Goal: Task Accomplishment & Management: Manage account settings

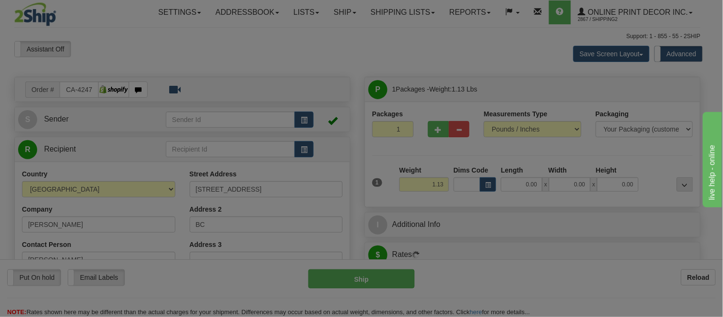
type input "REVELSTOKE"
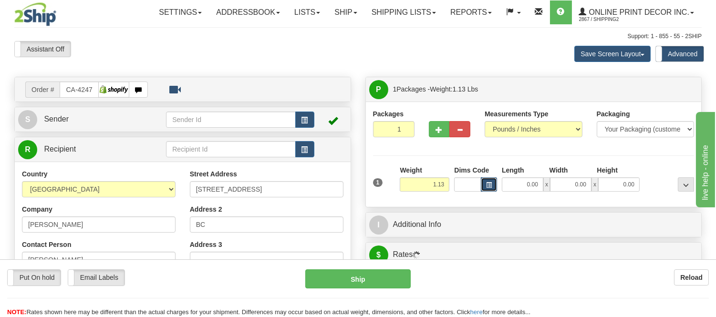
click at [492, 181] on button "button" at bounding box center [489, 184] width 16 height 14
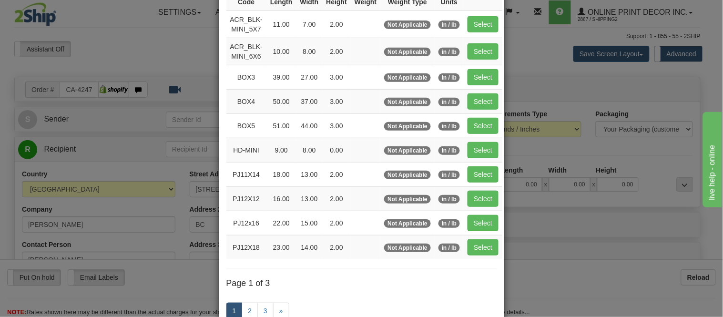
scroll to position [159, 0]
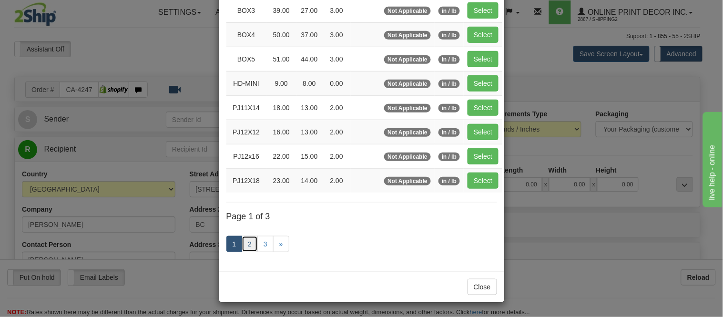
click at [242, 245] on link "2" at bounding box center [250, 244] width 16 height 16
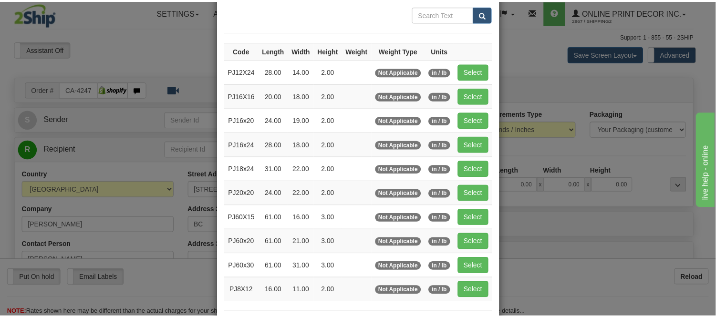
scroll to position [0, 0]
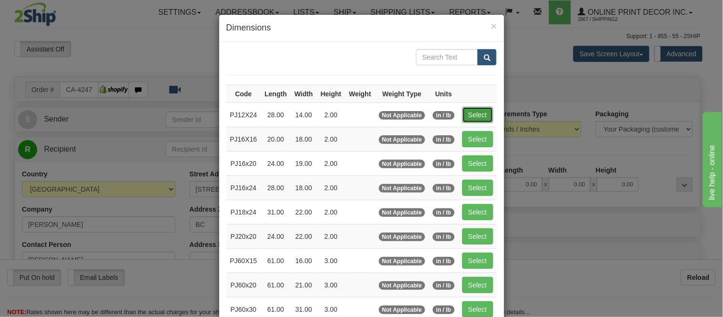
click at [464, 112] on button "Select" at bounding box center [477, 115] width 31 height 16
type input "PJ12X24"
type input "28.00"
type input "14.00"
type input "2.00"
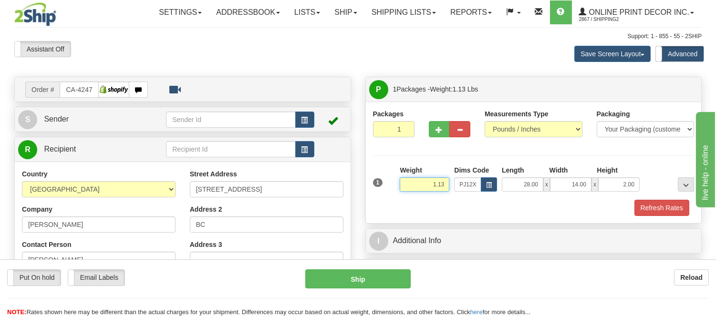
drag, startPoint x: 445, startPoint y: 183, endPoint x: 417, endPoint y: 188, distance: 28.1
click at [417, 188] on input "1.13" at bounding box center [425, 184] width 50 height 14
type input "2.10"
click at [683, 204] on button "Refresh Rates" at bounding box center [661, 208] width 55 height 16
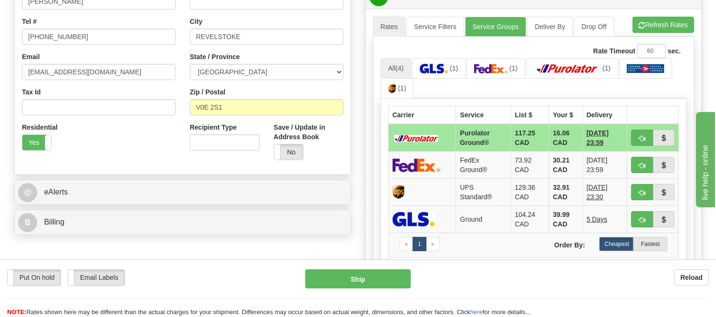
scroll to position [265, 0]
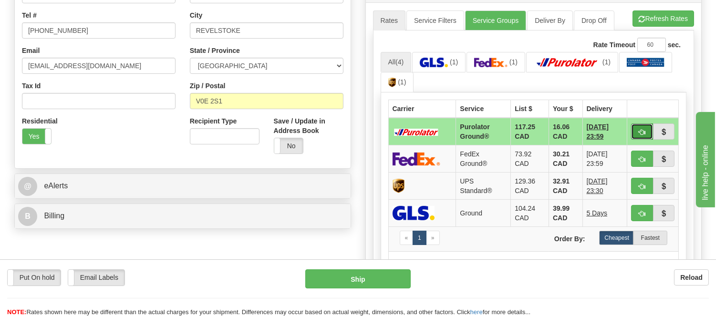
click at [640, 133] on span "button" at bounding box center [641, 132] width 7 height 6
type input "260"
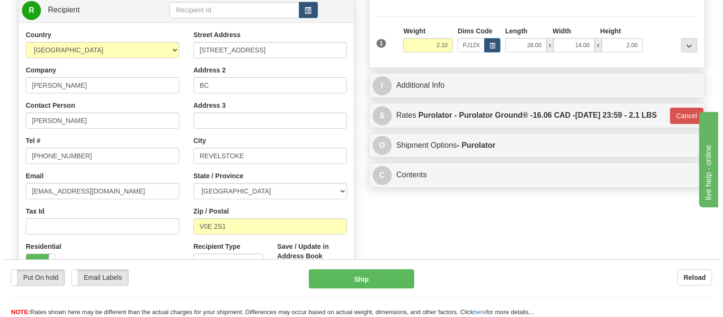
scroll to position [106, 0]
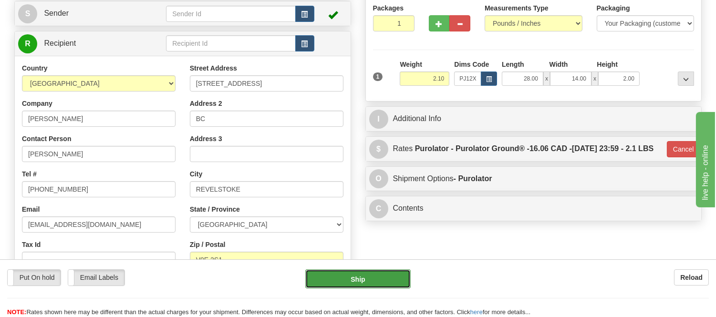
click at [346, 278] on button "Ship" at bounding box center [357, 278] width 105 height 19
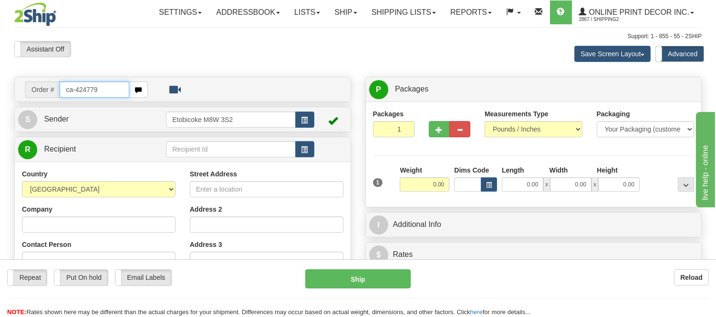
type input "ca-424779"
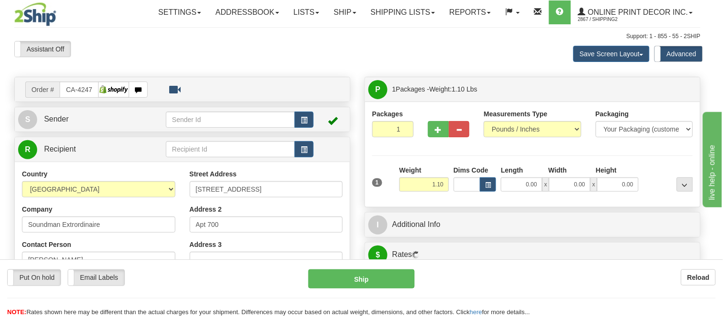
type input "TORONTO"
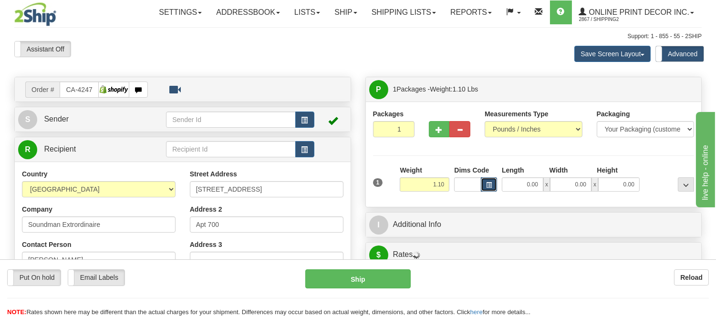
click at [486, 184] on span "button" at bounding box center [489, 185] width 6 height 5
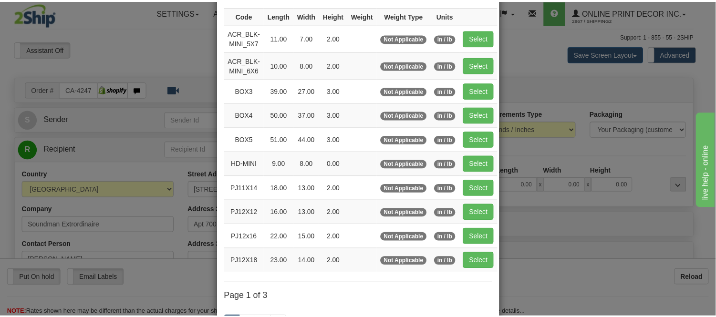
scroll to position [159, 0]
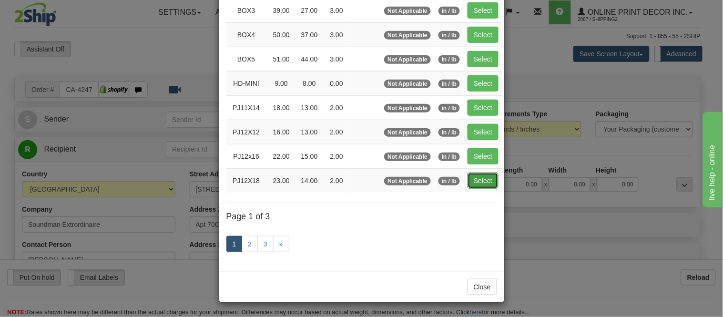
click at [474, 182] on button "Select" at bounding box center [483, 181] width 31 height 16
type input "PJ12X18"
type input "23.00"
type input "14.00"
type input "2.00"
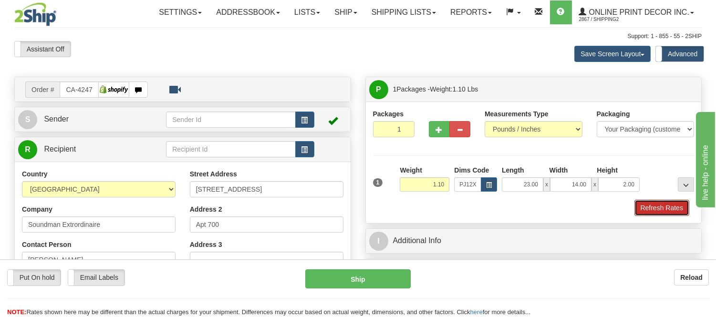
click at [671, 208] on button "Refresh Rates" at bounding box center [661, 208] width 55 height 16
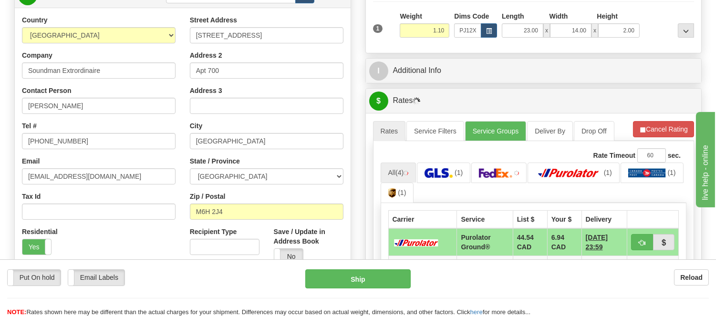
scroll to position [217, 0]
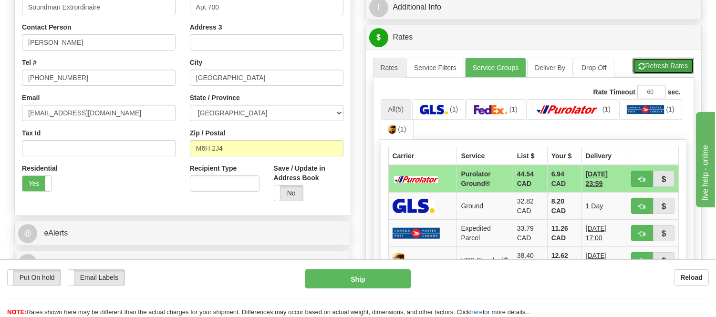
click at [674, 68] on button "Refresh Rates" at bounding box center [663, 66] width 62 height 16
click at [638, 171] on button "button" at bounding box center [642, 179] width 22 height 16
type input "260"
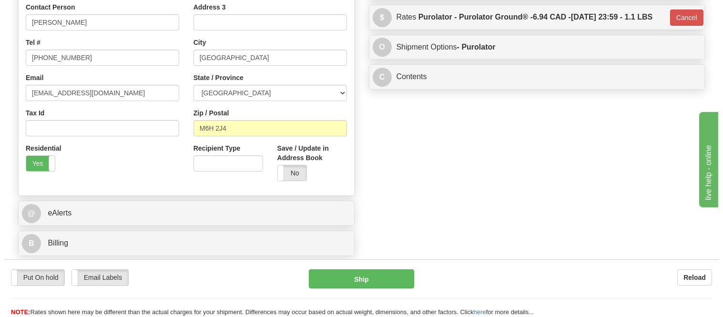
scroll to position [270, 0]
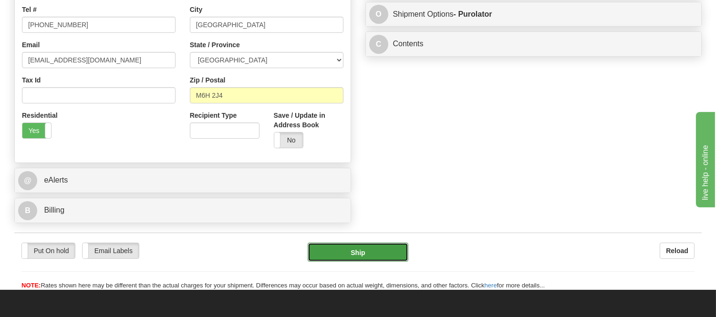
click at [385, 253] on button "Ship" at bounding box center [358, 252] width 100 height 19
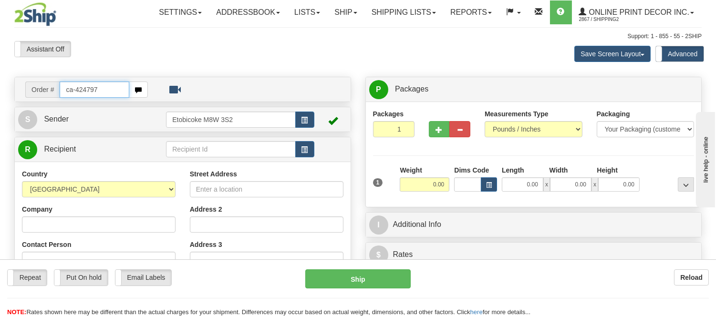
type input "ca-424797"
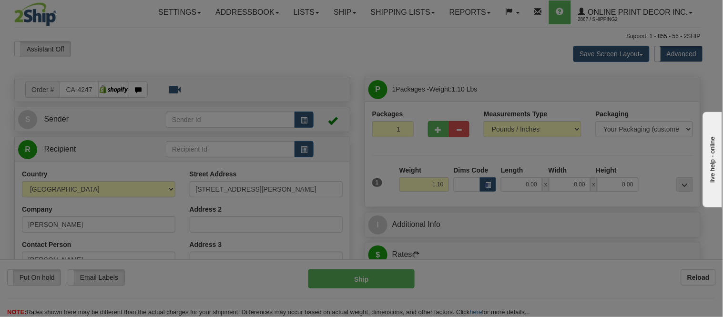
type input "EAST YORK"
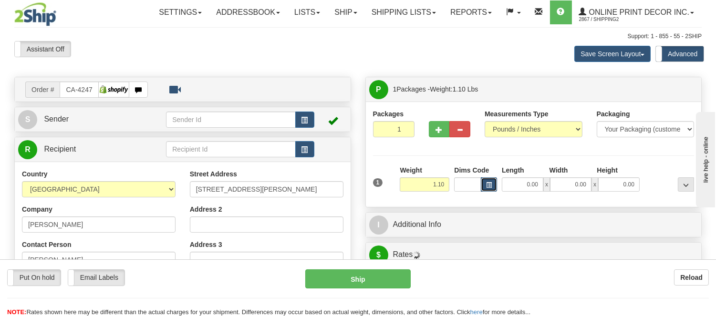
click at [484, 187] on button "button" at bounding box center [489, 184] width 16 height 14
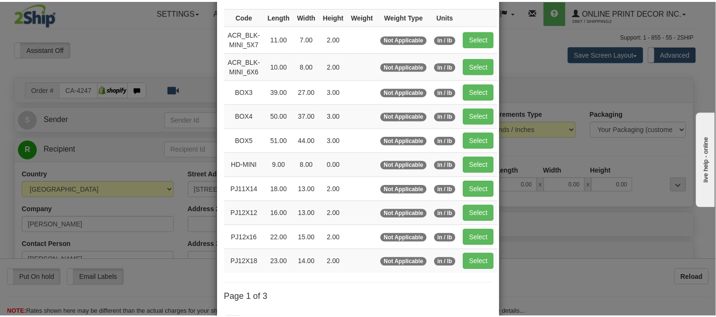
scroll to position [159, 0]
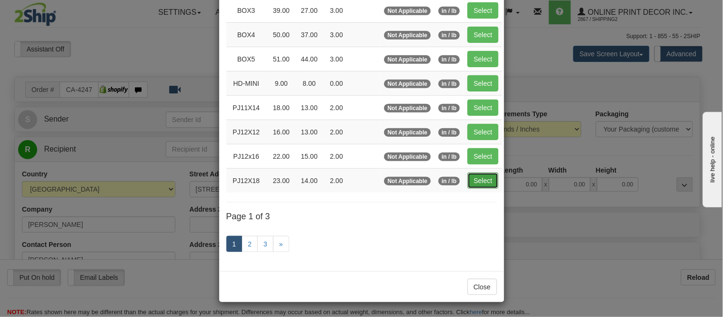
click at [477, 179] on button "Select" at bounding box center [483, 181] width 31 height 16
type input "PJ12X18"
type input "23.00"
type input "14.00"
type input "2.00"
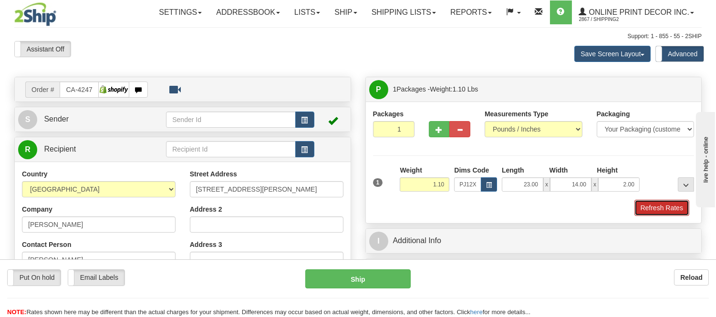
click at [665, 211] on button "Refresh Rates" at bounding box center [661, 208] width 55 height 16
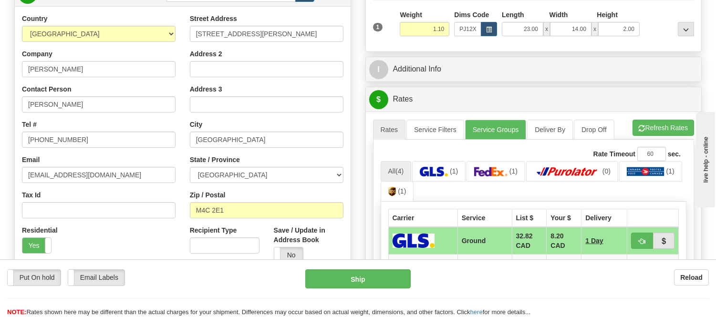
scroll to position [134, 0]
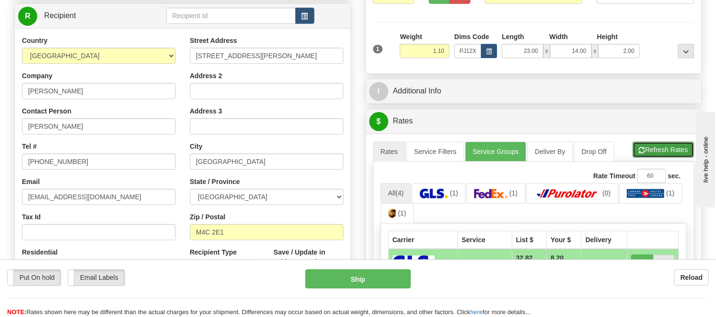
click at [658, 144] on button "Refresh Rates" at bounding box center [663, 150] width 62 height 16
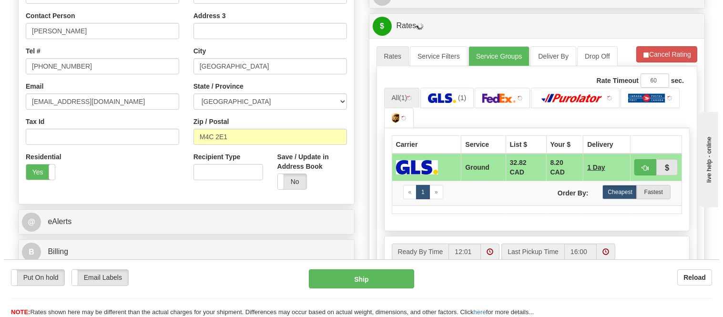
scroll to position [239, 0]
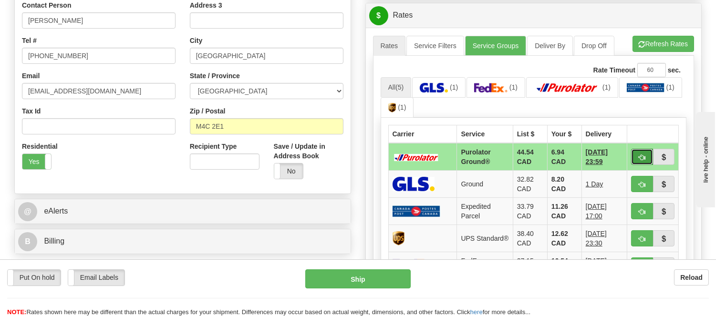
click at [641, 153] on button "button" at bounding box center [642, 157] width 22 height 16
type input "260"
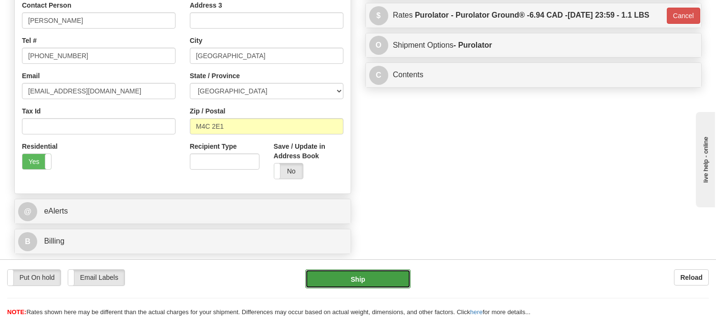
click at [388, 272] on button "Ship" at bounding box center [357, 278] width 105 height 19
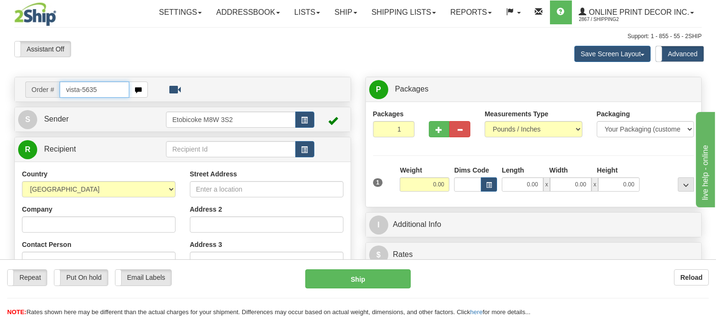
type input "vista-5635"
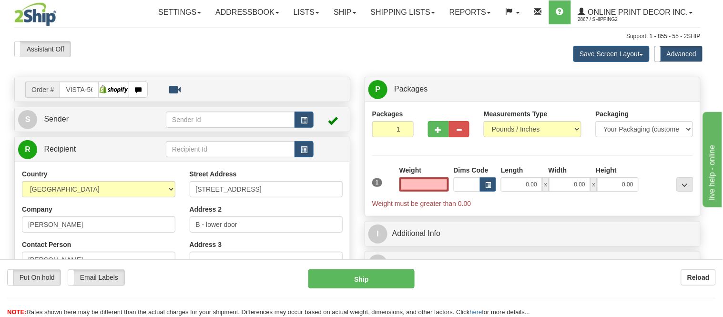
type input "VICTORIA"
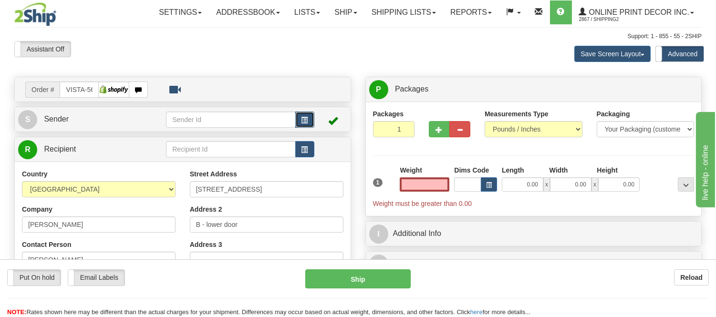
type input "0.00"
click at [306, 120] on span "button" at bounding box center [304, 120] width 7 height 6
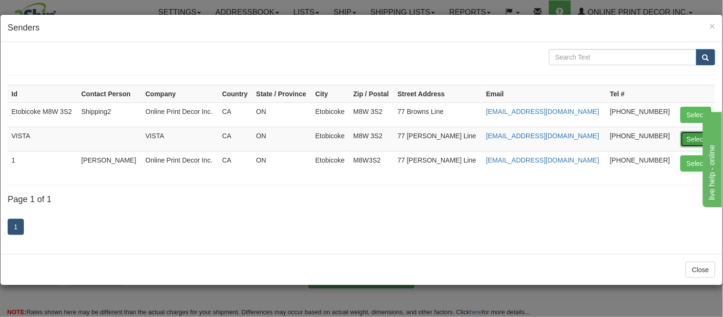
click at [693, 139] on button "Select" at bounding box center [696, 139] width 31 height 16
type input "VISTA"
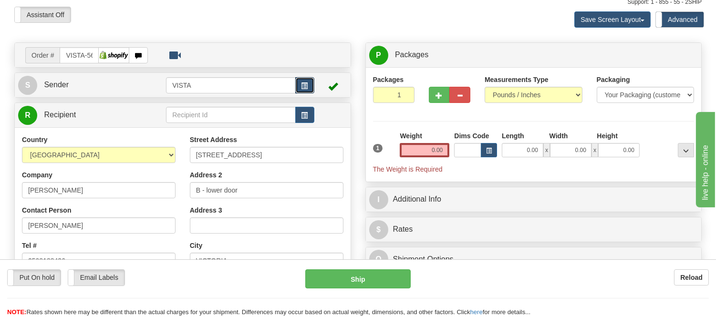
scroll to position [53, 0]
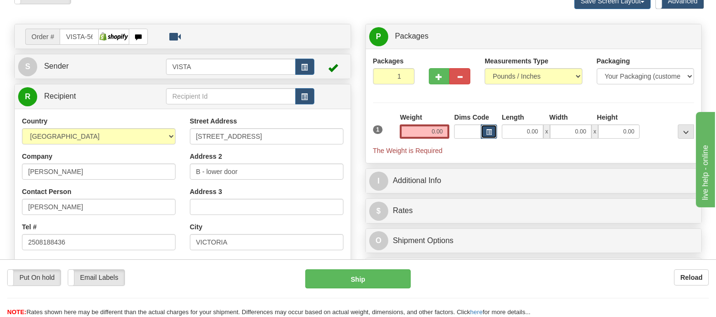
click at [491, 131] on span "button" at bounding box center [489, 132] width 6 height 5
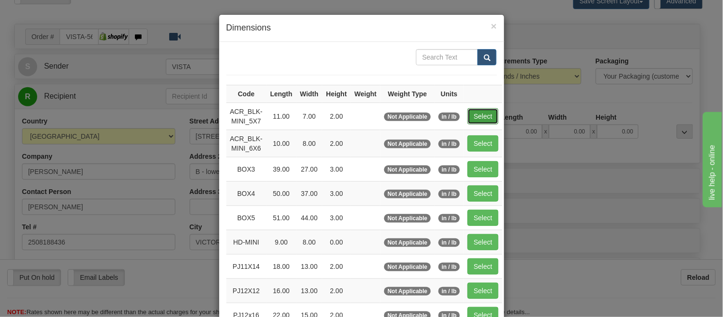
click at [474, 122] on button "Select" at bounding box center [483, 116] width 31 height 16
type input "ACR_BLK-MINI_5X7"
type input "11.00"
type input "7.00"
type input "2.00"
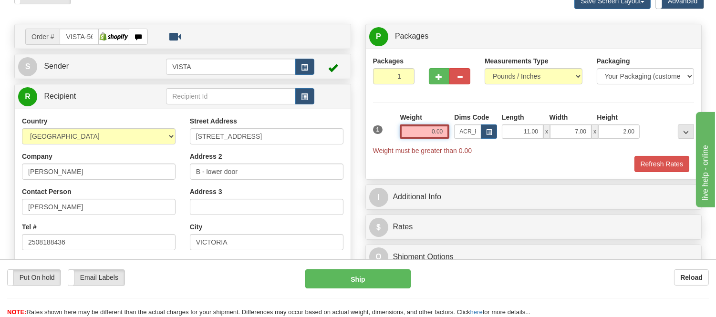
drag, startPoint x: 446, startPoint y: 134, endPoint x: 403, endPoint y: 125, distance: 43.8
click at [403, 125] on input "0.00" at bounding box center [425, 131] width 50 height 14
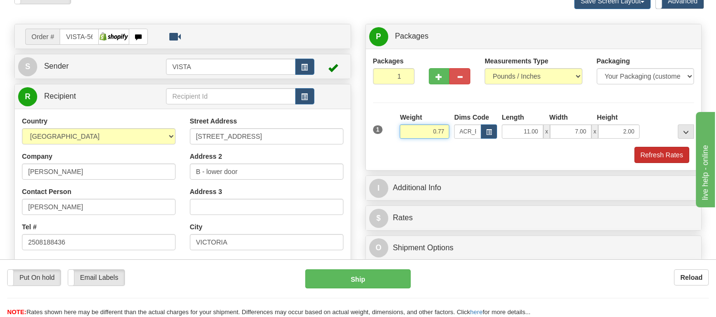
type input "0.77"
click at [678, 156] on button "Refresh Rates" at bounding box center [661, 155] width 55 height 16
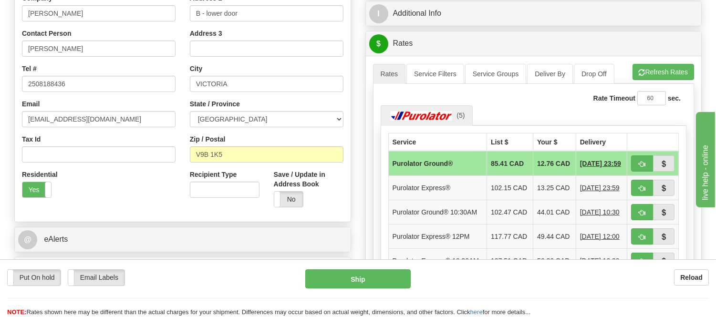
scroll to position [212, 0]
click at [655, 72] on button "Refresh Rates" at bounding box center [663, 71] width 62 height 16
click at [642, 191] on span "button" at bounding box center [641, 188] width 7 height 6
type input "202"
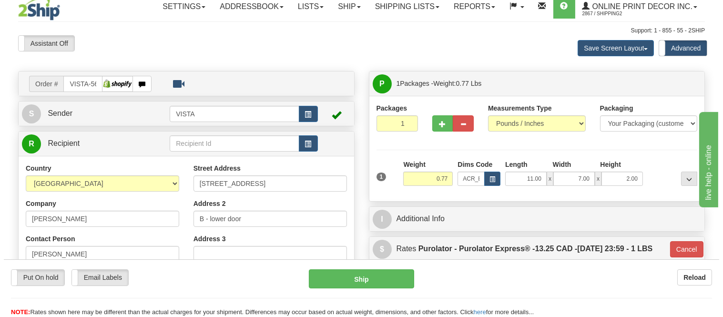
scroll to position [0, 0]
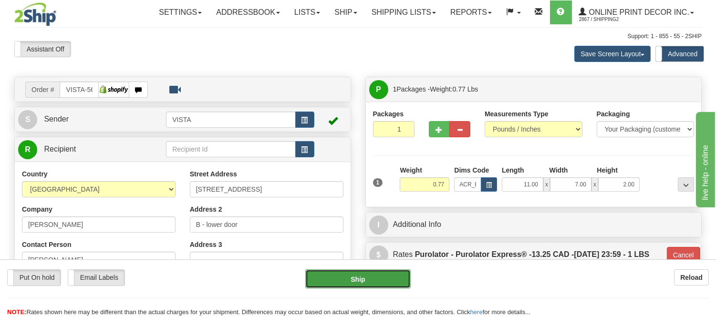
click at [383, 277] on button "Ship" at bounding box center [357, 278] width 105 height 19
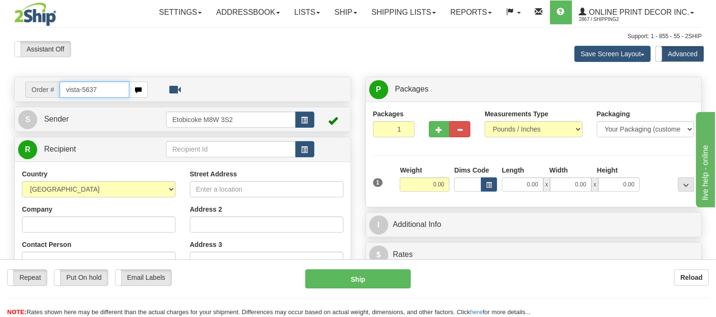
type input "vista-5637"
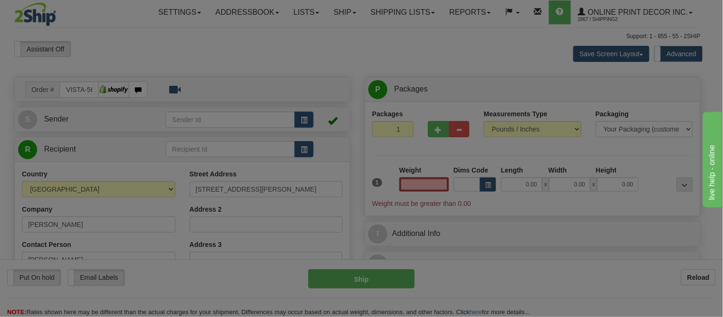
type input "NORTH YORK"
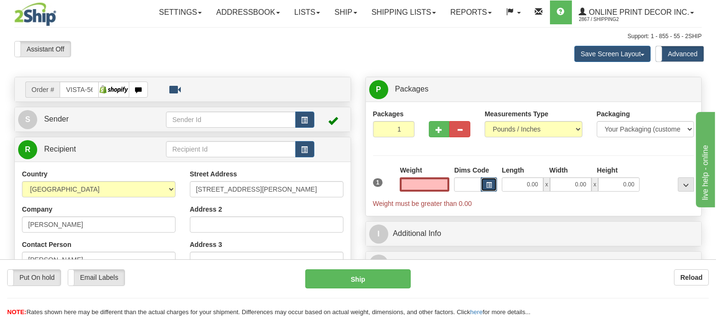
type input "0.00"
click at [494, 187] on button "button" at bounding box center [489, 184] width 16 height 14
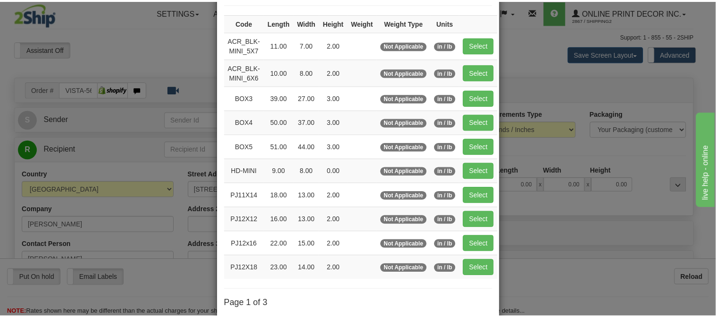
scroll to position [53, 0]
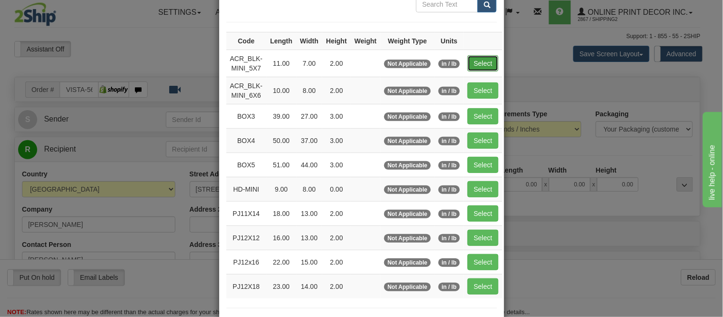
click at [476, 56] on button "Select" at bounding box center [483, 63] width 31 height 16
type input "ACR_BLK-MINI_5X7"
type input "11.00"
type input "7.00"
type input "2.00"
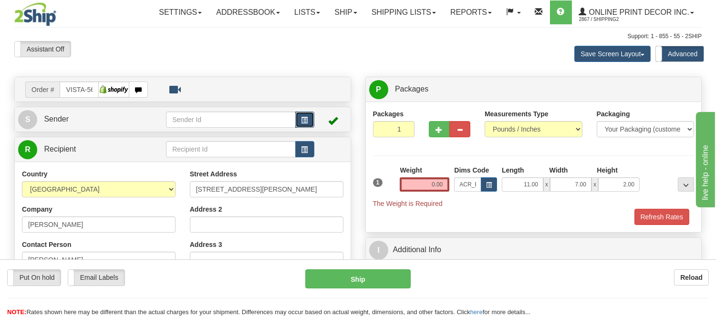
click at [305, 115] on button "button" at bounding box center [304, 120] width 19 height 16
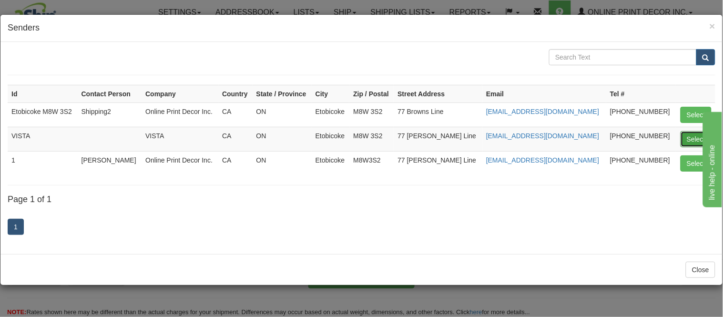
click at [698, 141] on button "Select" at bounding box center [696, 139] width 31 height 16
type input "VISTA"
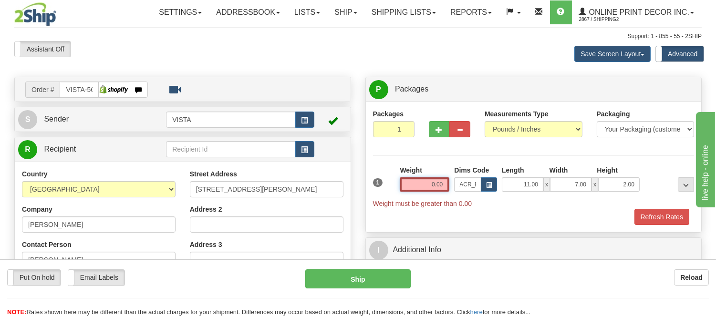
drag, startPoint x: 447, startPoint y: 182, endPoint x: 419, endPoint y: 189, distance: 29.0
click at [419, 189] on input "0.00" at bounding box center [425, 184] width 50 height 14
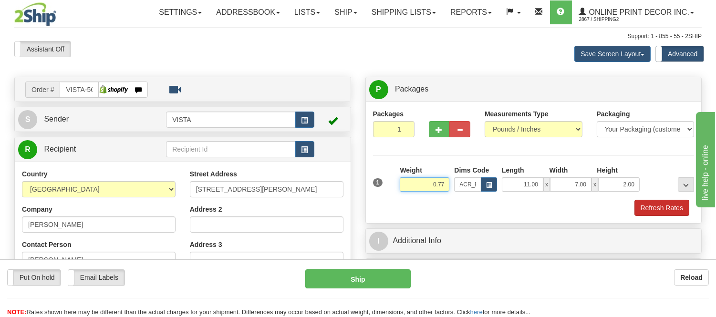
type input "0.77"
click at [643, 203] on button "Refresh Rates" at bounding box center [661, 208] width 55 height 16
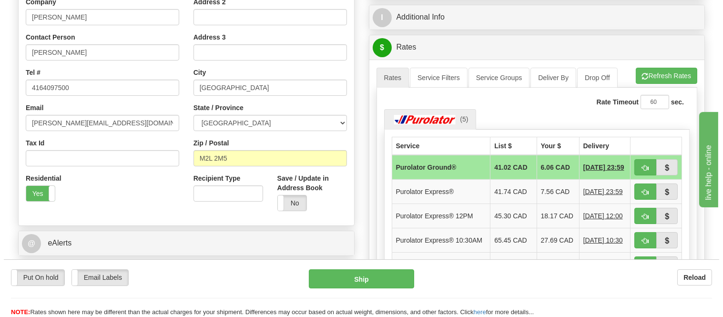
scroll to position [212, 0]
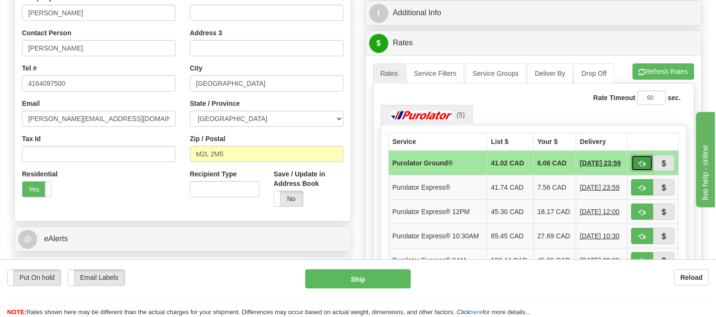
click at [640, 164] on span "button" at bounding box center [641, 164] width 7 height 6
type input "260"
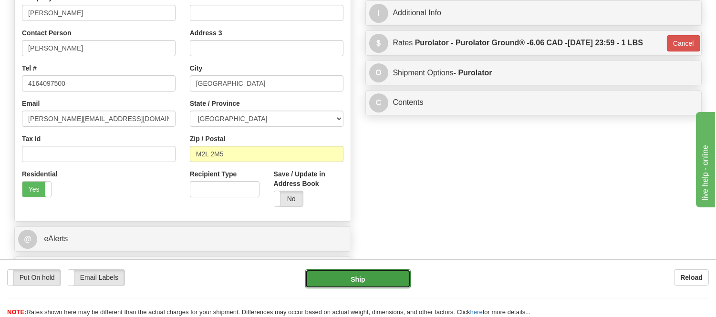
click at [374, 276] on button "Ship" at bounding box center [357, 278] width 105 height 19
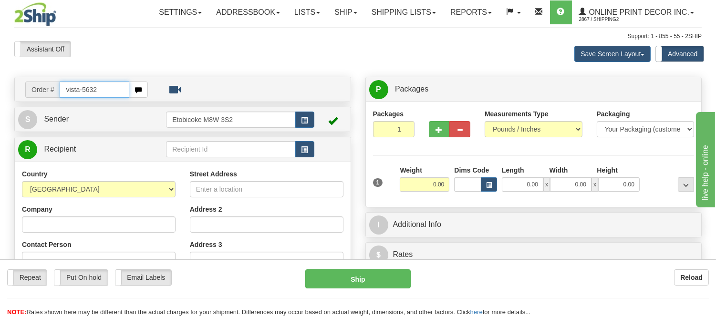
type input "vista-5632"
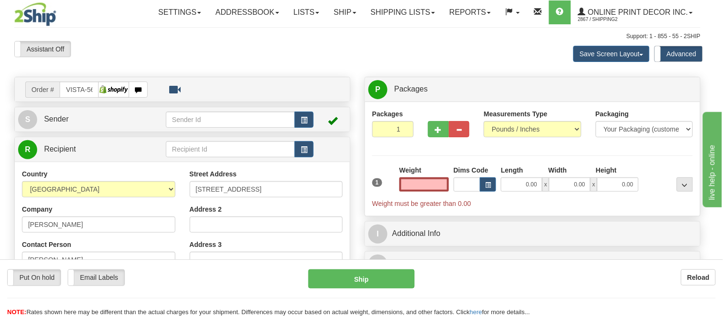
type input "KINGSTON"
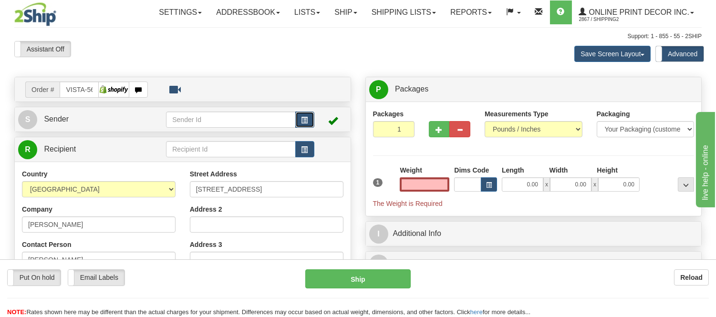
type input "0.00"
click at [307, 120] on button "button" at bounding box center [304, 120] width 19 height 16
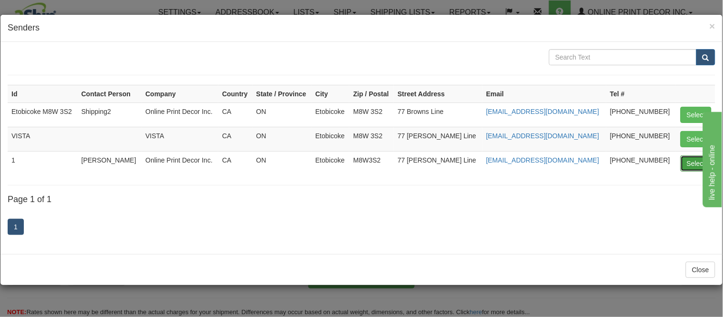
click at [695, 158] on button "Select" at bounding box center [696, 163] width 31 height 16
type input "1"
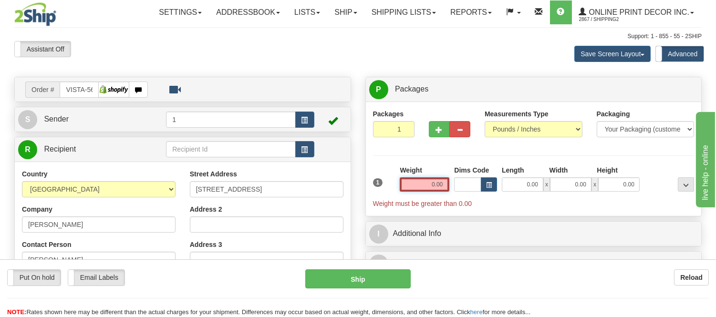
drag, startPoint x: 446, startPoint y: 183, endPoint x: 383, endPoint y: 182, distance: 63.4
click at [383, 182] on div "1 Weight 0.00 Dims Code 0.00" at bounding box center [533, 186] width 326 height 43
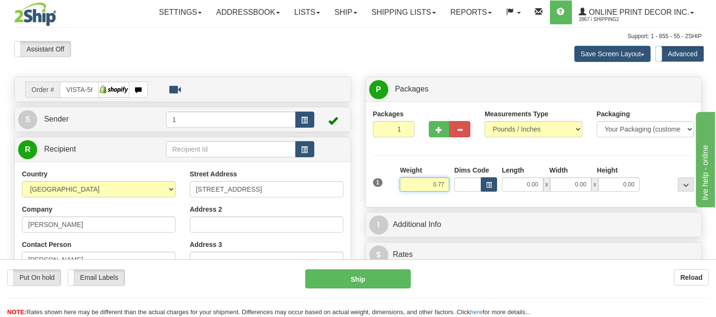
type input "0.77"
click at [487, 183] on span "button" at bounding box center [489, 185] width 6 height 5
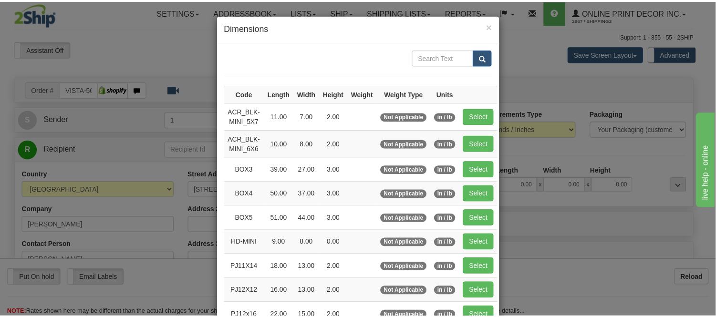
scroll to position [53, 0]
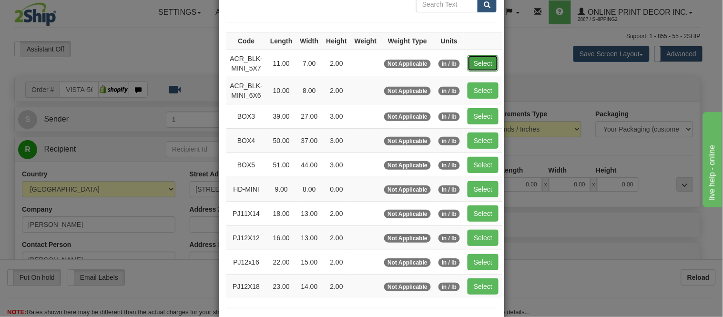
click at [471, 63] on button "Select" at bounding box center [483, 63] width 31 height 16
type input "ACR_BLK-MINI_5X7"
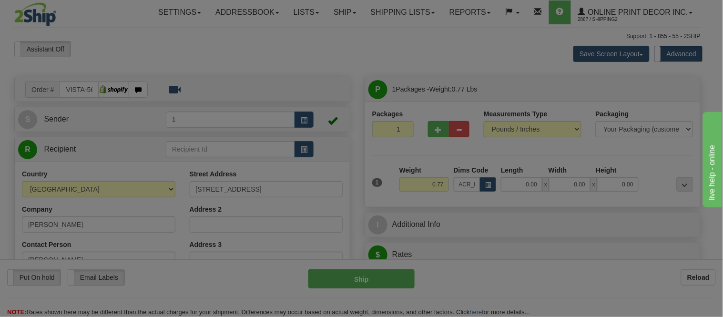
type input "11.00"
type input "7.00"
type input "2.00"
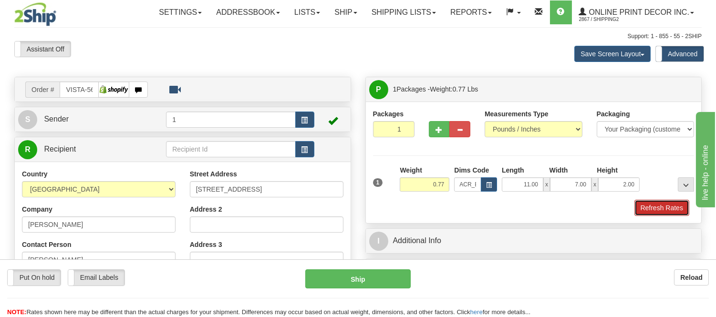
click at [676, 205] on button "Refresh Rates" at bounding box center [661, 208] width 55 height 16
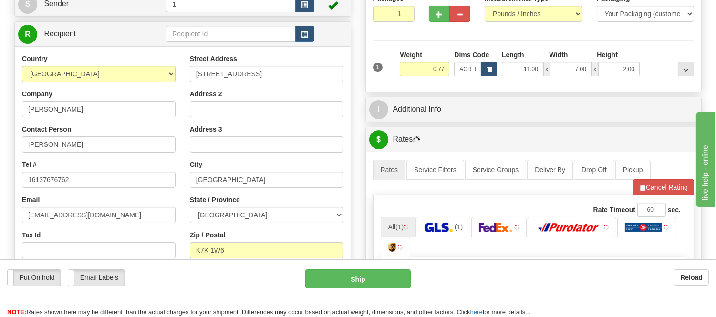
scroll to position [216, 0]
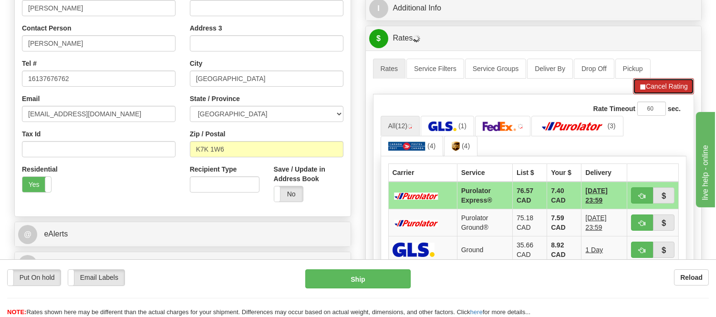
click at [660, 88] on button "Cancel Rating" at bounding box center [663, 86] width 61 height 16
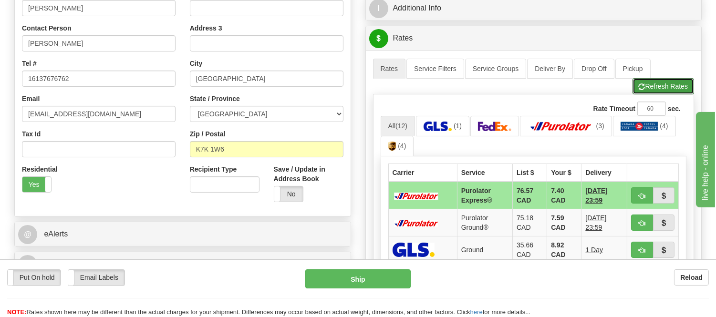
click at [660, 88] on button "Refresh Rates" at bounding box center [663, 86] width 62 height 16
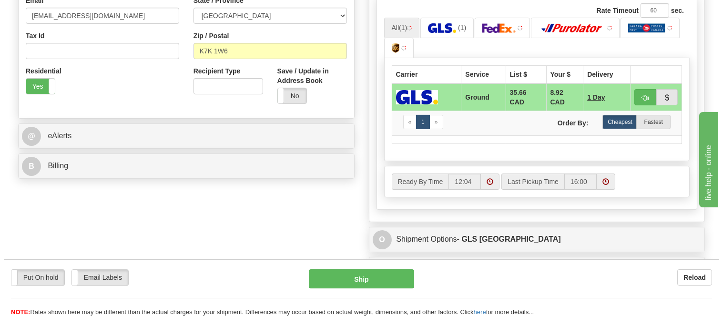
scroll to position [322, 0]
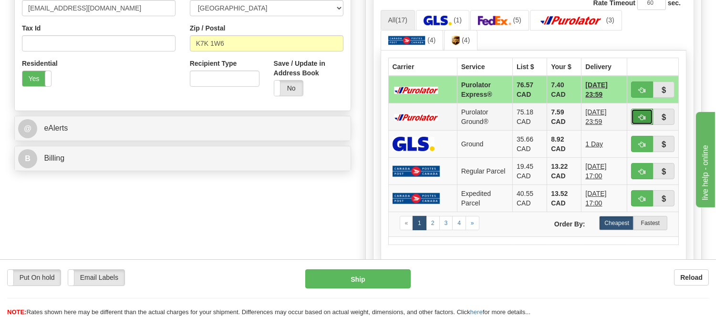
click at [636, 117] on button "button" at bounding box center [642, 117] width 22 height 16
type input "260"
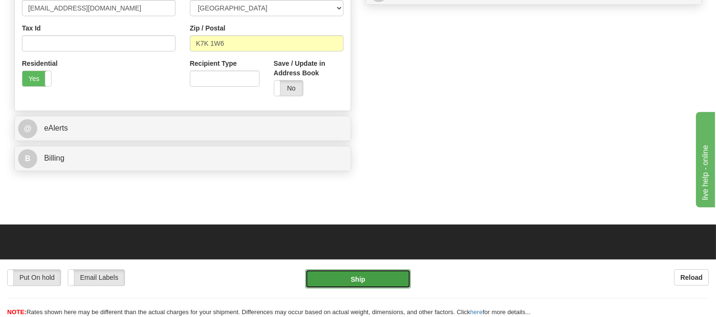
click at [372, 279] on button "Ship" at bounding box center [357, 278] width 105 height 19
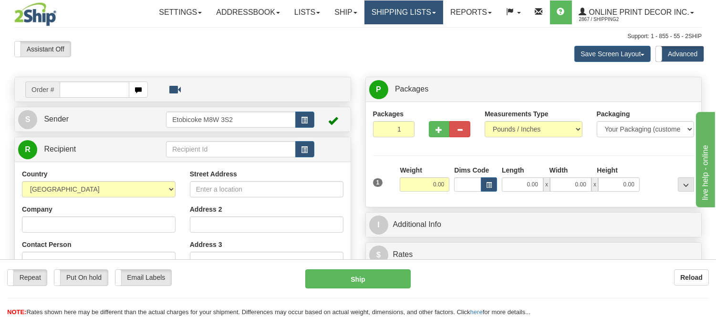
click at [408, 14] on link "Shipping lists" at bounding box center [403, 12] width 79 height 24
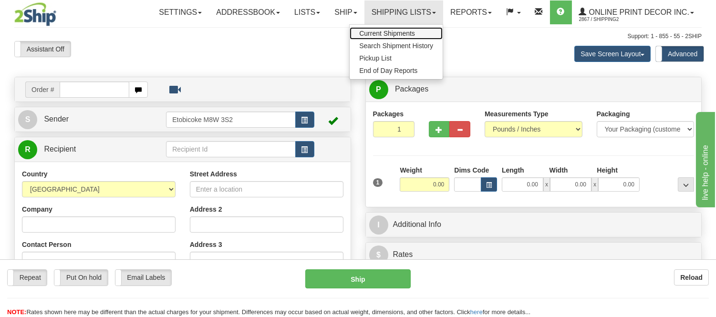
click at [387, 31] on span "Current Shipments" at bounding box center [387, 34] width 56 height 8
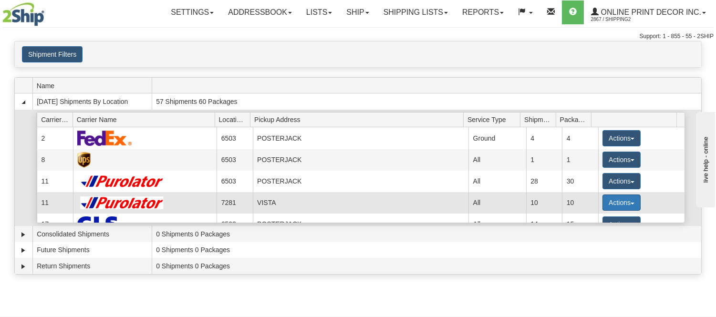
click at [609, 197] on button "Actions" at bounding box center [621, 203] width 38 height 16
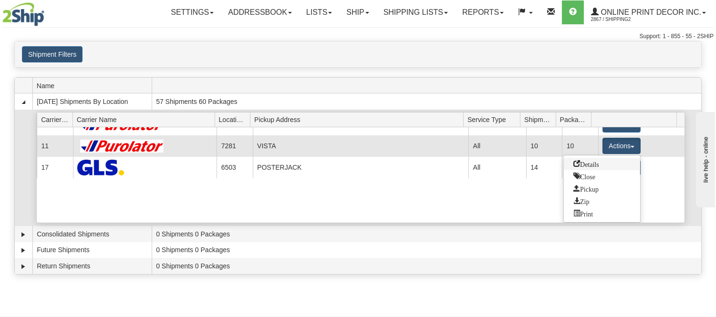
click at [592, 164] on span "Details" at bounding box center [586, 163] width 26 height 7
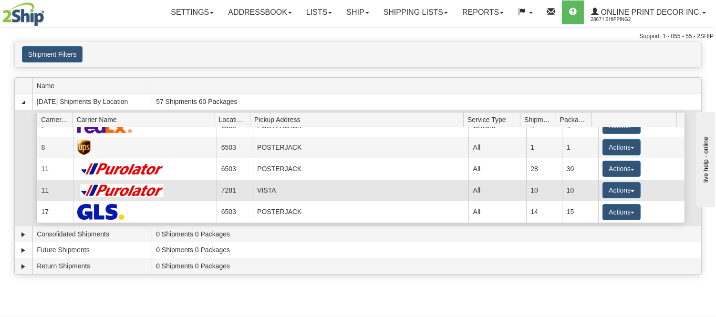
scroll to position [12, 0]
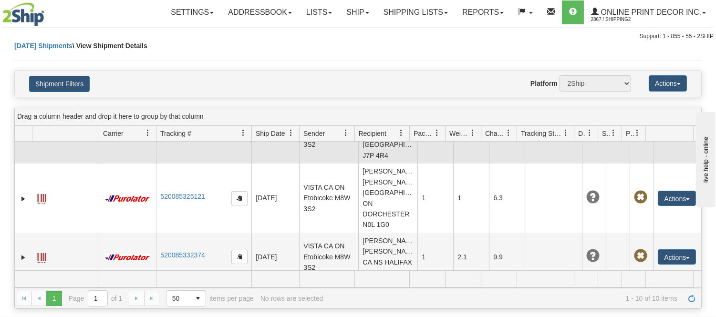
scroll to position [278, 0]
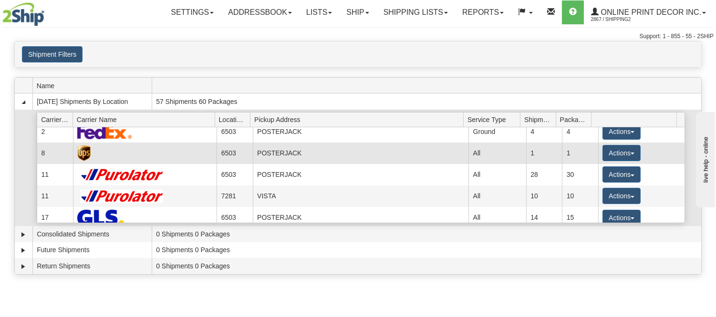
scroll to position [12, 0]
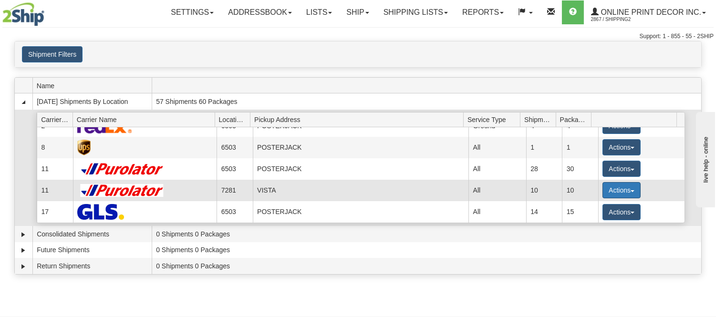
click at [618, 184] on button "Actions" at bounding box center [621, 190] width 38 height 16
click at [590, 208] on span "Details" at bounding box center [586, 208] width 26 height 7
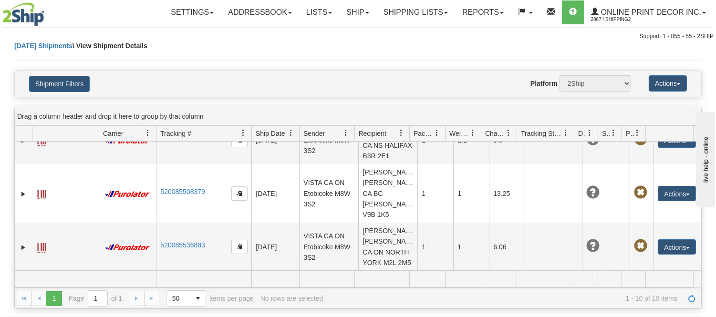
scroll to position [331, 0]
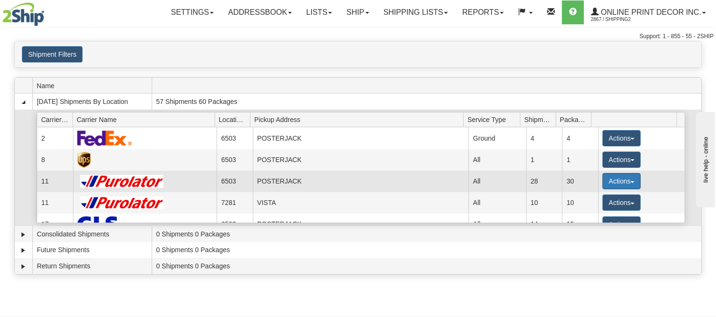
click at [602, 176] on button "Actions" at bounding box center [621, 181] width 38 height 16
click at [587, 201] on span "Details" at bounding box center [586, 198] width 26 height 7
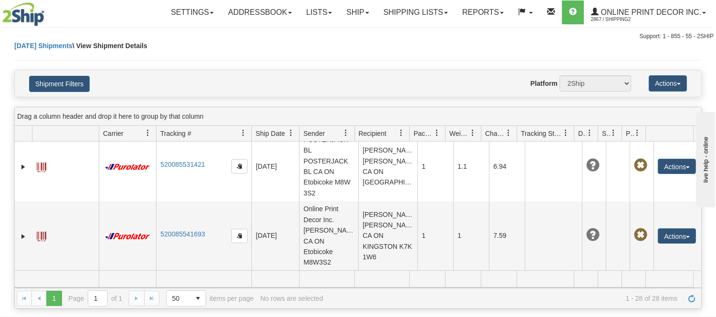
scroll to position [1824, 0]
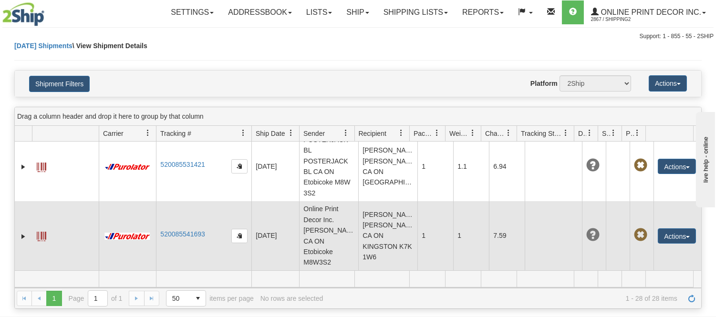
click at [188, 255] on td "520085541693" at bounding box center [203, 236] width 95 height 70
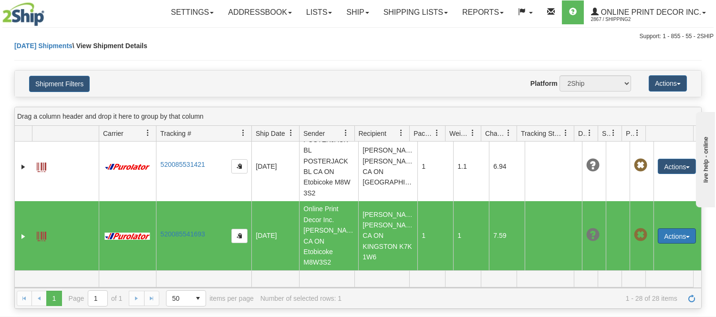
click at [666, 241] on button "Actions" at bounding box center [677, 235] width 38 height 15
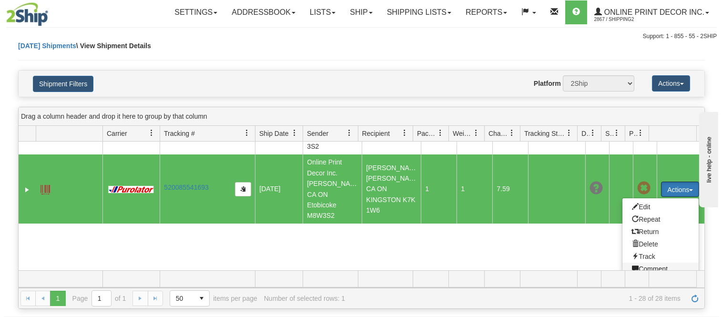
scroll to position [1909, 0]
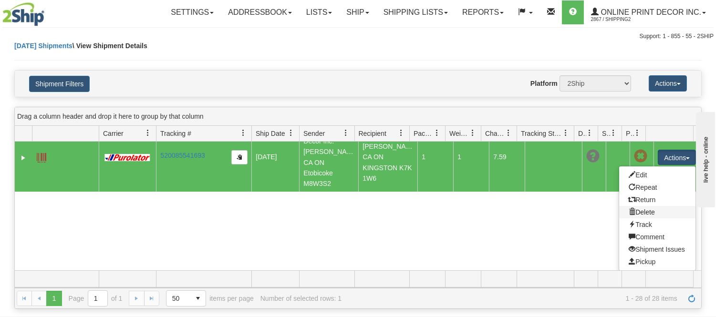
click at [629, 212] on link "Delete" at bounding box center [657, 212] width 76 height 12
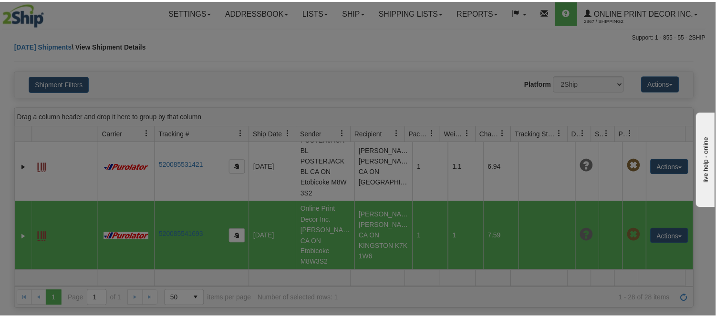
scroll to position [1824, 0]
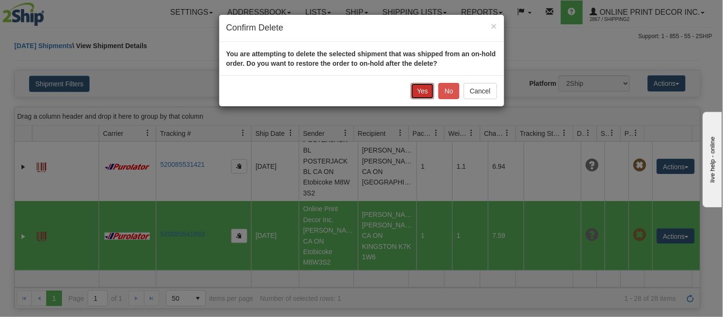
click at [428, 90] on button "Yes" at bounding box center [422, 91] width 23 height 16
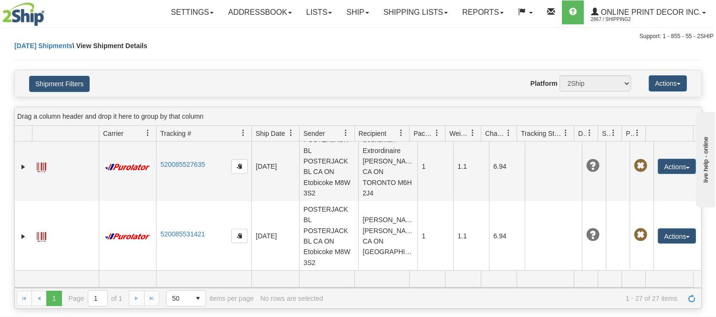
scroll to position [1766, 0]
click at [346, 7] on link "Ship" at bounding box center [357, 12] width 37 height 24
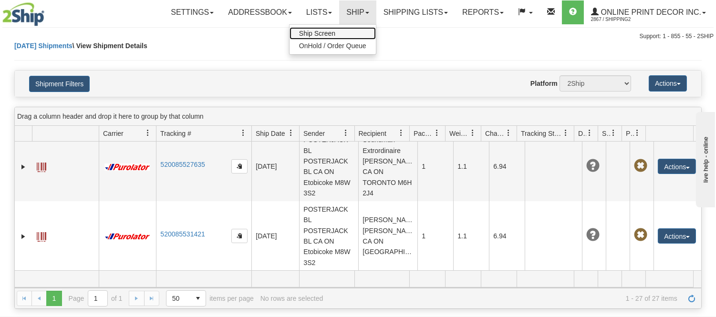
click at [332, 32] on span "Ship Screen" at bounding box center [317, 34] width 36 height 8
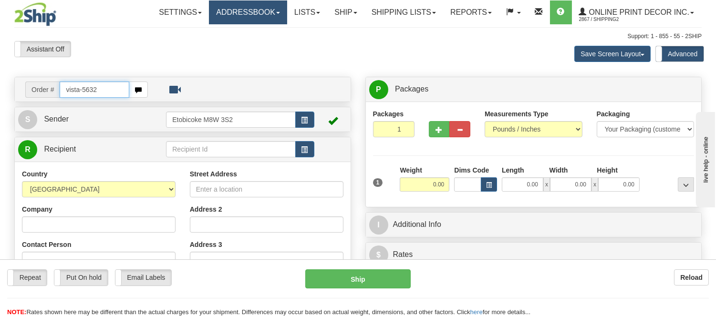
type input "vista-5632"
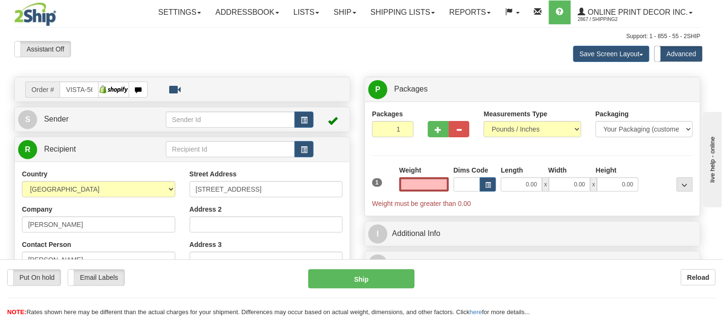
type input "KINGSTON"
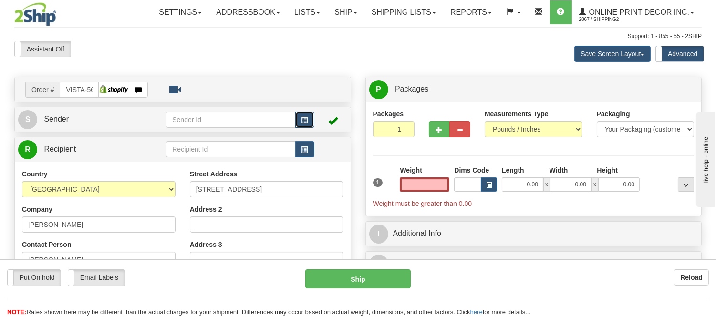
type input "0.00"
click at [297, 121] on button "button" at bounding box center [304, 120] width 19 height 16
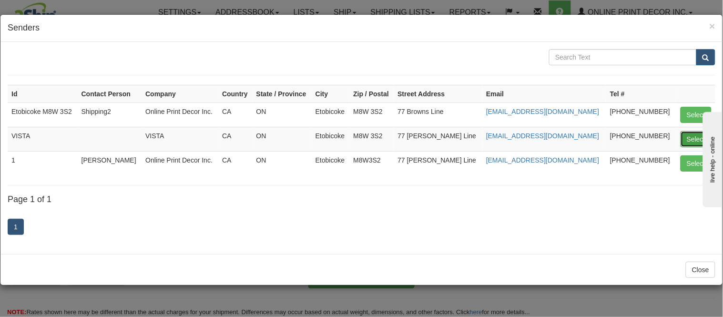
click at [689, 138] on button "Select" at bounding box center [696, 139] width 31 height 16
type input "VISTA"
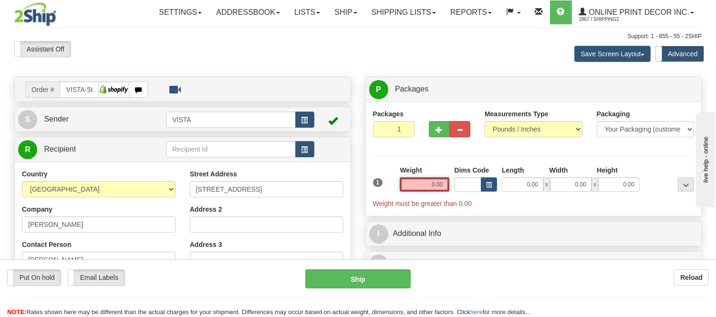
drag, startPoint x: 449, startPoint y: 183, endPoint x: 390, endPoint y: 185, distance: 58.7
click at [390, 185] on div "1 Weight 0.00 Dims Code 0.00" at bounding box center [533, 186] width 326 height 43
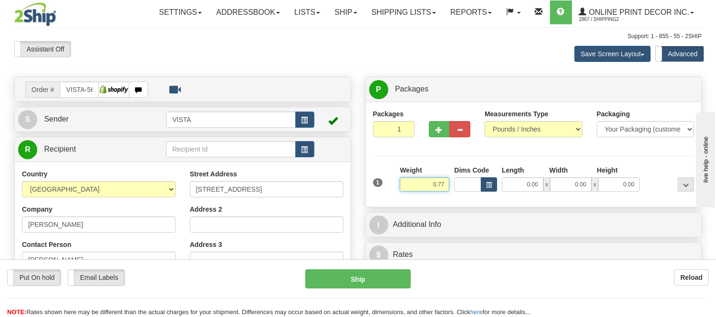
type input "0.77"
click at [492, 182] on button "button" at bounding box center [489, 184] width 16 height 14
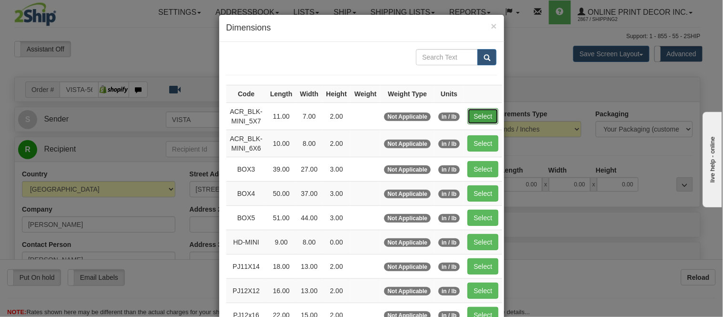
click at [473, 113] on button "Select" at bounding box center [483, 116] width 31 height 16
type input "ACR_BLK-MINI_5X7"
type input "11.00"
type input "7.00"
type input "2.00"
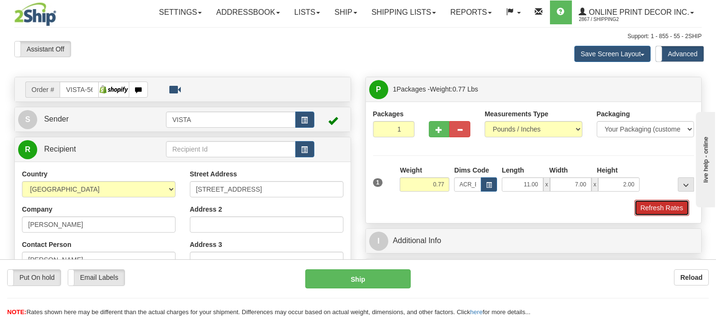
click at [660, 210] on button "Refresh Rates" at bounding box center [661, 208] width 55 height 16
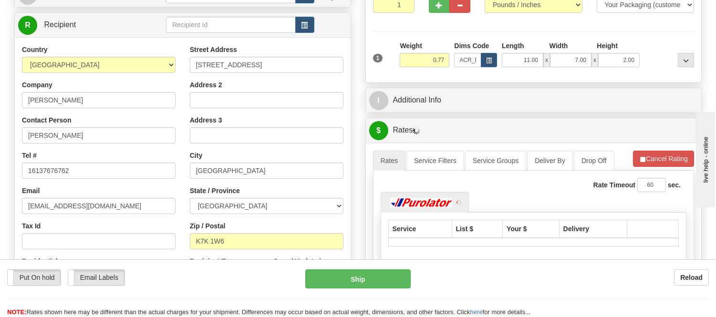
scroll to position [167, 0]
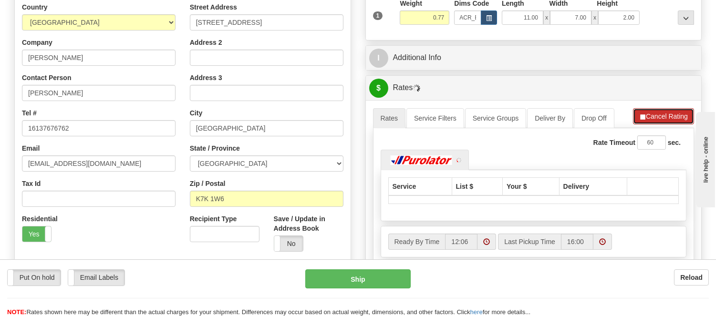
click at [652, 120] on button "Cancel Rating" at bounding box center [663, 116] width 61 height 16
click at [652, 120] on button "Refresh Rates" at bounding box center [663, 116] width 62 height 16
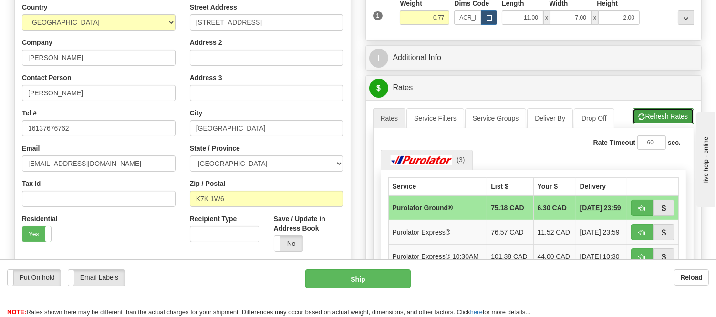
click at [641, 124] on button "Refresh Rates" at bounding box center [663, 116] width 62 height 16
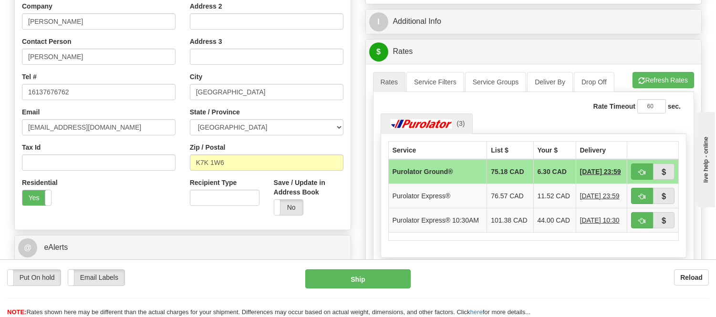
scroll to position [220, 0]
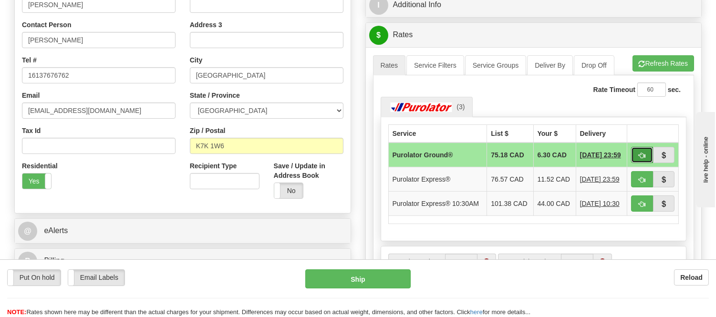
click at [634, 154] on button "button" at bounding box center [642, 155] width 22 height 16
type input "260"
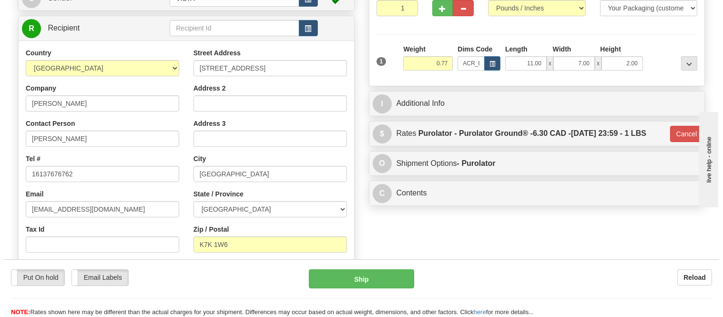
scroll to position [0, 0]
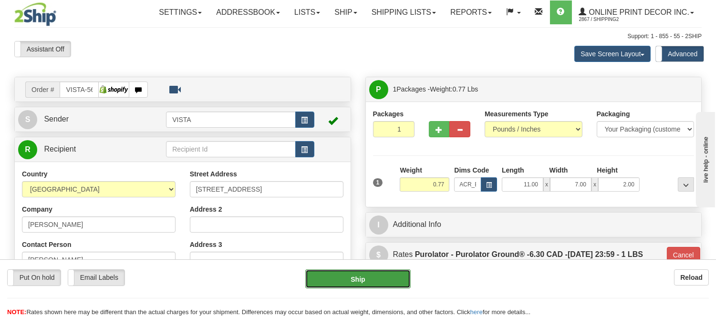
click at [349, 272] on button "Ship" at bounding box center [357, 278] width 105 height 19
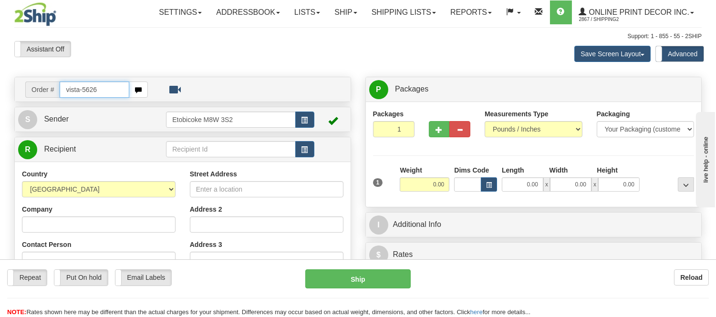
type input "vista-5626"
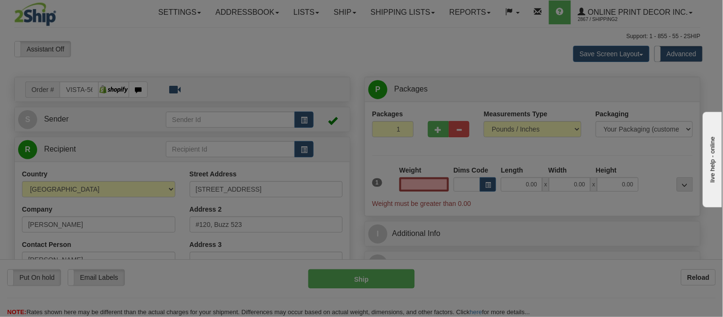
type input "[GEOGRAPHIC_DATA]"
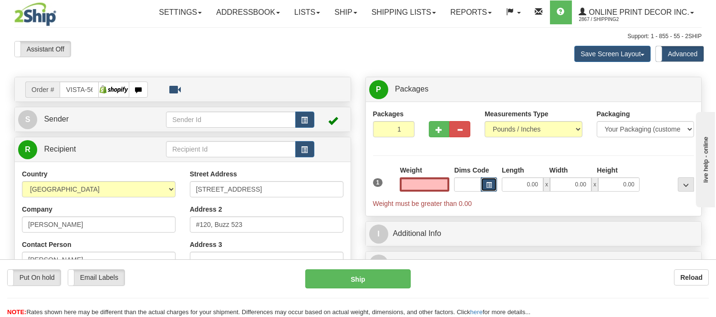
type input "0.00"
click at [496, 182] on button "button" at bounding box center [489, 184] width 16 height 14
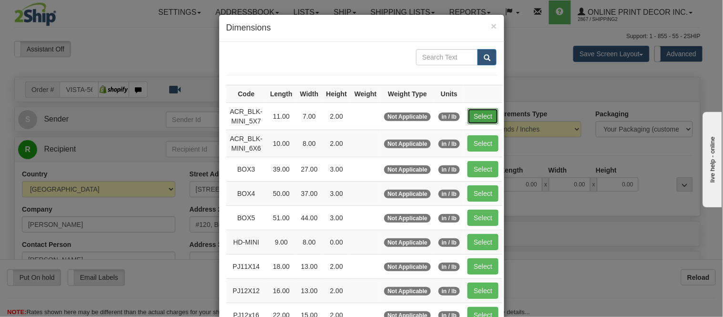
click at [469, 114] on button "Select" at bounding box center [483, 116] width 31 height 16
type input "ACR_BLK-MINI_5X7"
type input "11.00"
type input "7.00"
type input "2.00"
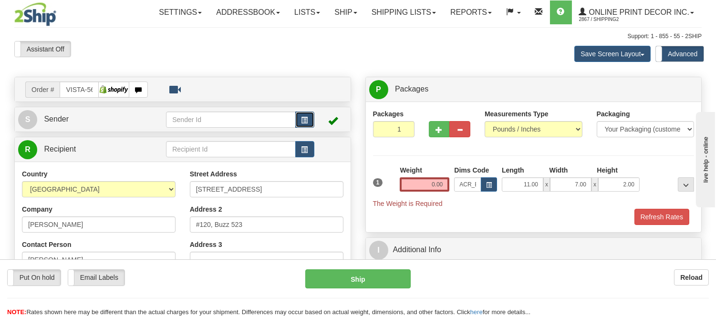
click at [303, 119] on span "button" at bounding box center [304, 120] width 7 height 6
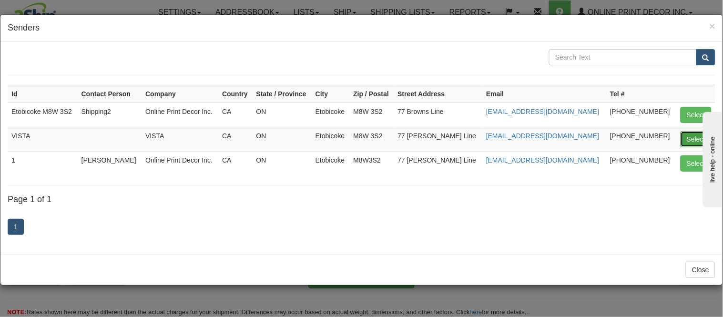
click at [698, 137] on button "Select" at bounding box center [696, 139] width 31 height 16
type input "VISTA"
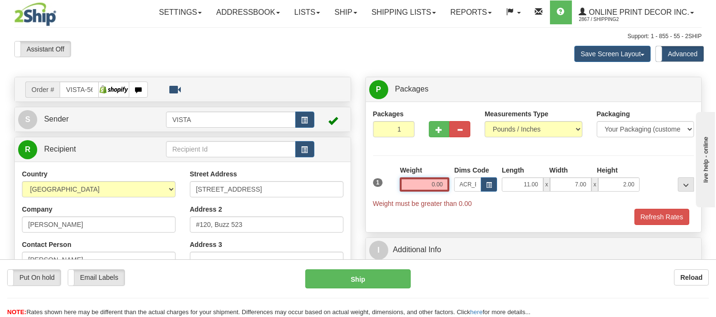
drag, startPoint x: 446, startPoint y: 184, endPoint x: 408, endPoint y: 198, distance: 40.6
click at [408, 198] on div "Weight 0.00" at bounding box center [424, 181] width 54 height 33
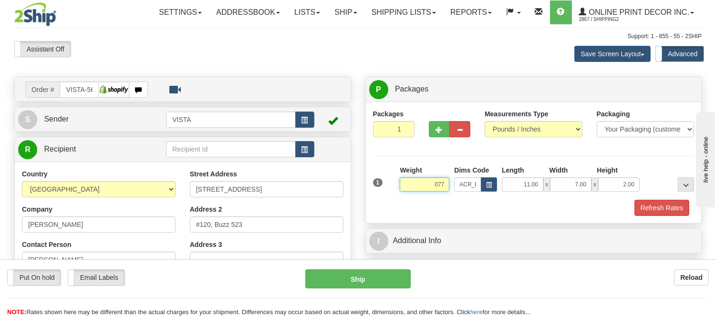
click at [437, 186] on input "077" at bounding box center [425, 184] width 50 height 14
type input "0.77"
click at [671, 206] on button "Refresh Rates" at bounding box center [661, 208] width 55 height 16
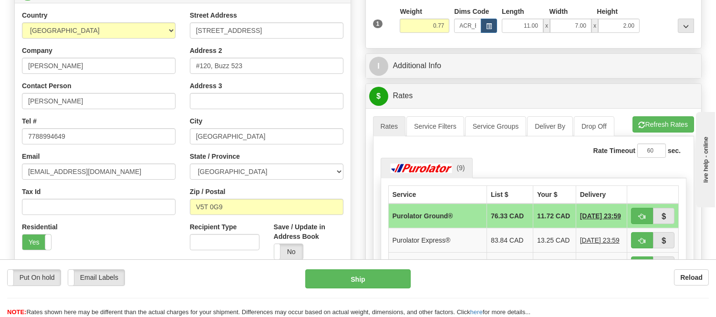
scroll to position [212, 0]
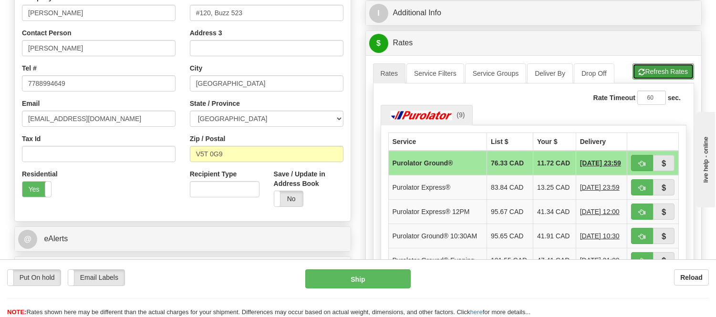
click at [654, 74] on button "Refresh Rates" at bounding box center [663, 71] width 62 height 16
click at [642, 161] on span "button" at bounding box center [641, 164] width 7 height 6
type input "260"
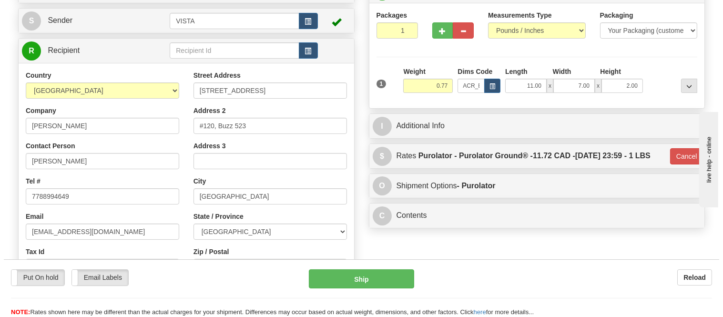
scroll to position [0, 0]
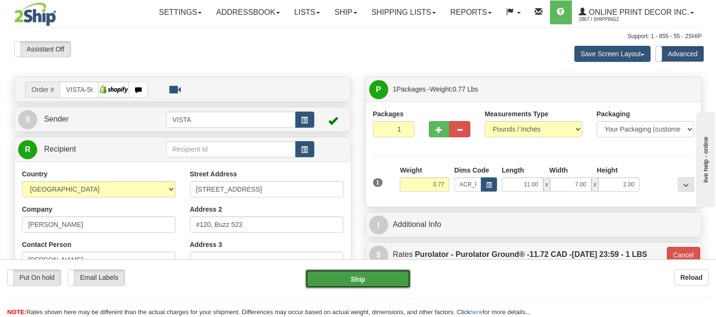
click at [388, 278] on button "Ship" at bounding box center [357, 278] width 105 height 19
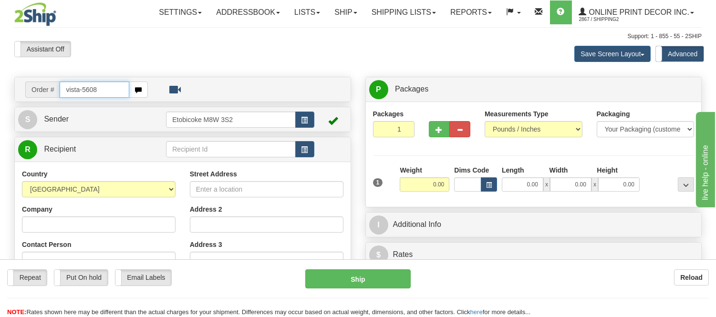
type input "vista-5608"
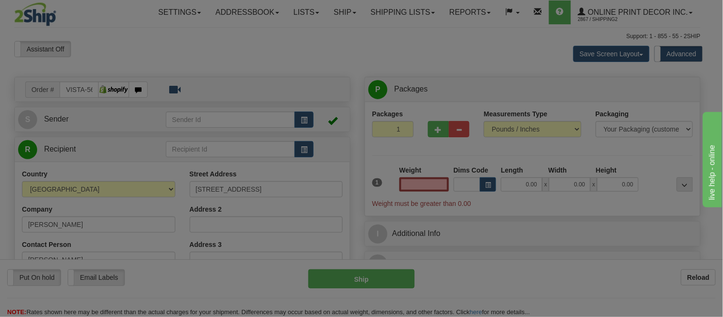
type input "CALGARY"
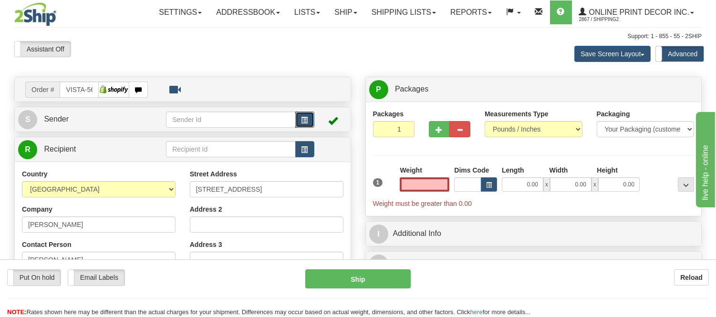
type input "0.00"
click at [308, 123] on button "button" at bounding box center [304, 120] width 19 height 16
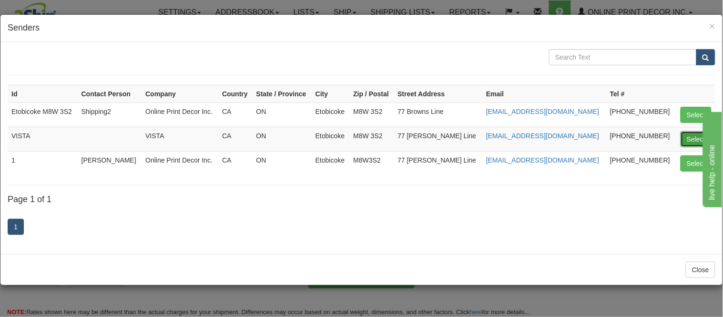
click at [689, 132] on button "Select" at bounding box center [696, 139] width 31 height 16
type input "VISTA"
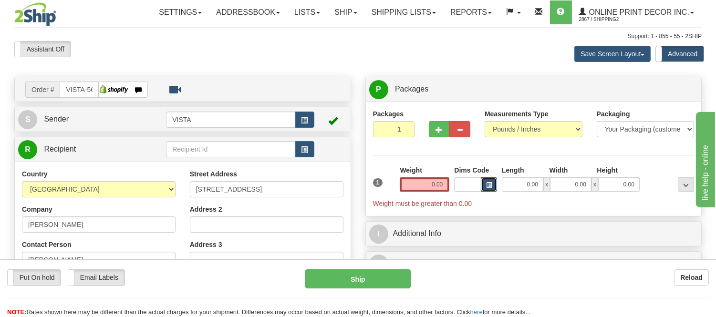
click at [491, 184] on span "button" at bounding box center [489, 185] width 6 height 5
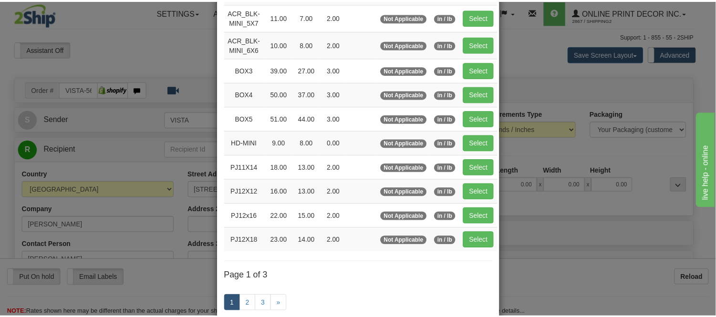
scroll to position [106, 0]
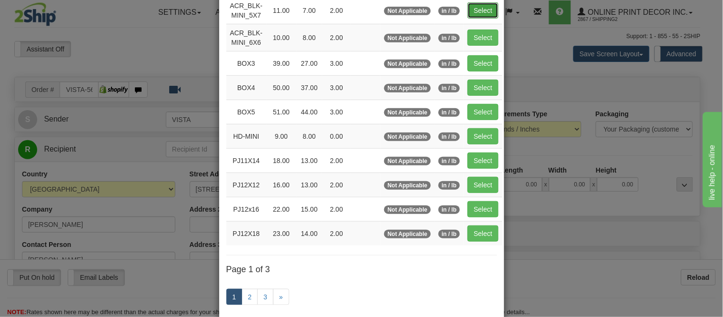
click at [492, 7] on button "Select" at bounding box center [483, 10] width 31 height 16
type input "ACR_BLK-MINI_5X7"
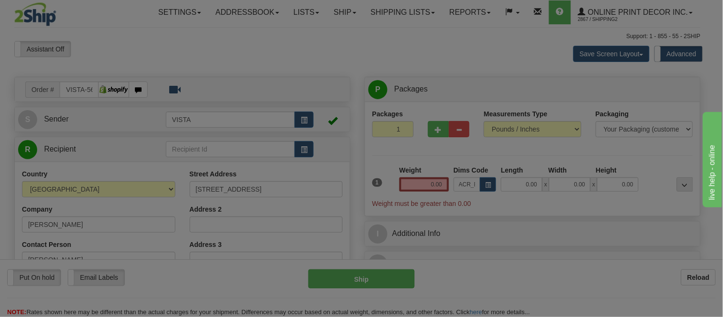
type input "11.00"
type input "7.00"
type input "2.00"
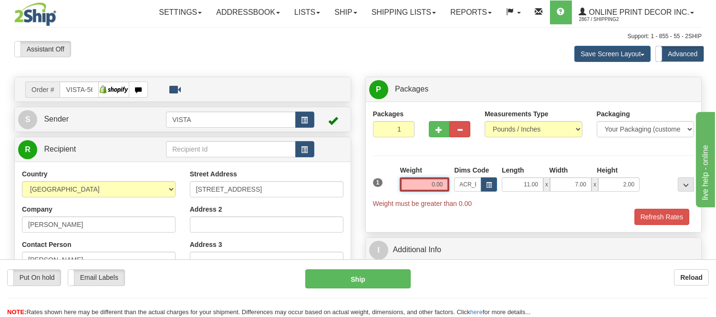
drag, startPoint x: 447, startPoint y: 179, endPoint x: 408, endPoint y: 195, distance: 41.5
click at [408, 195] on div "Weight 0.00" at bounding box center [424, 181] width 54 height 33
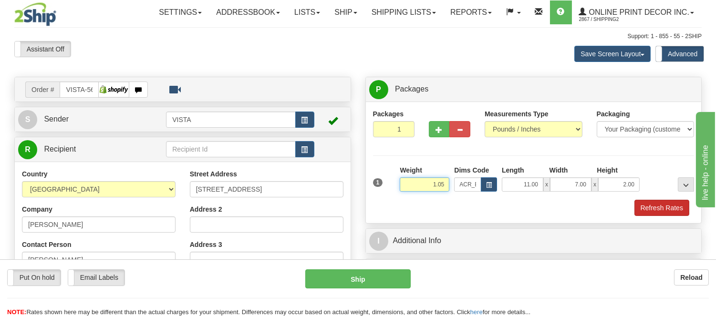
type input "1.05"
click at [641, 206] on button "Refresh Rates" at bounding box center [661, 208] width 55 height 16
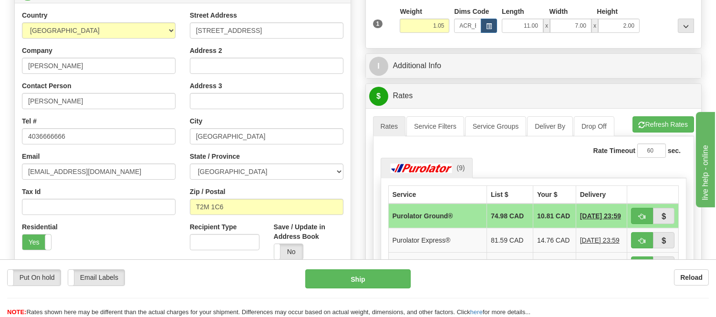
scroll to position [265, 0]
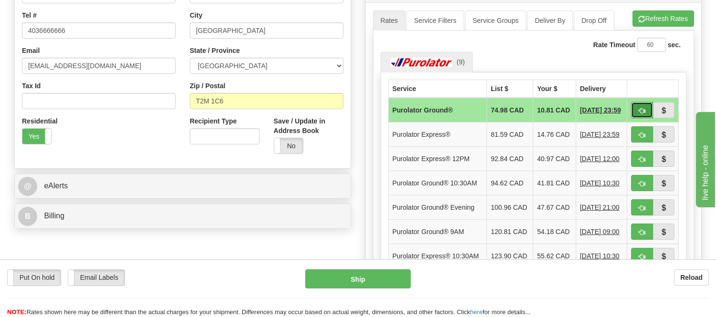
click at [639, 108] on span "button" at bounding box center [641, 111] width 7 height 6
type input "260"
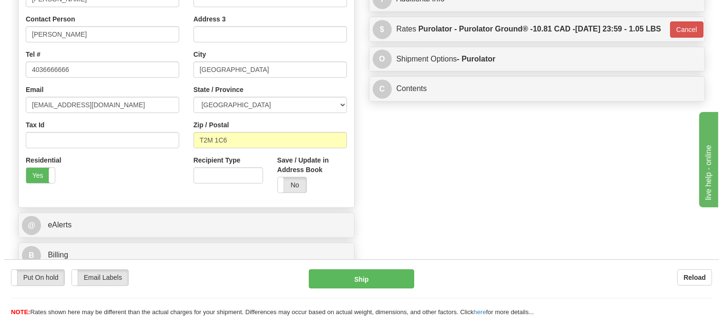
scroll to position [53, 0]
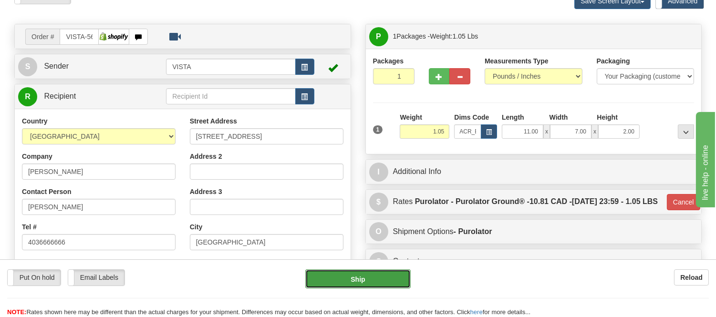
click at [382, 283] on button "Ship" at bounding box center [357, 278] width 105 height 19
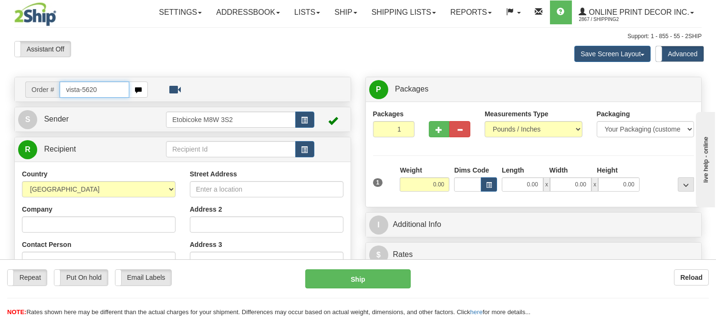
type input "vista-5620"
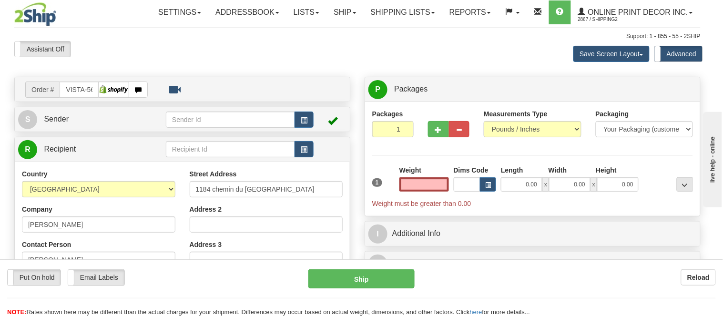
type input "[PERSON_NAME]"
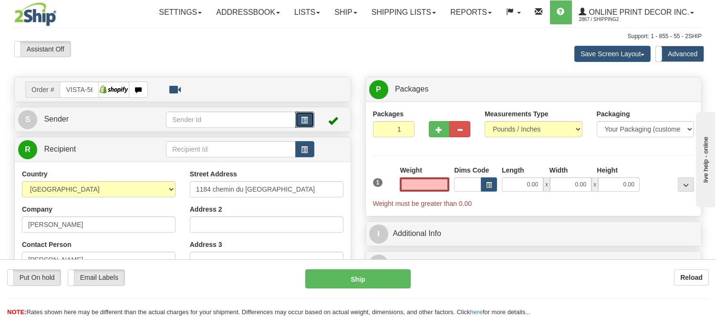
type input "0.00"
click at [304, 112] on button "button" at bounding box center [304, 120] width 19 height 16
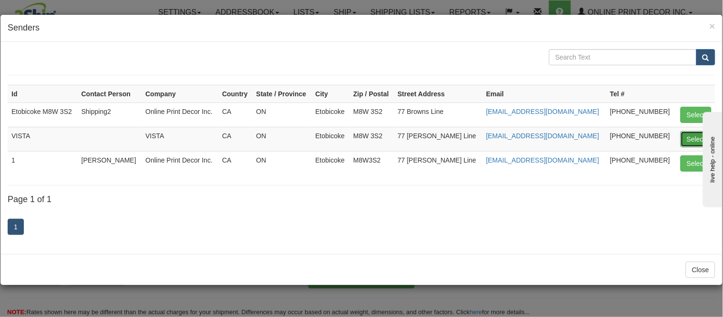
click at [699, 139] on button "Select" at bounding box center [696, 139] width 31 height 16
type input "VISTA"
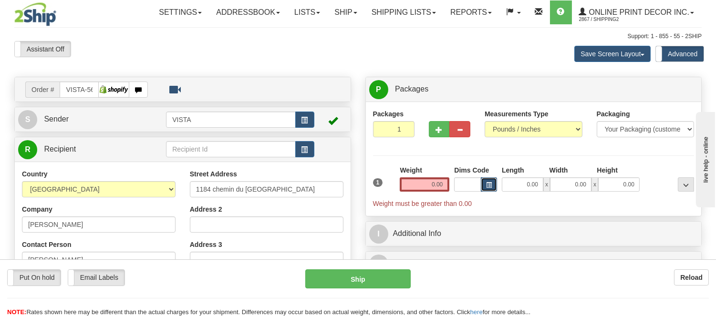
click at [493, 185] on button "button" at bounding box center [489, 184] width 16 height 14
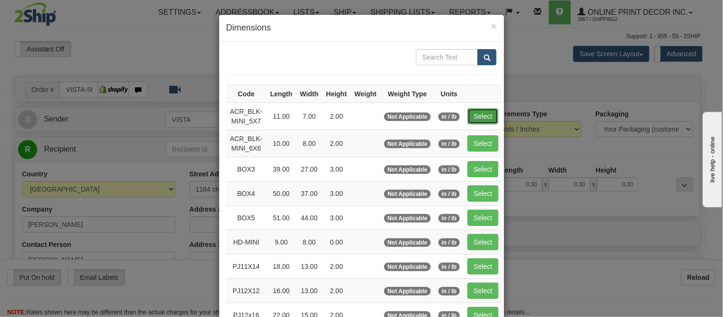
click at [473, 117] on button "Select" at bounding box center [483, 116] width 31 height 16
type input "ACR_BLK-MINI_5X7"
type input "11.00"
type input "7.00"
type input "2.00"
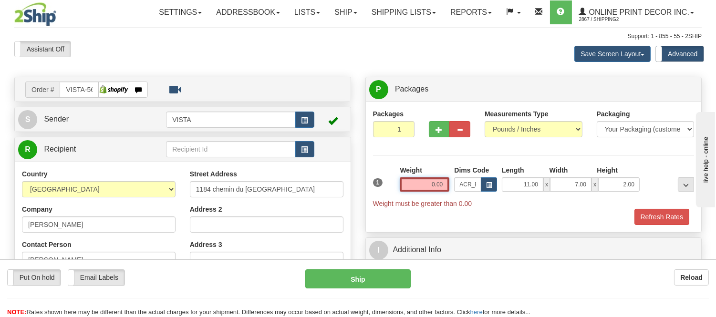
drag, startPoint x: 446, startPoint y: 185, endPoint x: 371, endPoint y: 186, distance: 74.9
click at [371, 186] on div "1 Weight 0.00 Dims Code x x" at bounding box center [533, 186] width 326 height 43
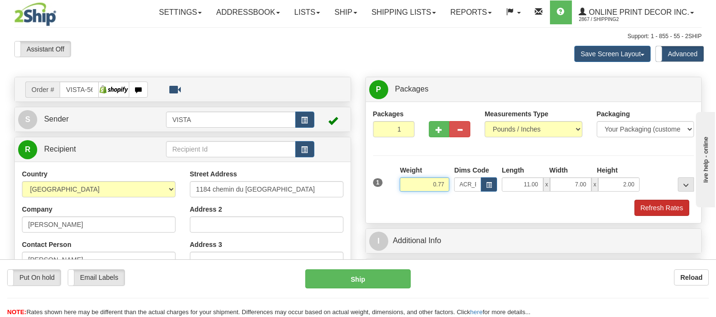
type input "0.77"
click at [641, 208] on button "Refresh Rates" at bounding box center [661, 208] width 55 height 16
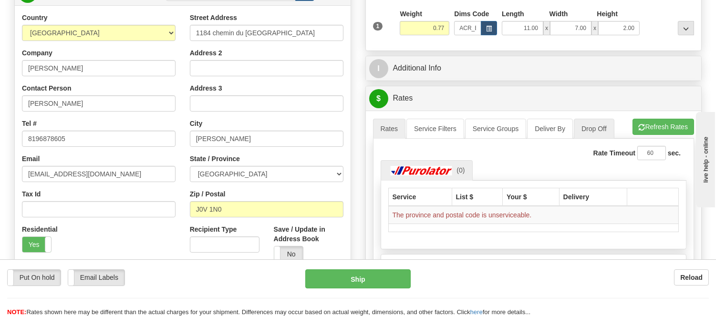
scroll to position [159, 0]
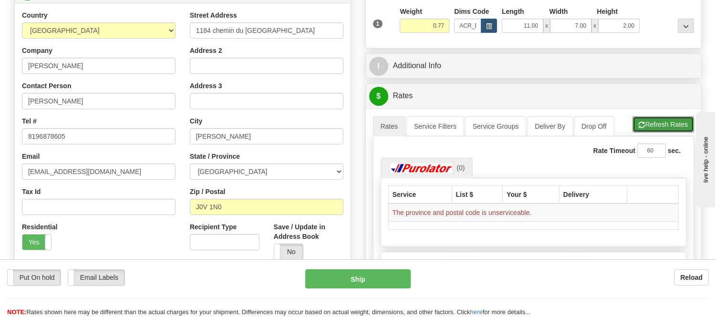
click at [644, 121] on button "Refresh Rates" at bounding box center [663, 124] width 62 height 16
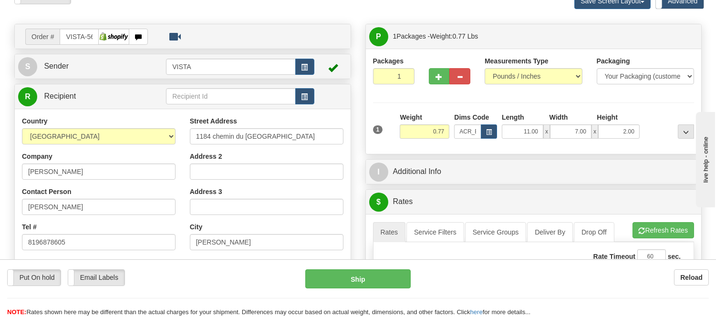
scroll to position [106, 0]
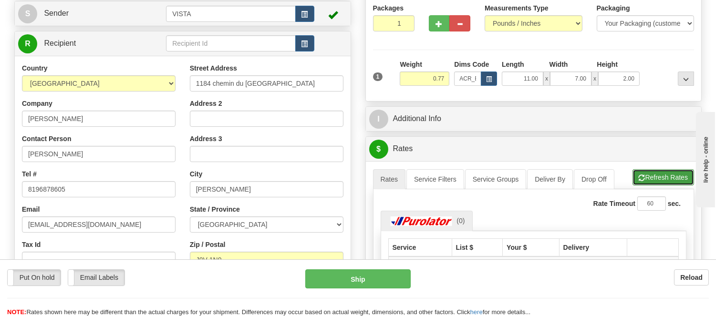
click at [675, 180] on button "Refresh Rates" at bounding box center [663, 177] width 62 height 16
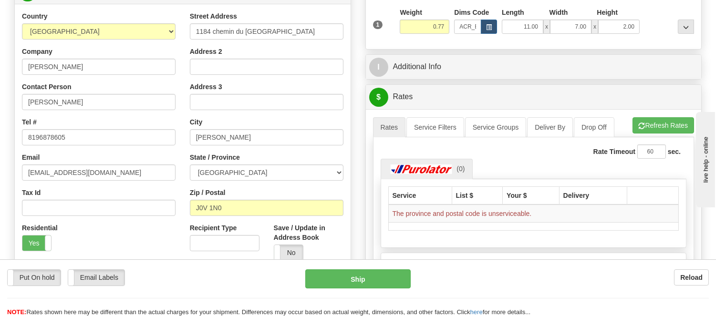
scroll to position [159, 0]
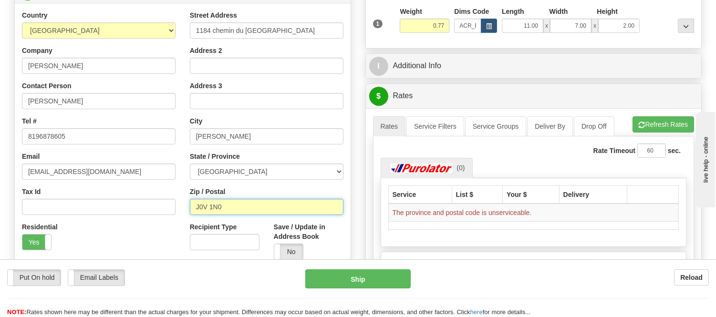
click at [227, 207] on input "J0V 1N0" at bounding box center [267, 207] width 154 height 16
type input "J0V 1N0"
click button "Delete" at bounding box center [0, 0] width 0 height 0
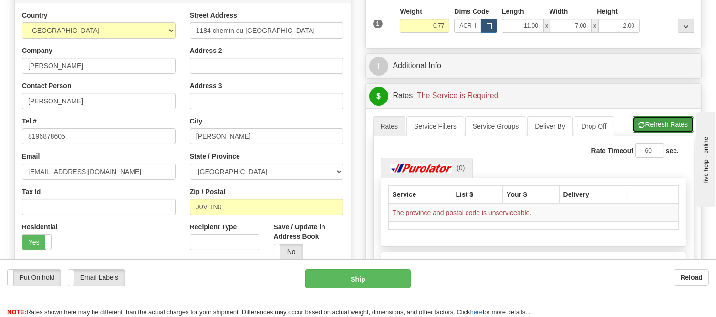
click at [670, 133] on button "Refresh Rates" at bounding box center [663, 124] width 62 height 16
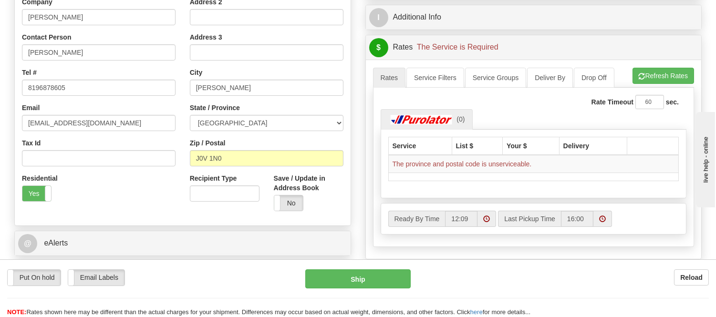
scroll to position [212, 0]
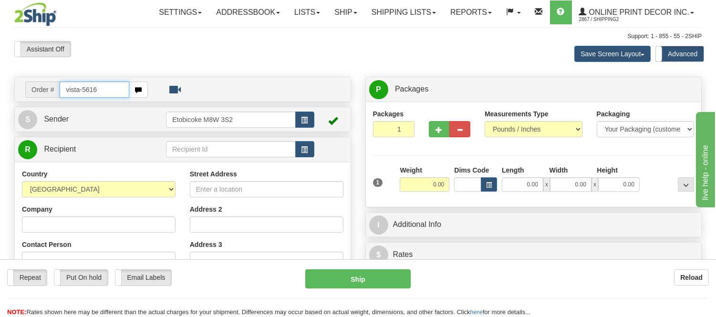
type input "vista-5616"
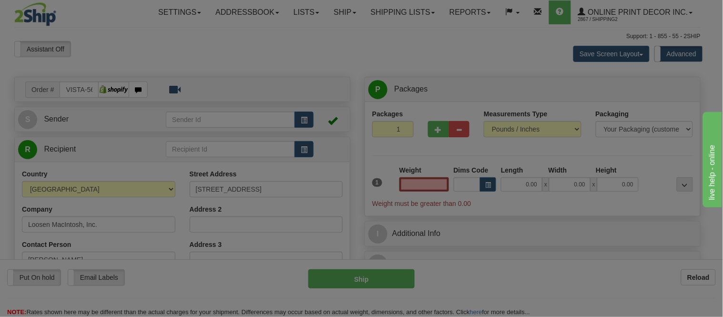
type input "ANTIGONISH"
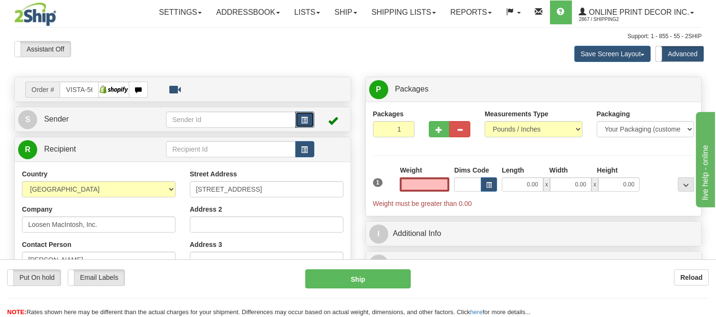
type input "0.00"
click at [308, 118] on button "button" at bounding box center [304, 120] width 19 height 16
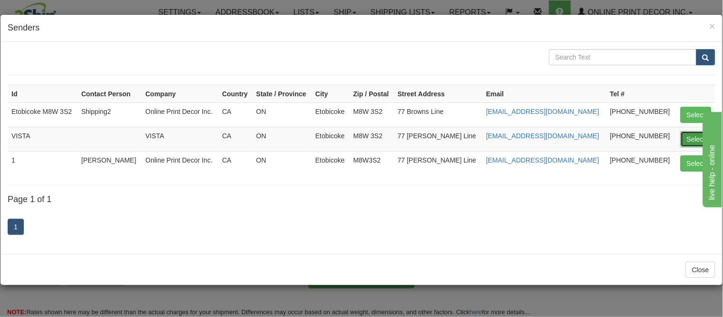
click at [690, 134] on button "Select" at bounding box center [696, 139] width 31 height 16
type input "VISTA"
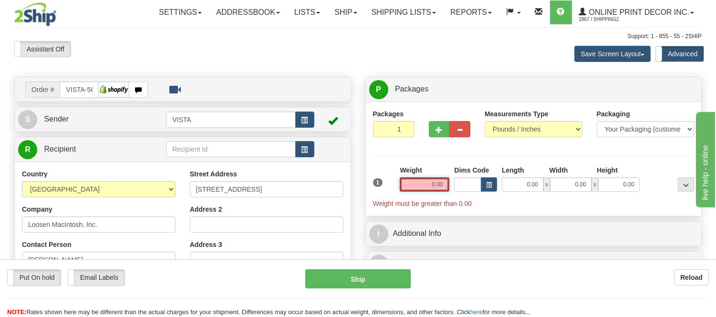
drag, startPoint x: 443, startPoint y: 184, endPoint x: 405, endPoint y: 183, distance: 38.1
click at [405, 183] on input "0.00" at bounding box center [425, 184] width 50 height 14
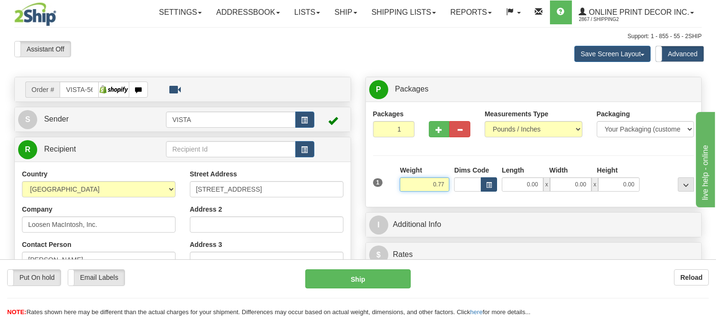
type input "0.77"
click at [491, 187] on span "button" at bounding box center [489, 185] width 6 height 5
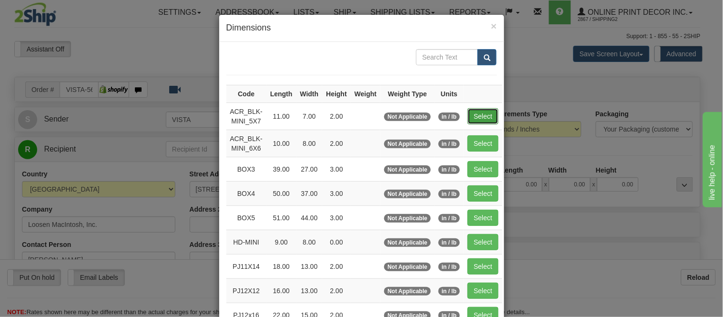
click at [481, 117] on button "Select" at bounding box center [483, 116] width 31 height 16
type input "ACR_BLK-MINI_5X7"
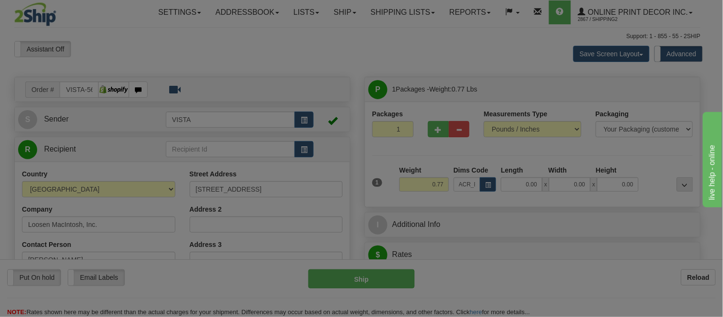
type input "11.00"
type input "7.00"
type input "2.00"
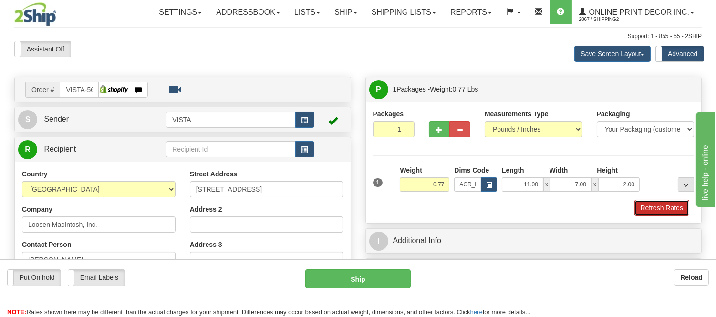
click at [662, 211] on button "Refresh Rates" at bounding box center [661, 208] width 55 height 16
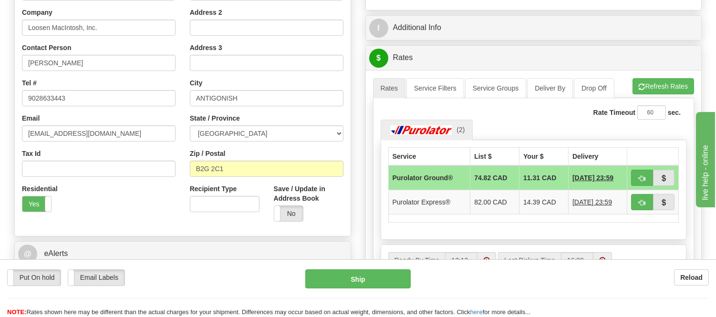
scroll to position [228, 0]
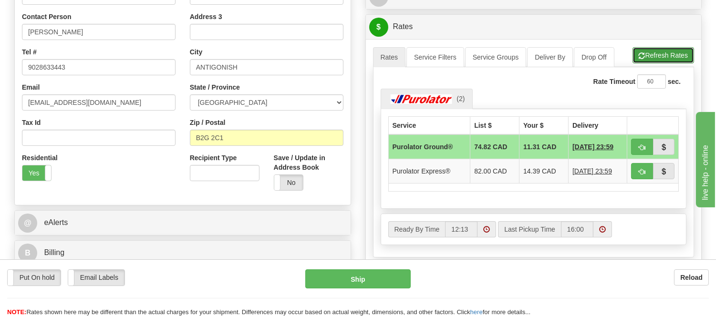
click at [678, 61] on button "Refresh Rates" at bounding box center [663, 55] width 62 height 16
click at [641, 149] on span "button" at bounding box center [641, 147] width 7 height 6
type input "260"
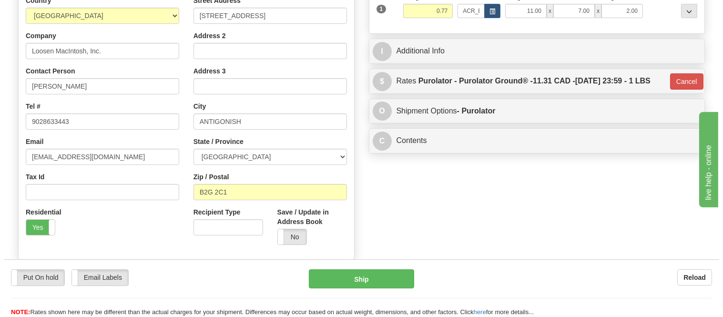
scroll to position [175, 0]
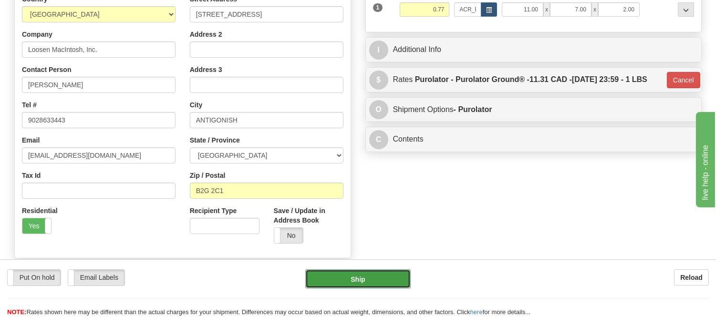
click at [372, 280] on button "Ship" at bounding box center [357, 278] width 105 height 19
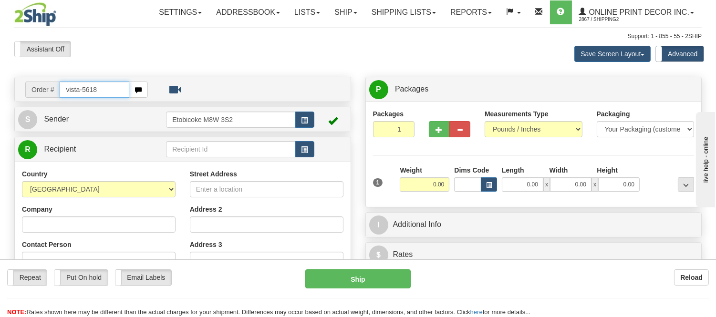
type input "vista-5618"
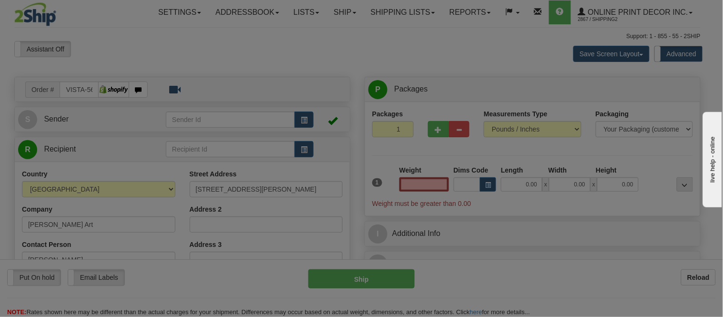
type input "BURNABY"
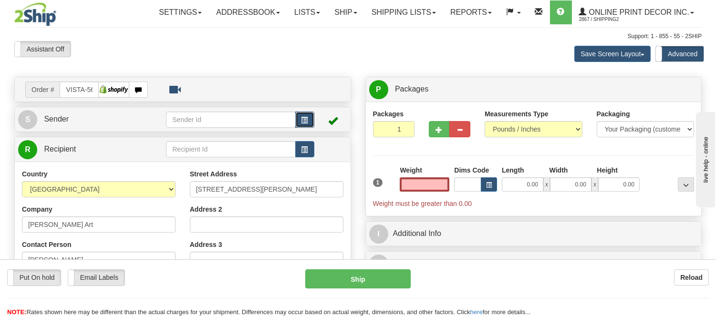
type input "0.00"
click at [299, 121] on button "button" at bounding box center [304, 120] width 19 height 16
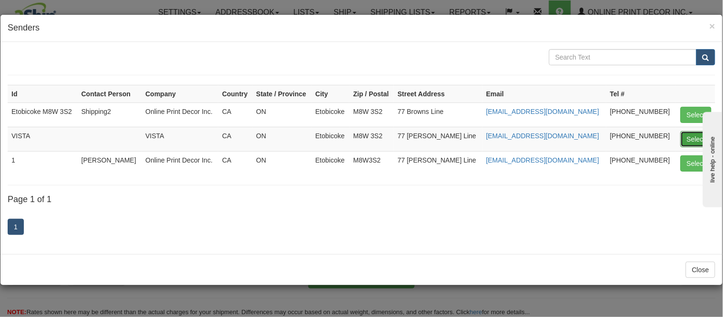
click at [691, 138] on button "Select" at bounding box center [696, 139] width 31 height 16
type input "VISTA"
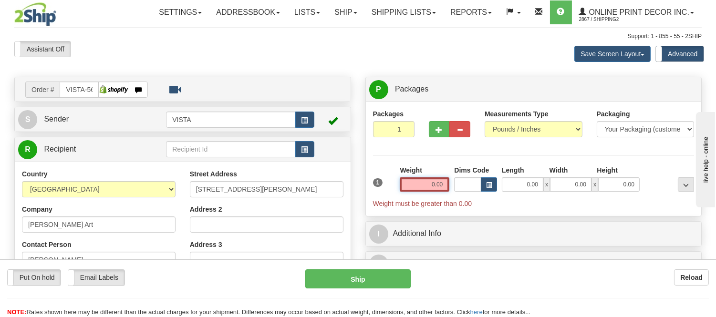
drag, startPoint x: 445, startPoint y: 183, endPoint x: 398, endPoint y: 186, distance: 46.8
click at [398, 186] on div "Weight 0.00" at bounding box center [424, 181] width 54 height 33
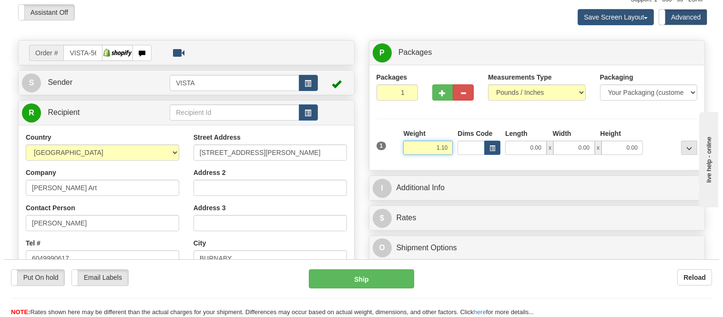
scroll to position [53, 0]
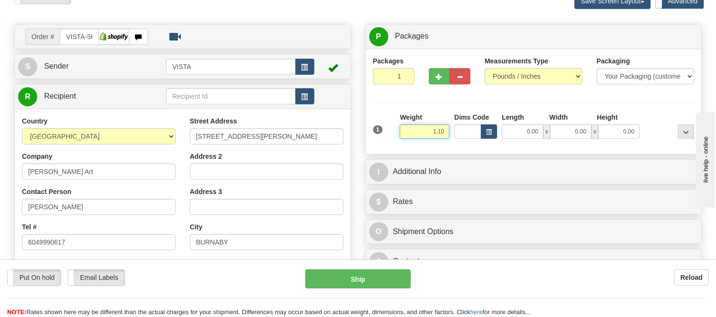
type input "1.10"
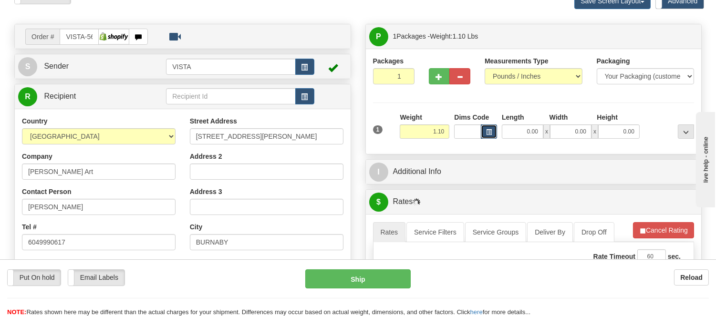
click at [485, 132] on button "button" at bounding box center [489, 131] width 16 height 14
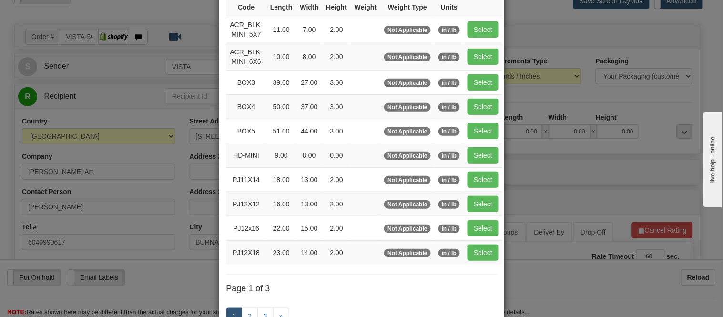
scroll to position [159, 0]
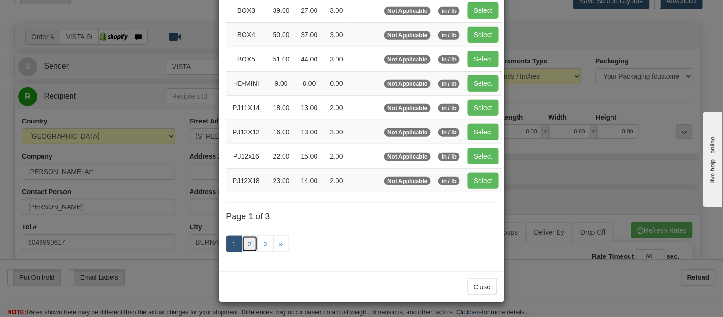
click at [242, 245] on link "2" at bounding box center [250, 244] width 16 height 16
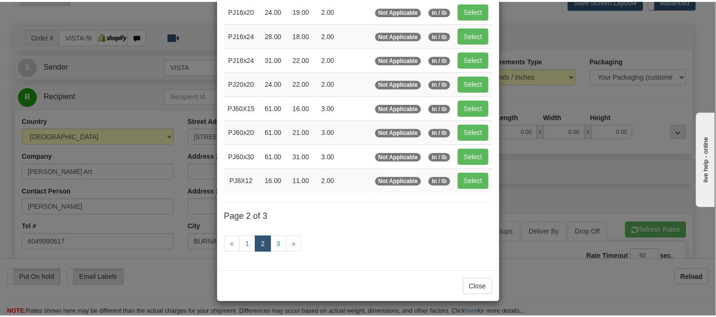
scroll to position [155, 0]
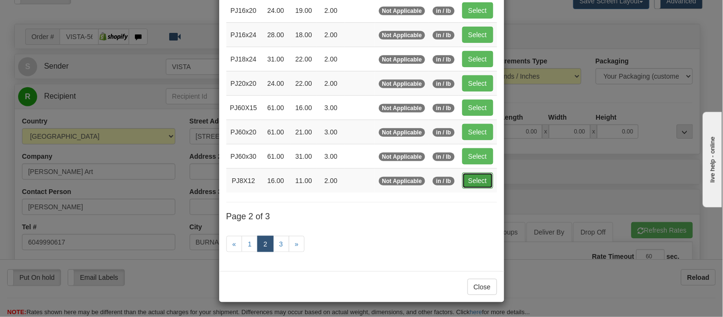
click at [480, 177] on button "Select" at bounding box center [477, 181] width 31 height 16
type input "PJ8X12"
type input "16.00"
type input "11.00"
type input "2.00"
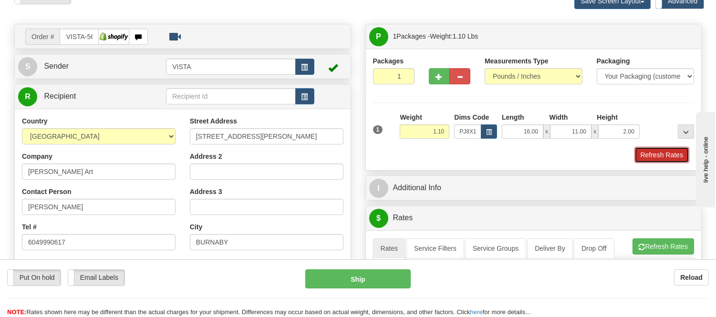
click at [649, 154] on button "Refresh Rates" at bounding box center [661, 155] width 55 height 16
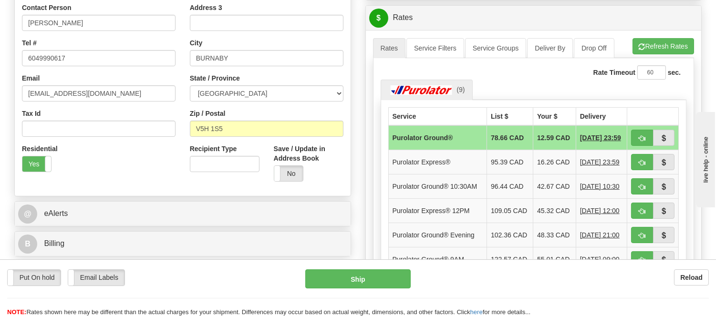
scroll to position [261, 0]
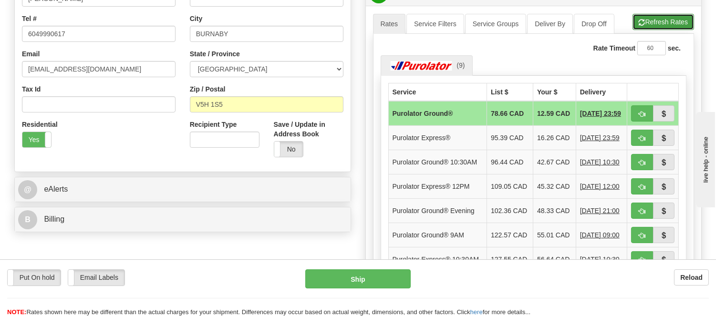
click at [655, 26] on button "Refresh Rates" at bounding box center [663, 22] width 62 height 16
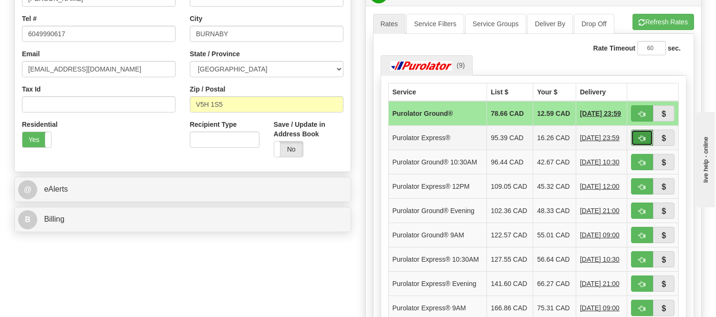
click at [641, 141] on span "button" at bounding box center [641, 138] width 7 height 6
type input "202"
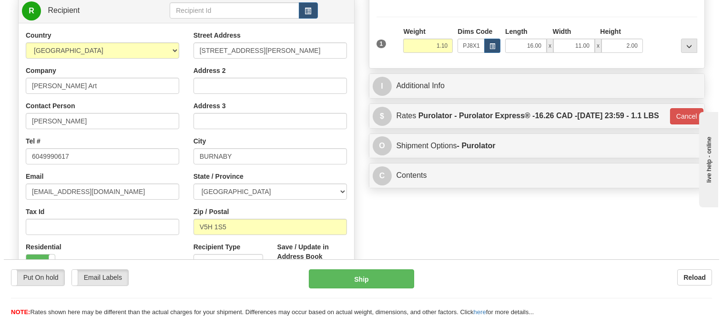
scroll to position [103, 0]
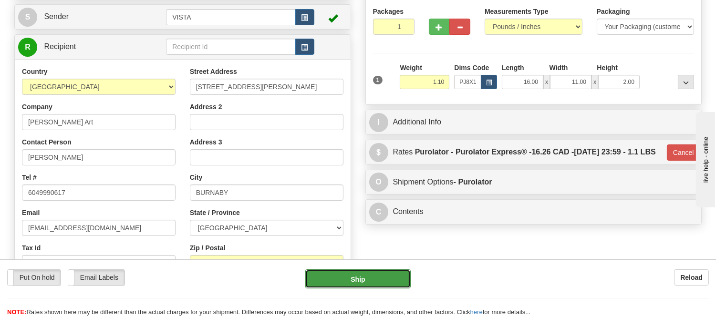
click at [339, 278] on button "Ship" at bounding box center [357, 278] width 105 height 19
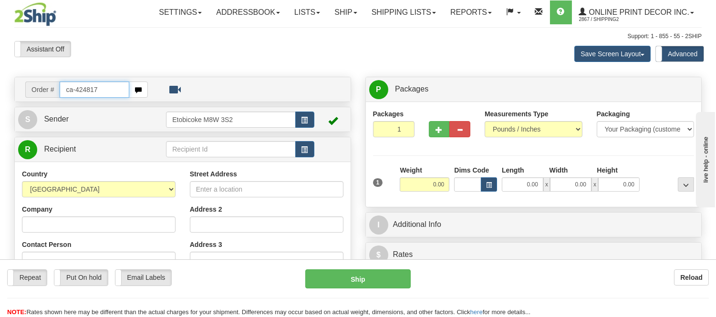
type input "ca-424817"
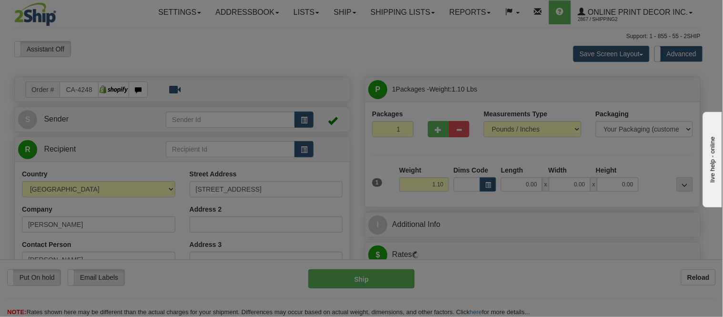
type input "[GEOGRAPHIC_DATA]"
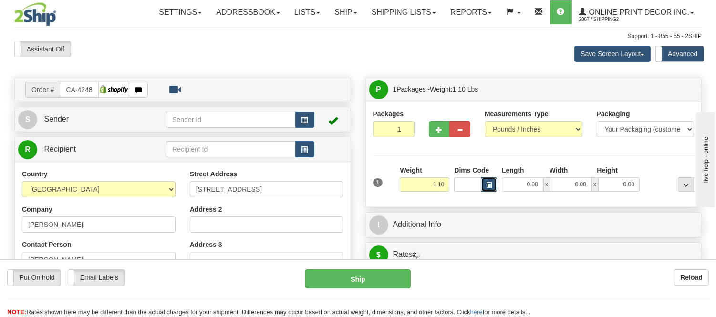
click at [489, 188] on span "button" at bounding box center [489, 185] width 6 height 5
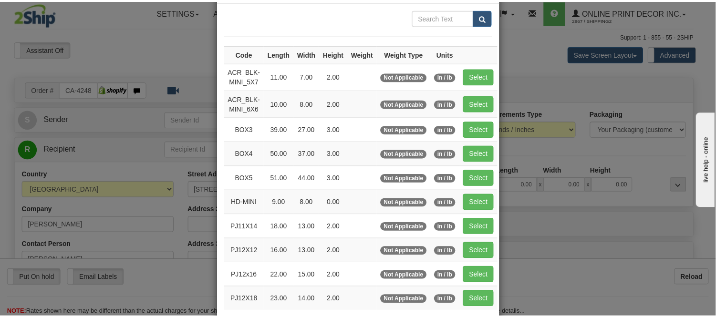
scroll to position [106, 0]
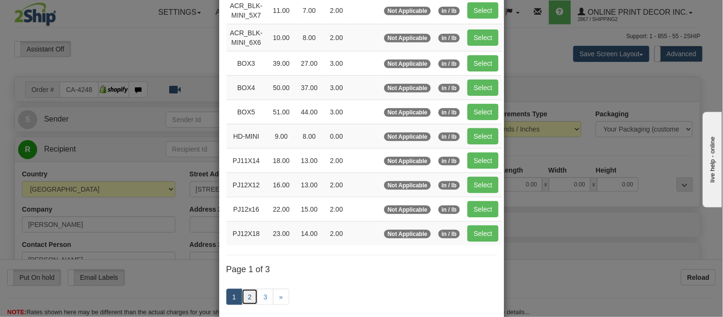
click at [246, 295] on link "2" at bounding box center [250, 297] width 16 height 16
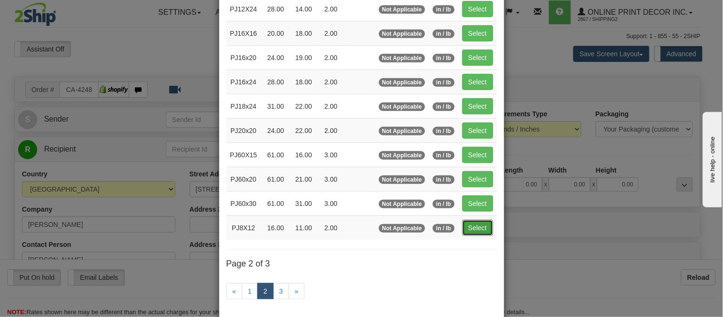
click at [475, 234] on button "Select" at bounding box center [477, 228] width 31 height 16
type input "PJ8X12"
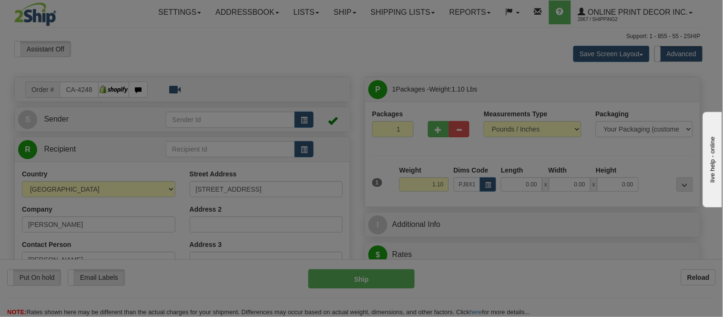
type input "16.00"
type input "11.00"
type input "2.00"
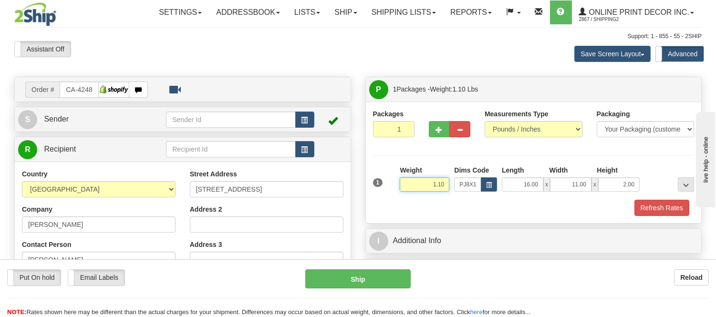
drag, startPoint x: 444, startPoint y: 189, endPoint x: 392, endPoint y: 195, distance: 52.8
click at [392, 195] on div "1 Weight 1.10 Dims Code x x" at bounding box center [533, 182] width 326 height 34
type input "0.98"
click at [640, 209] on button "Refresh Rates" at bounding box center [661, 208] width 55 height 16
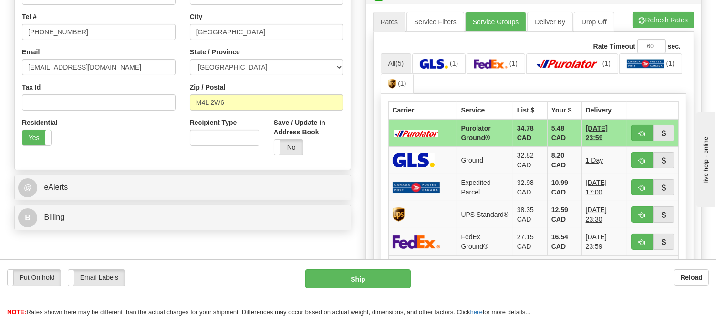
scroll to position [265, 0]
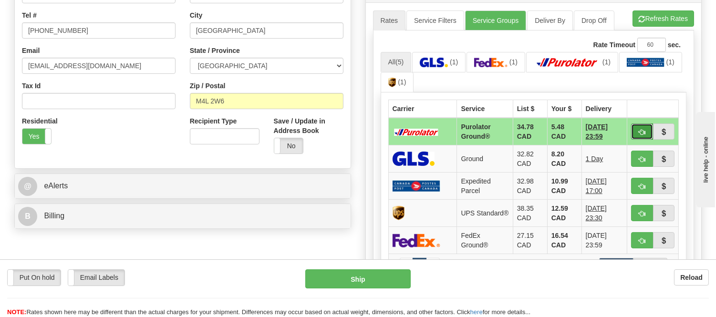
click at [640, 130] on span "button" at bounding box center [641, 132] width 7 height 6
type input "260"
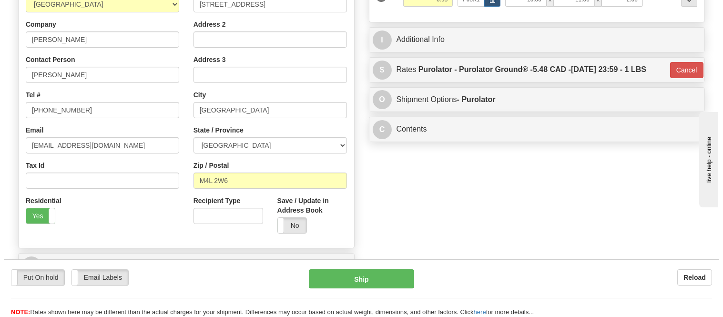
scroll to position [53, 0]
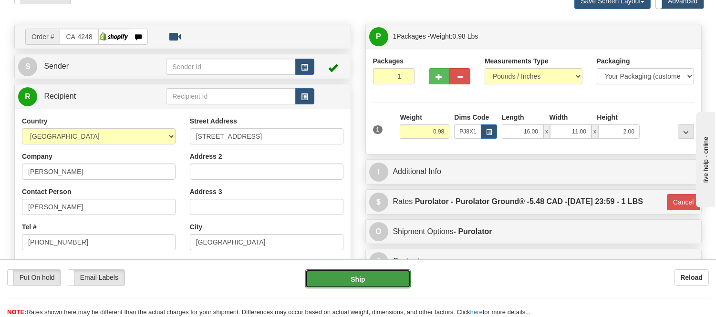
click at [358, 284] on button "Ship" at bounding box center [357, 278] width 105 height 19
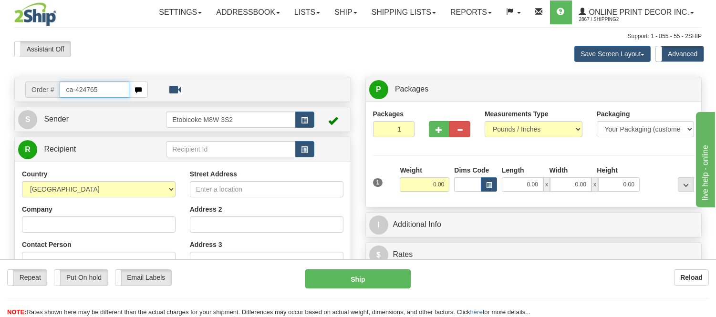
type input "ca-424765"
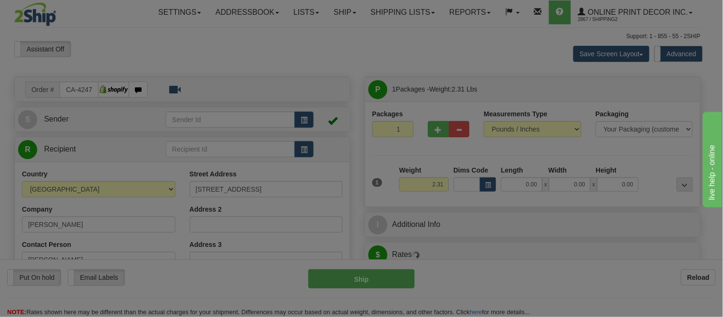
type input "THUNDER BAY"
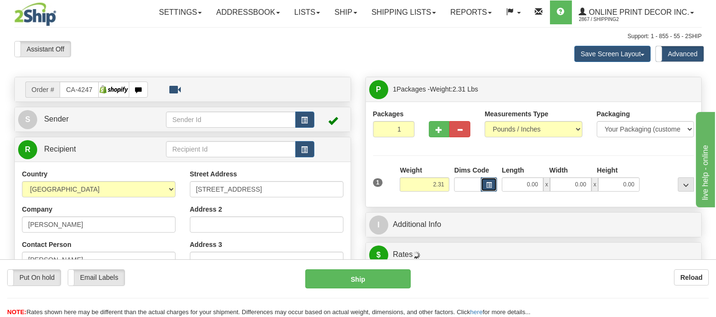
click at [483, 186] on button "button" at bounding box center [489, 184] width 16 height 14
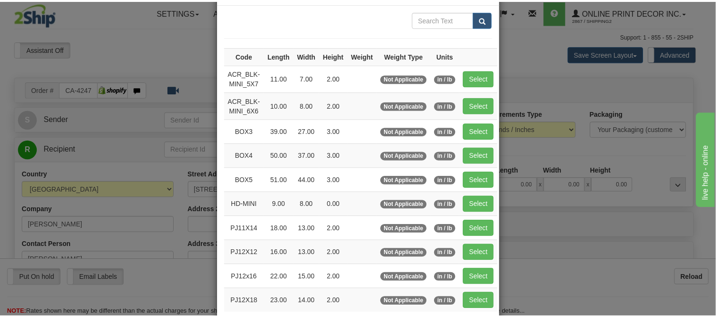
scroll to position [106, 0]
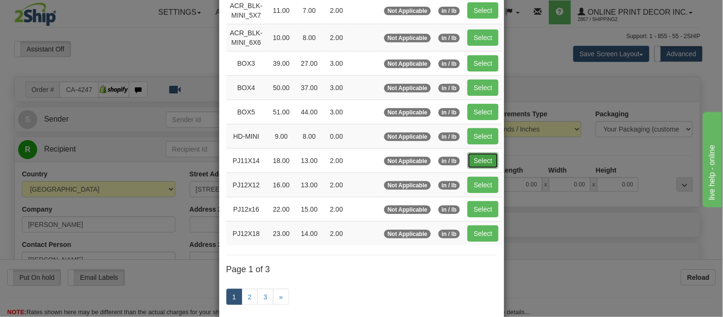
click at [476, 157] on button "Select" at bounding box center [483, 161] width 31 height 16
type input "PJ11X14"
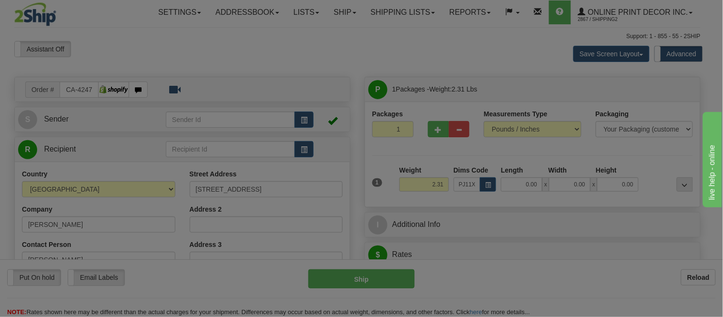
type input "18.00"
type input "13.00"
type input "2.00"
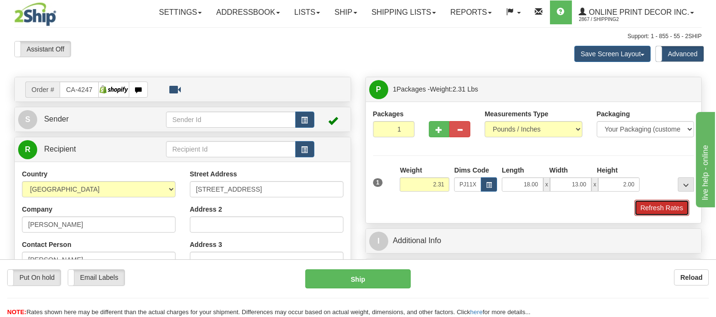
click at [652, 216] on button "Refresh Rates" at bounding box center [661, 208] width 55 height 16
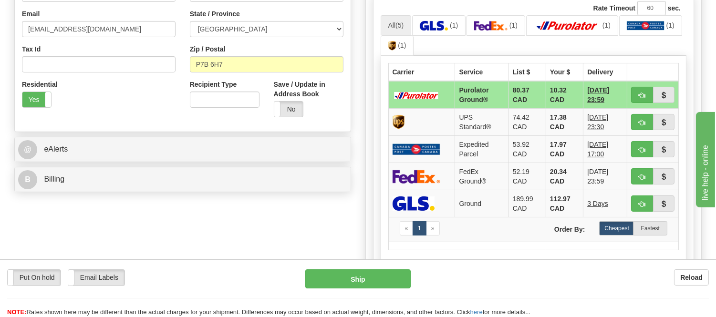
scroll to position [318, 0]
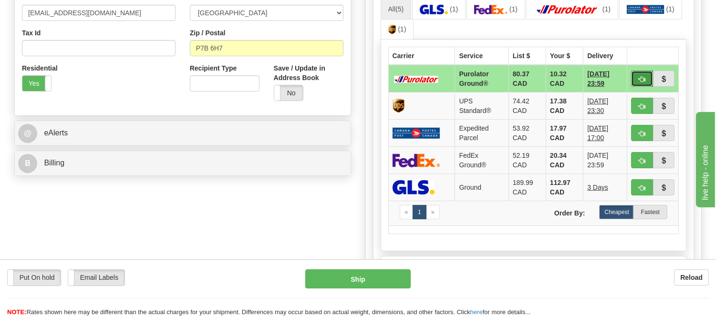
click at [638, 78] on span "button" at bounding box center [641, 79] width 7 height 6
type input "260"
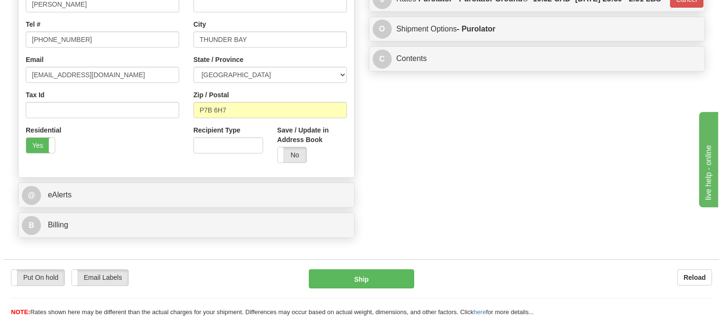
scroll to position [159, 0]
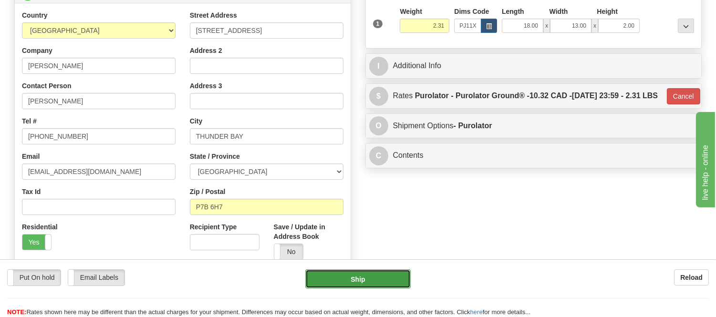
click at [356, 274] on button "Ship" at bounding box center [357, 278] width 105 height 19
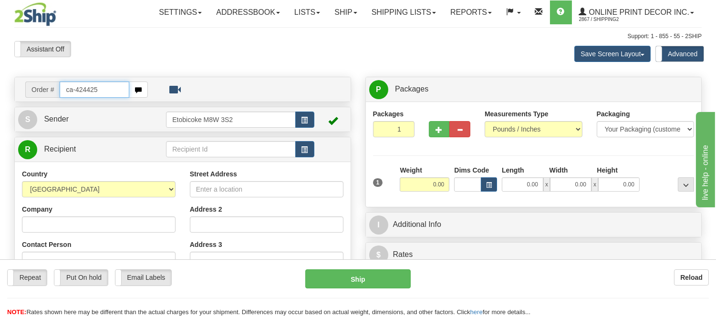
type input "ca-424425"
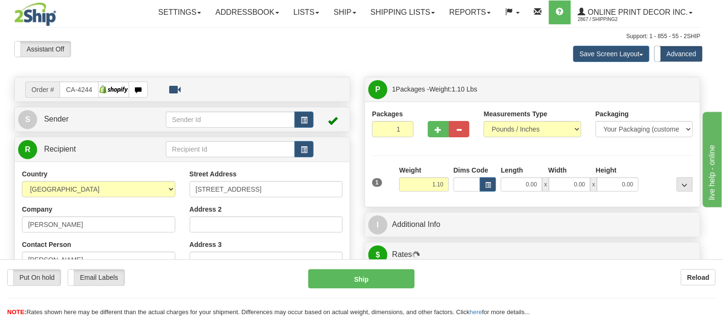
type input "[GEOGRAPHIC_DATA]"
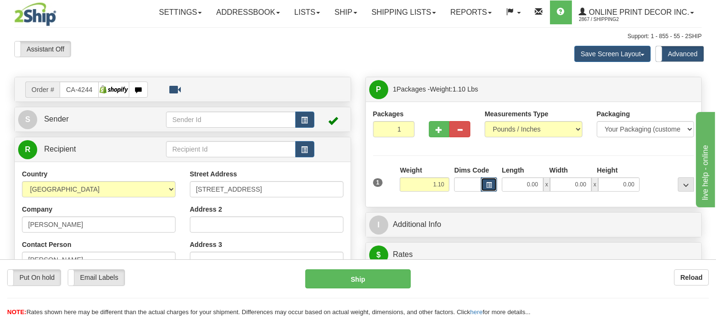
click at [487, 186] on span "button" at bounding box center [489, 185] width 6 height 5
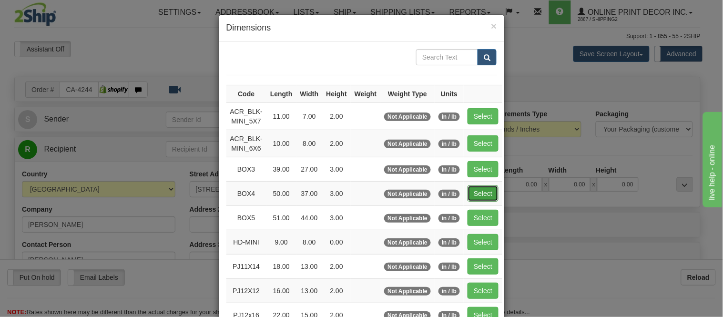
click at [469, 192] on button "Select" at bounding box center [483, 193] width 31 height 16
type input "BOX4"
type input "50.00"
type input "37.00"
type input "3.00"
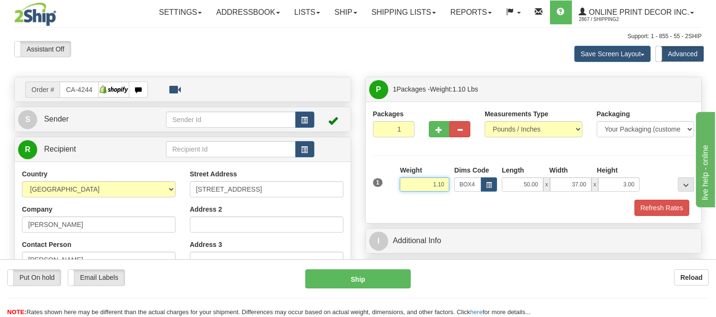
drag, startPoint x: 449, startPoint y: 186, endPoint x: 393, endPoint y: 184, distance: 55.8
click at [393, 184] on div "1 Weight 1.10 Dims Code BOX4" at bounding box center [533, 182] width 326 height 34
type input "12.99"
click at [647, 210] on button "Refresh Rates" at bounding box center [661, 208] width 55 height 16
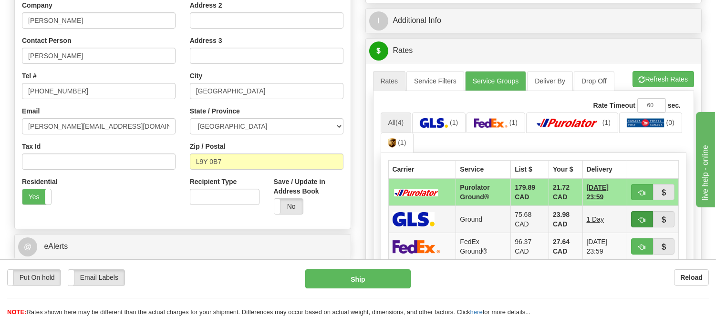
scroll to position [265, 0]
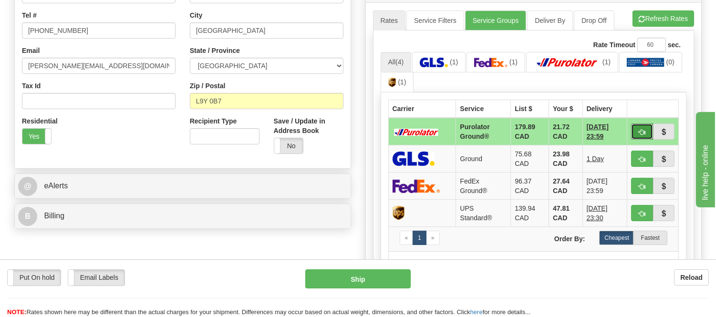
click at [638, 129] on span "button" at bounding box center [641, 132] width 7 height 6
type input "260"
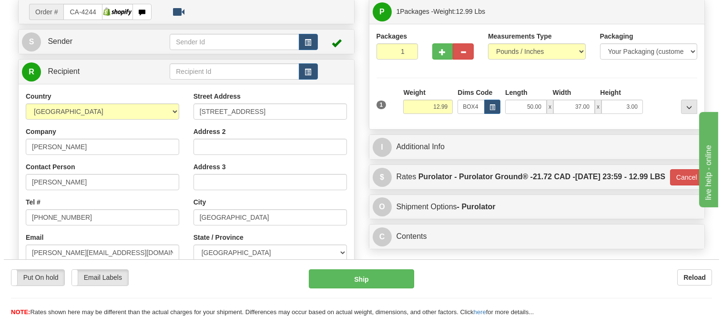
scroll to position [53, 0]
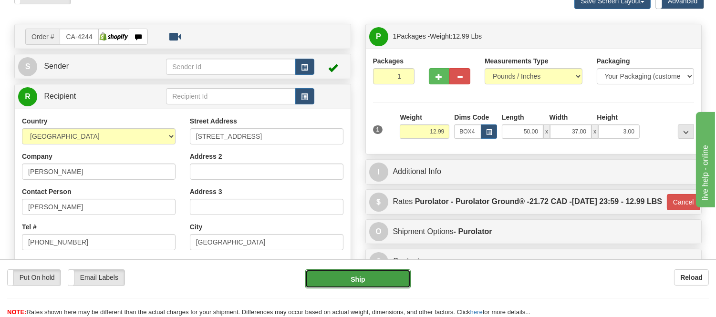
click at [393, 277] on button "Ship" at bounding box center [357, 278] width 105 height 19
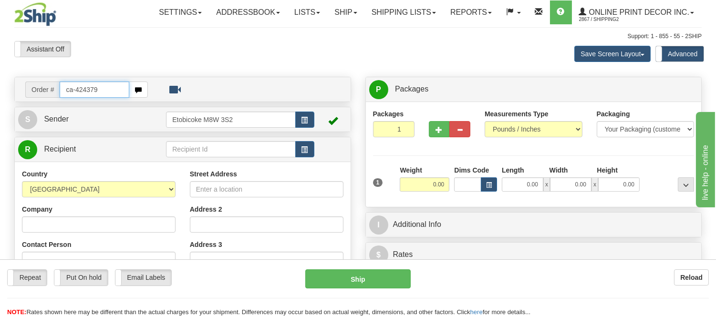
type input "ca-424379"
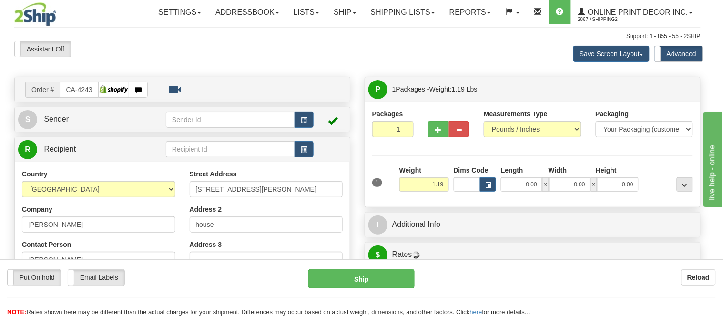
type input "HAWKESBURY"
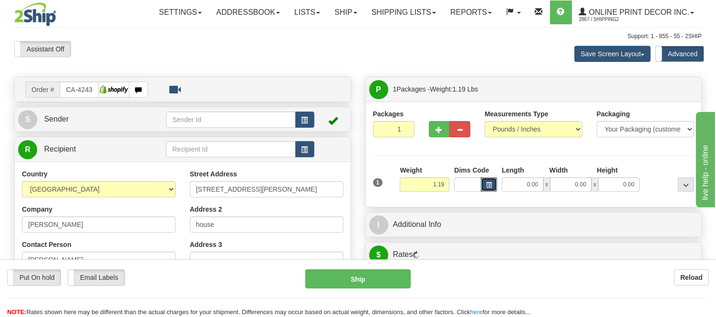
click at [488, 183] on span "button" at bounding box center [489, 185] width 6 height 5
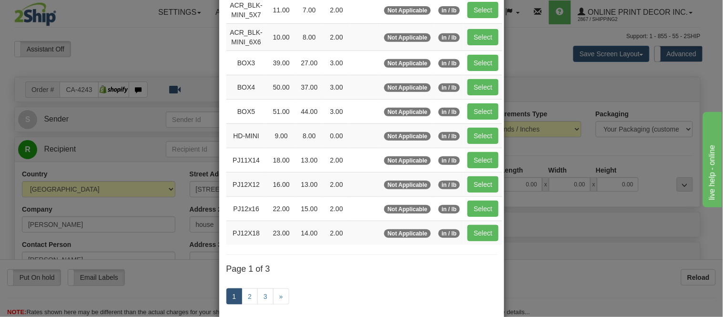
scroll to position [159, 0]
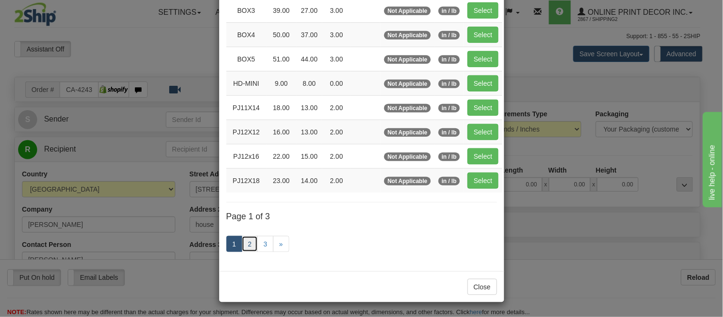
click at [251, 247] on link "2" at bounding box center [250, 244] width 16 height 16
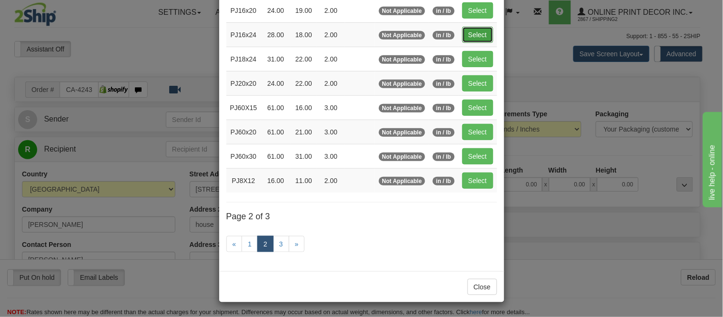
click at [471, 36] on button "Select" at bounding box center [477, 35] width 31 height 16
type input "PJ16x24"
type input "28.00"
type input "18.00"
type input "2.00"
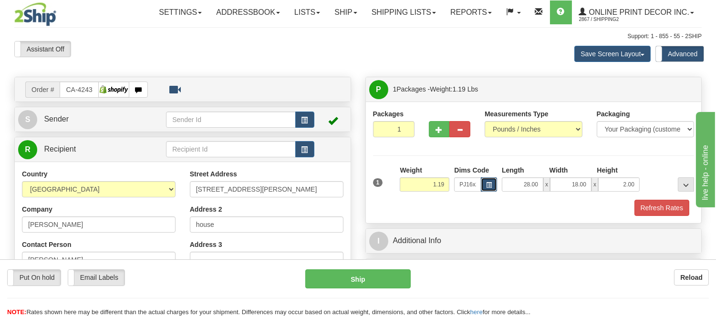
click at [487, 185] on span "button" at bounding box center [489, 185] width 6 height 5
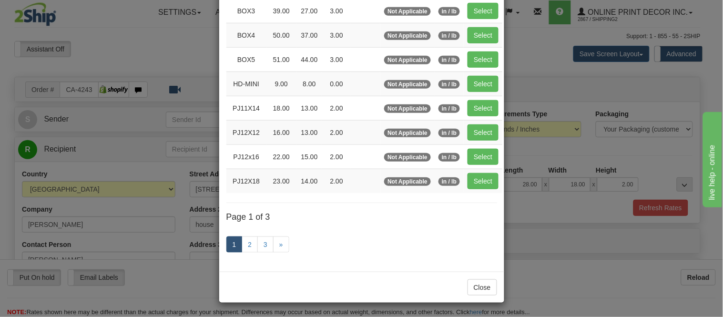
scroll to position [159, 0]
click at [245, 241] on link "2" at bounding box center [250, 244] width 16 height 16
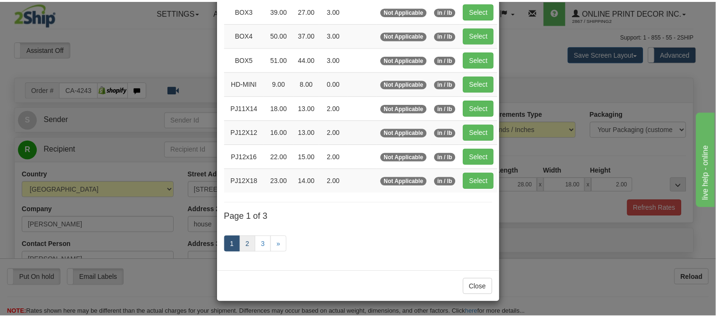
scroll to position [155, 0]
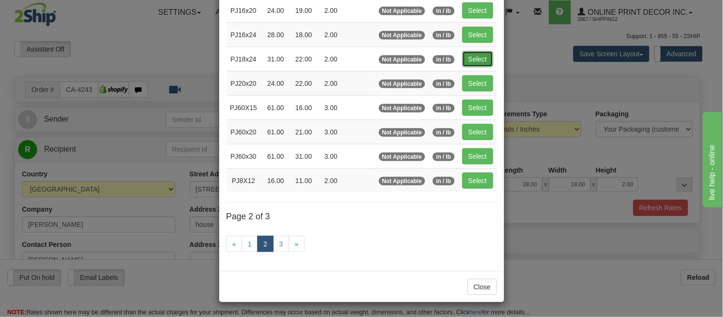
click at [478, 53] on button "Select" at bounding box center [477, 59] width 31 height 16
type input "PJ18x24"
type input "31.00"
type input "22.00"
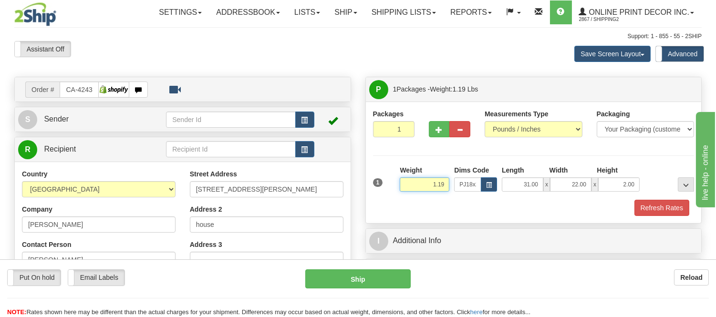
drag, startPoint x: 445, startPoint y: 183, endPoint x: 384, endPoint y: 198, distance: 62.9
click at [384, 198] on div "1 Weight 1.19 Dims Code x x" at bounding box center [533, 182] width 326 height 34
click button "Delete" at bounding box center [0, 0] width 0 height 0
type input "5.00"
click at [642, 212] on button "Refresh Rates" at bounding box center [661, 208] width 55 height 16
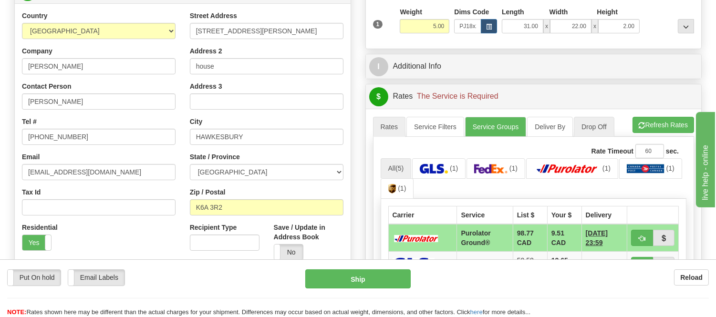
scroll to position [159, 0]
click at [636, 127] on button "Refresh Rates" at bounding box center [663, 124] width 62 height 16
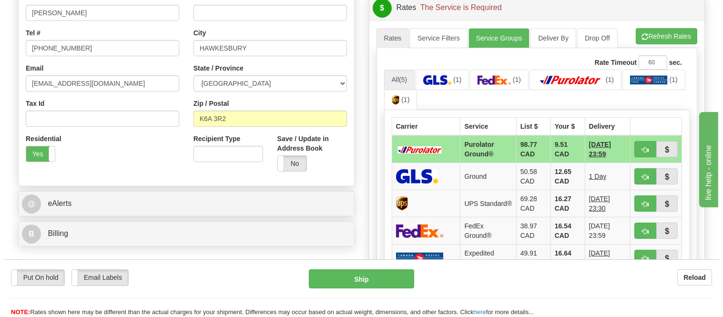
scroll to position [265, 0]
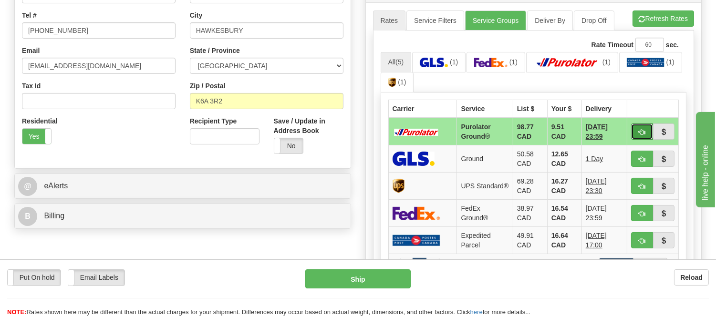
click at [634, 129] on button "button" at bounding box center [642, 131] width 22 height 16
type input "260"
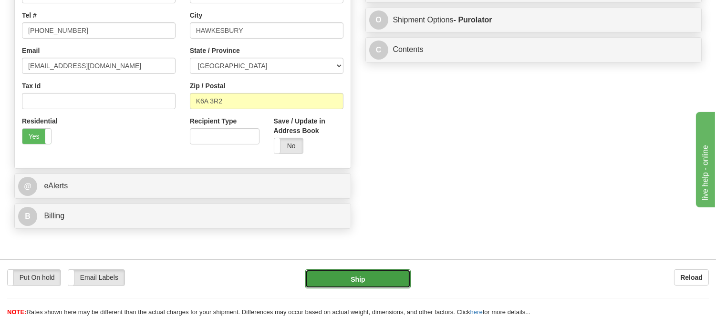
click at [387, 275] on button "Ship" at bounding box center [357, 278] width 105 height 19
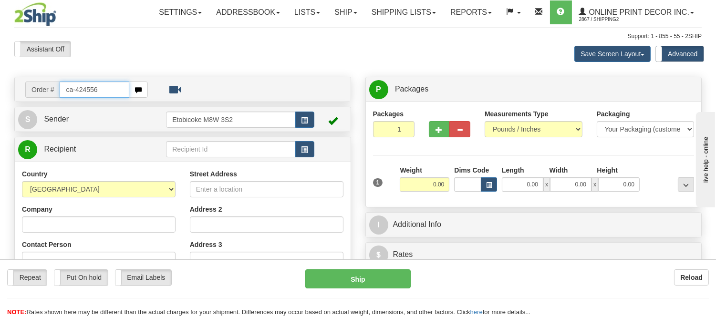
type input "ca-424556"
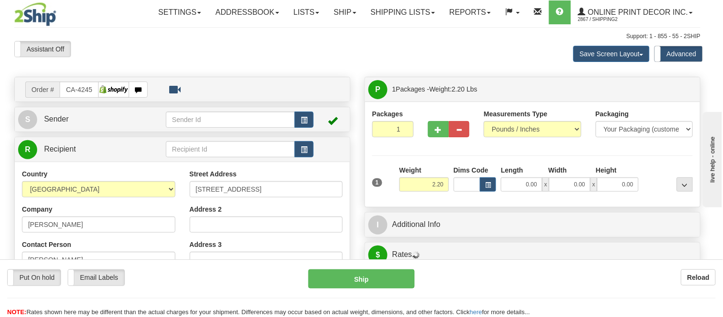
type input "CARP"
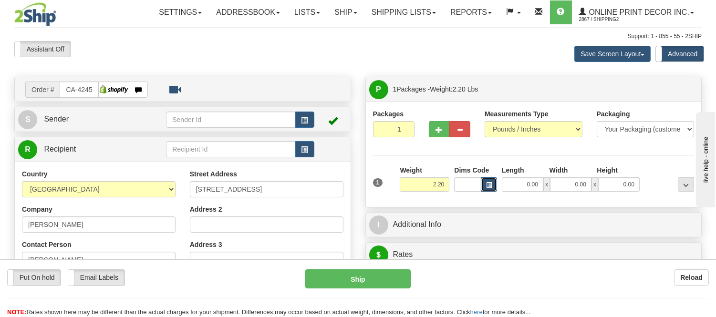
click at [490, 184] on span "button" at bounding box center [489, 185] width 6 height 5
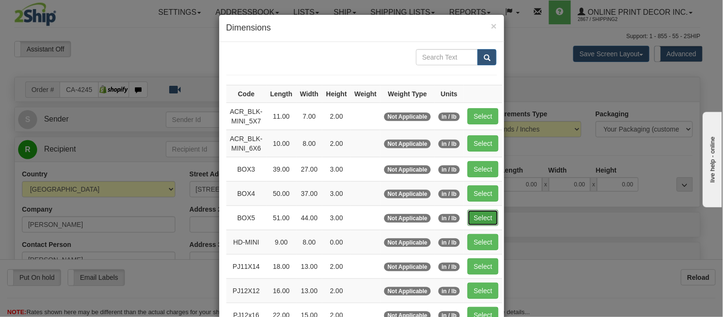
click at [483, 213] on button "Select" at bounding box center [483, 218] width 31 height 16
type input "BOX5"
type input "51.00"
type input "44.00"
type input "3.00"
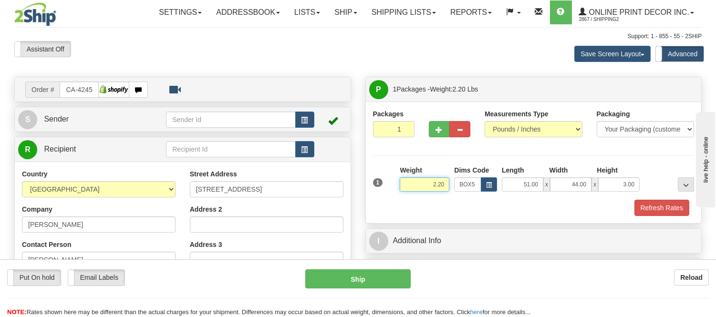
drag, startPoint x: 449, startPoint y: 188, endPoint x: 397, endPoint y: 194, distance: 52.3
click at [397, 194] on div "1 Weight 2.20 Dims Code BOX5" at bounding box center [533, 182] width 326 height 34
type input "18.98"
click at [647, 204] on button "Refresh Rates" at bounding box center [661, 208] width 55 height 16
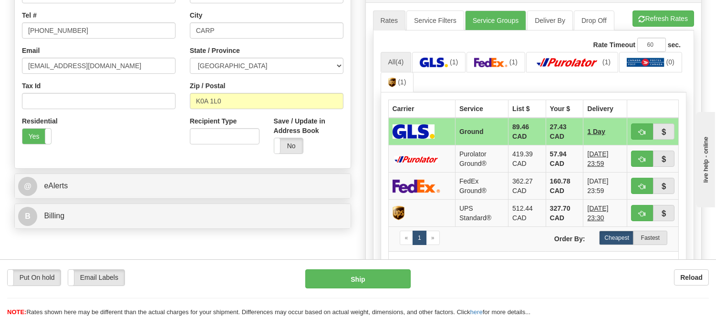
scroll to position [318, 0]
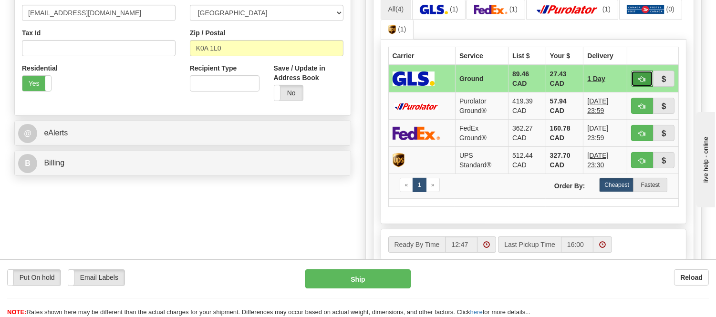
click at [641, 78] on span "button" at bounding box center [641, 79] width 7 height 6
type input "1"
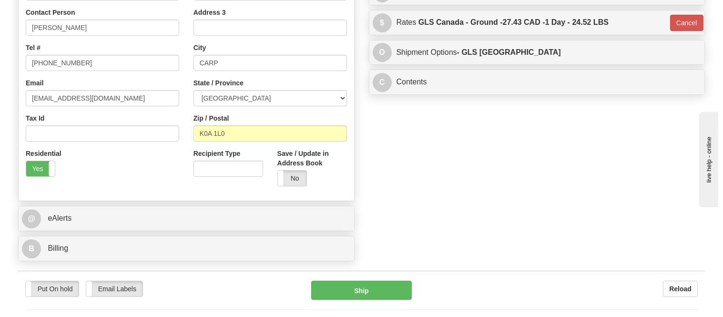
scroll to position [106, 0]
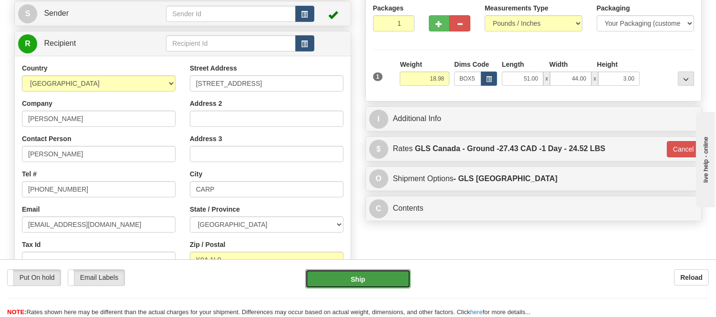
click at [378, 278] on button "Ship" at bounding box center [357, 278] width 105 height 19
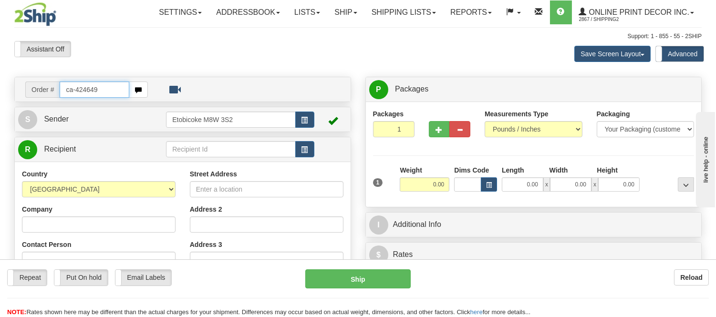
type input "ca-424649"
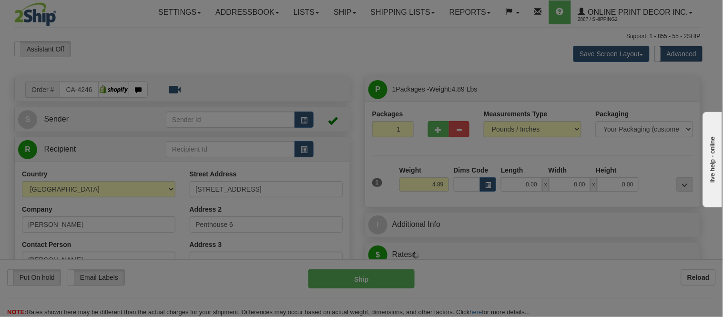
type input "BURLINGTON"
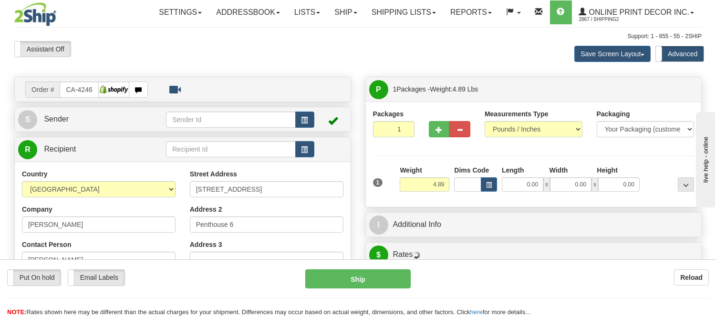
click at [499, 187] on div "0.00 x 0.00 x 0.00" at bounding box center [570, 184] width 143 height 14
click at [487, 186] on span "button" at bounding box center [489, 185] width 6 height 5
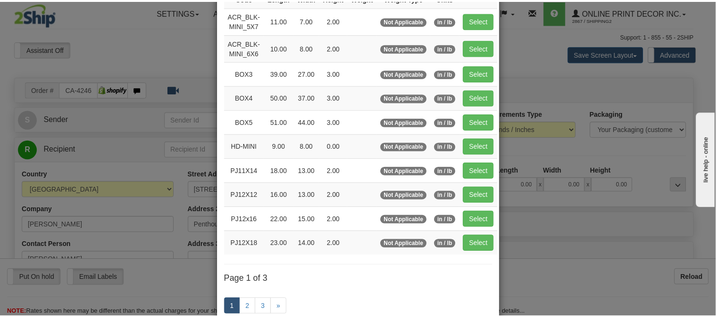
scroll to position [106, 0]
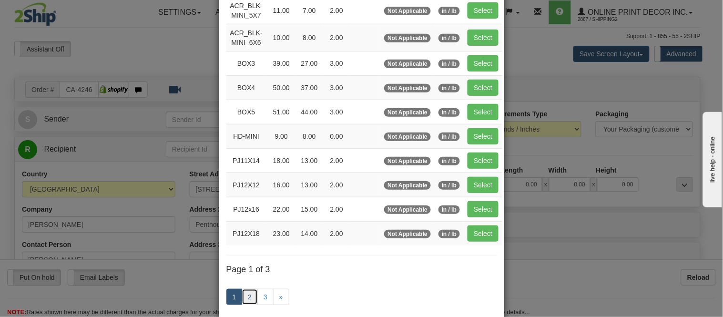
click at [242, 298] on link "2" at bounding box center [250, 297] width 16 height 16
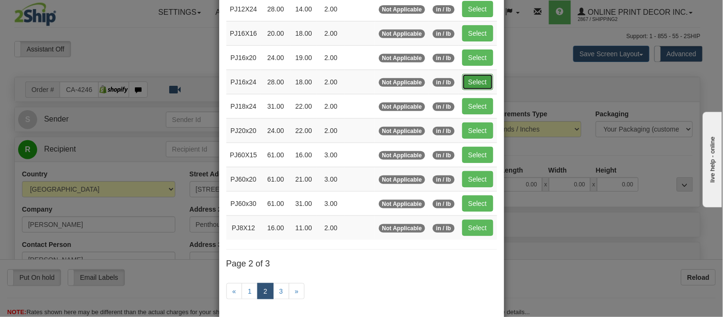
click at [470, 81] on button "Select" at bounding box center [477, 82] width 31 height 16
type input "PJ16x24"
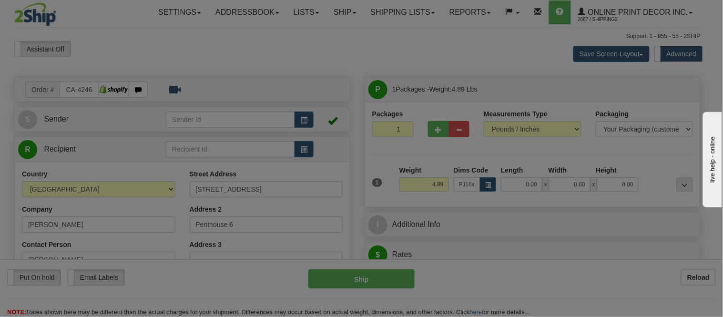
type input "28.00"
type input "18.00"
type input "2.00"
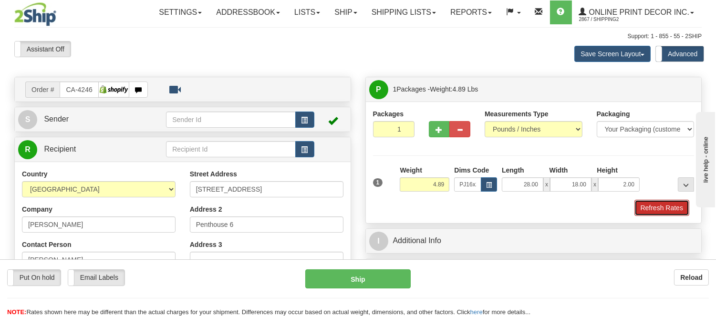
click at [642, 210] on button "Refresh Rates" at bounding box center [661, 208] width 55 height 16
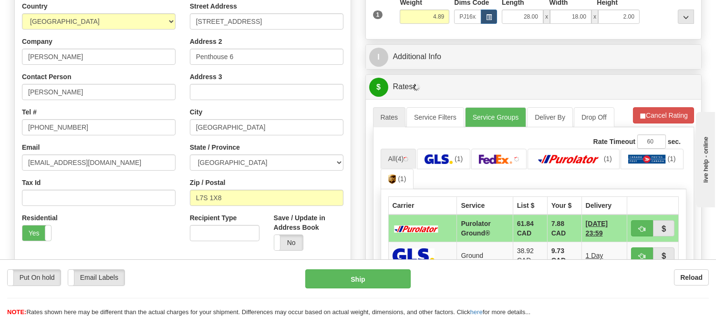
scroll to position [231, 0]
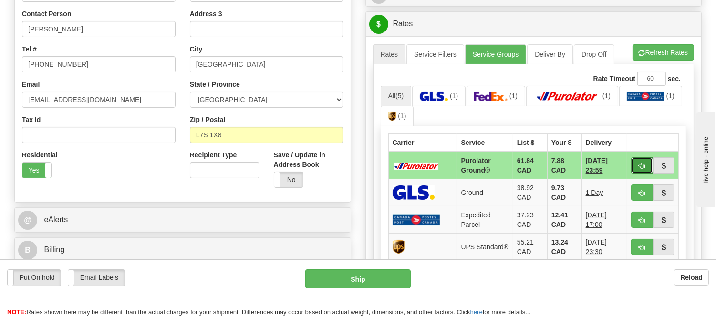
click at [640, 168] on span "button" at bounding box center [641, 166] width 7 height 6
type input "260"
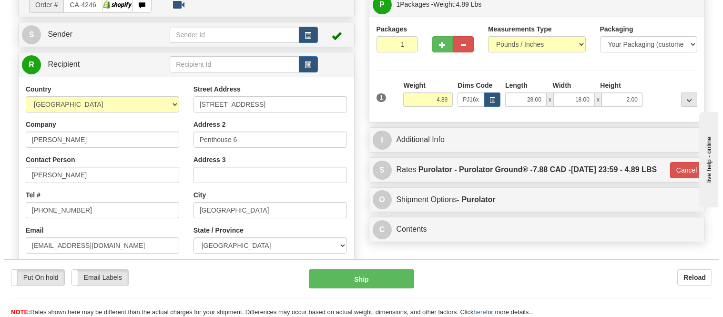
scroll to position [72, 0]
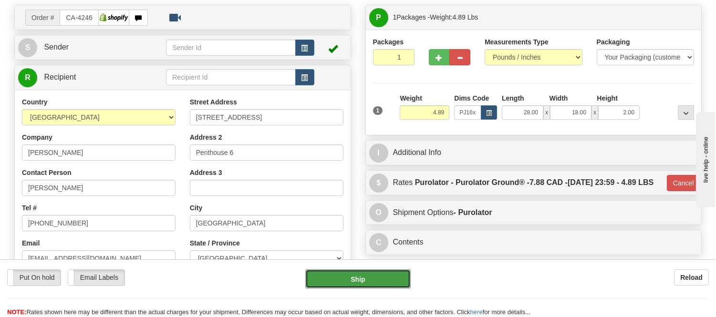
click at [383, 278] on button "Ship" at bounding box center [357, 278] width 105 height 19
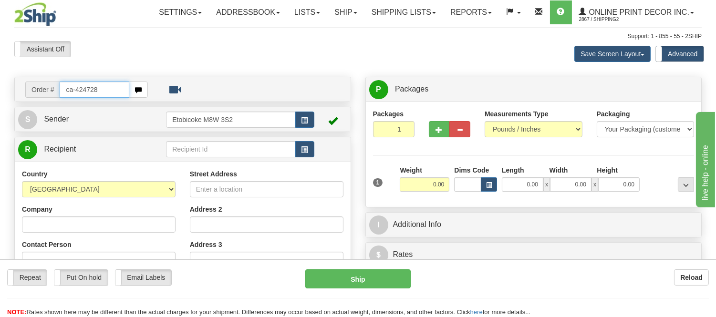
type input "ca-424728"
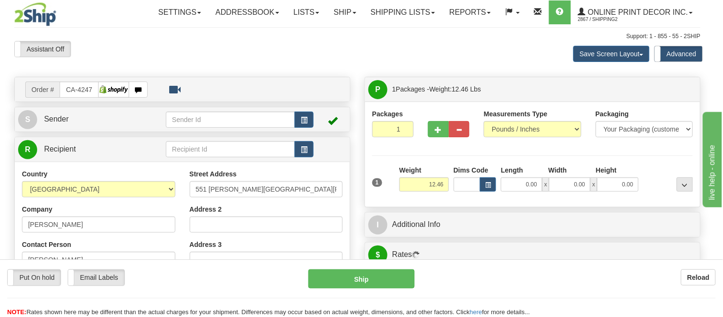
type input "OAKVILLE"
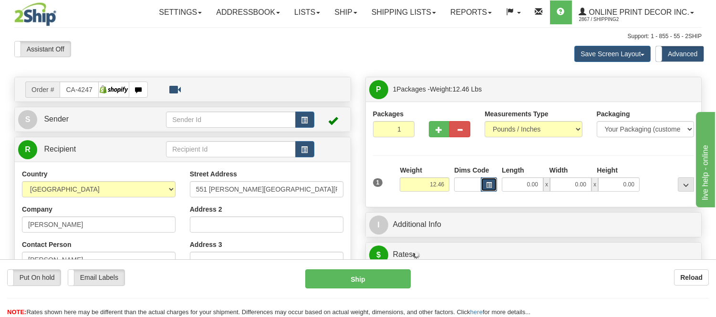
click at [492, 181] on button "button" at bounding box center [489, 184] width 16 height 14
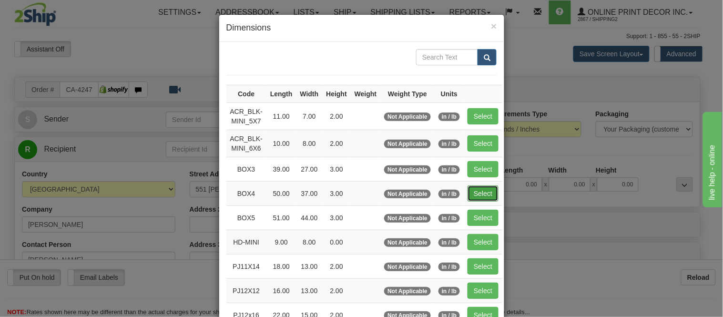
click at [479, 193] on button "Select" at bounding box center [483, 193] width 31 height 16
type input "BOX4"
type input "50.00"
type input "37.00"
type input "3.00"
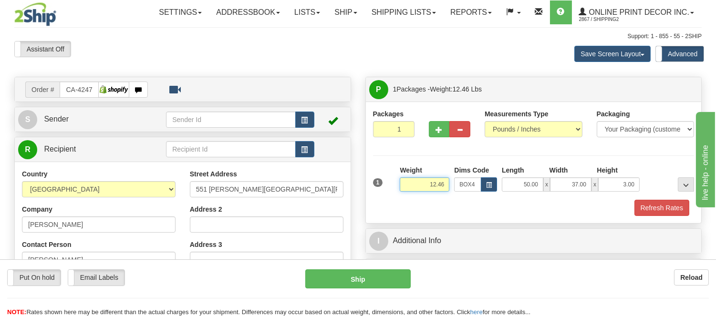
drag, startPoint x: 446, startPoint y: 184, endPoint x: 380, endPoint y: 175, distance: 66.5
click at [380, 175] on div "1 Weight 12.46 Dims Code x x" at bounding box center [533, 182] width 326 height 34
type input "17.60"
click at [678, 215] on button "Refresh Rates" at bounding box center [661, 208] width 55 height 16
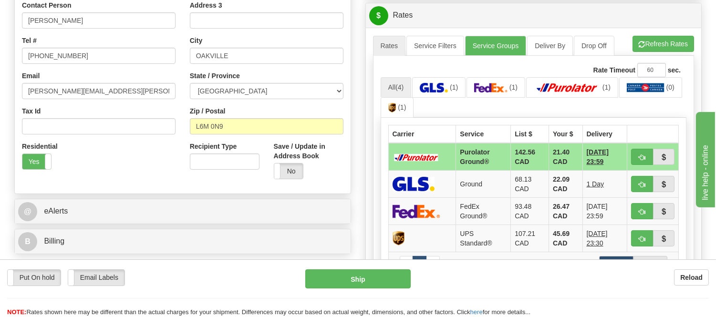
scroll to position [265, 0]
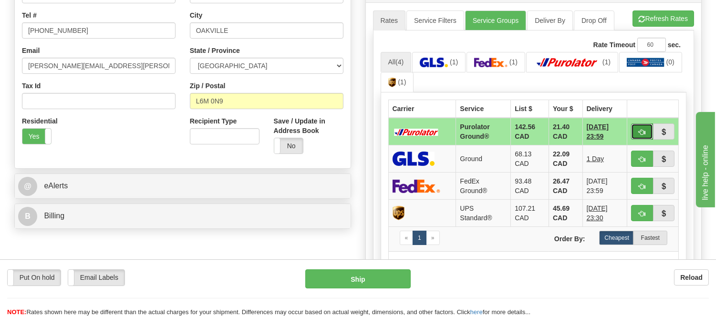
click at [640, 132] on span "button" at bounding box center [641, 132] width 7 height 6
type input "260"
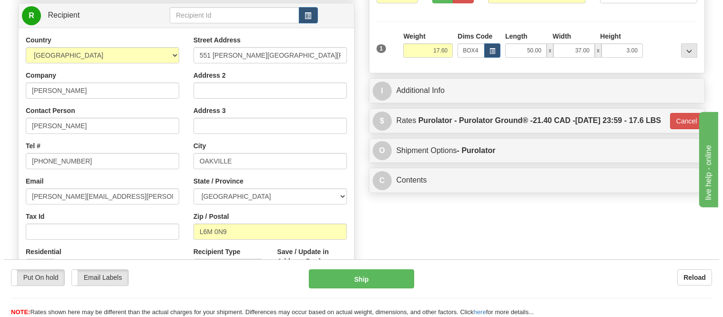
scroll to position [53, 0]
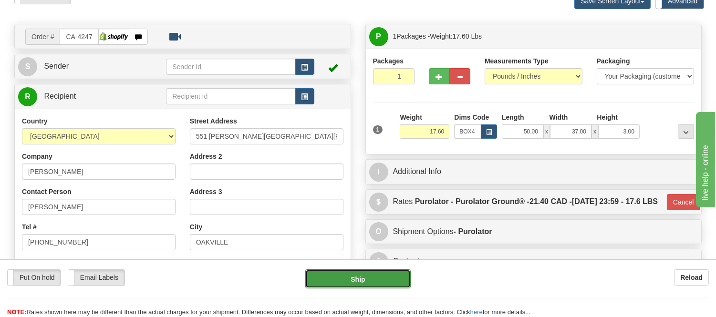
click at [373, 279] on button "Ship" at bounding box center [357, 278] width 105 height 19
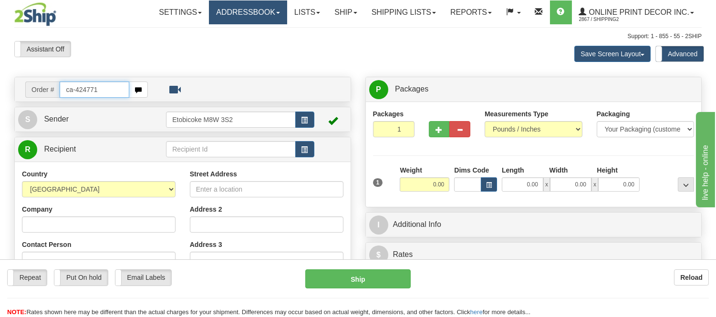
type input "ca-424771"
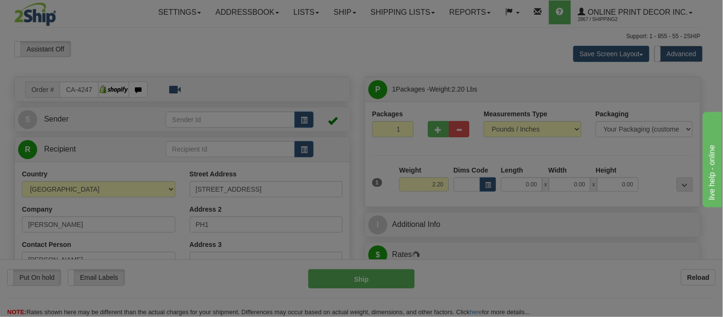
type input "[GEOGRAPHIC_DATA]"
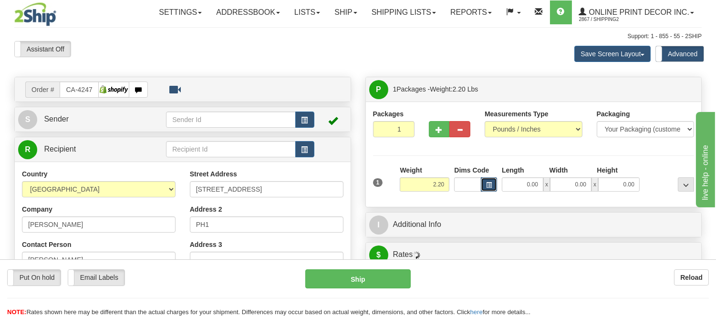
click at [488, 185] on span "button" at bounding box center [489, 185] width 6 height 5
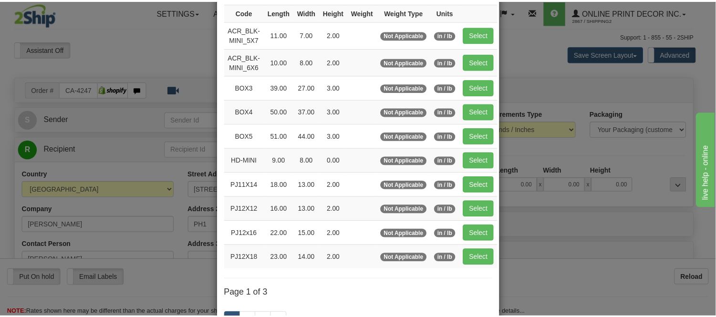
scroll to position [106, 0]
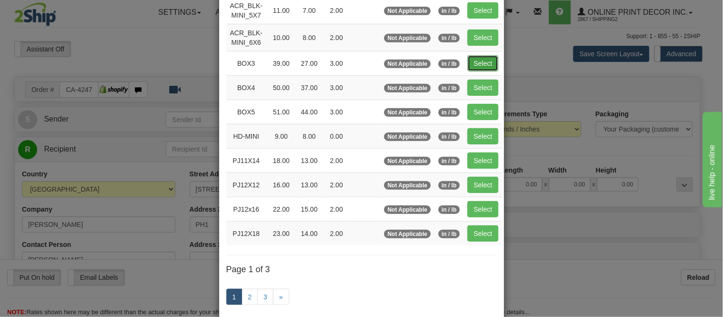
click at [477, 66] on button "Select" at bounding box center [483, 63] width 31 height 16
type input "BOX3"
type input "39.00"
type input "27.00"
type input "3.00"
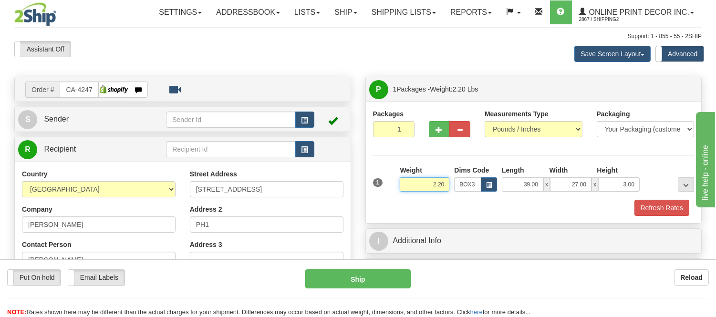
drag, startPoint x: 447, startPoint y: 182, endPoint x: 391, endPoint y: 182, distance: 56.3
click at [391, 182] on div "1 Weight 2.20 Dims Code BOX3" at bounding box center [533, 182] width 326 height 34
type input "7.60"
click at [688, 203] on button "Refresh Rates" at bounding box center [661, 208] width 55 height 16
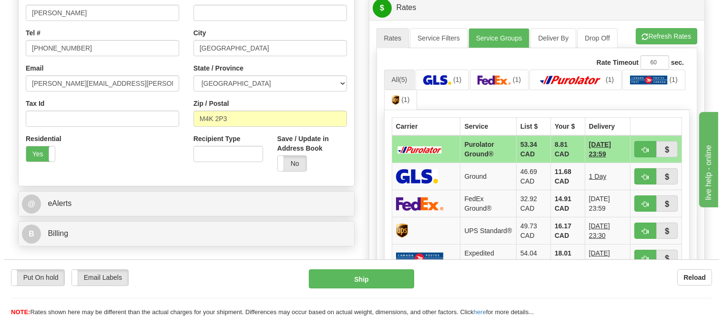
scroll to position [265, 0]
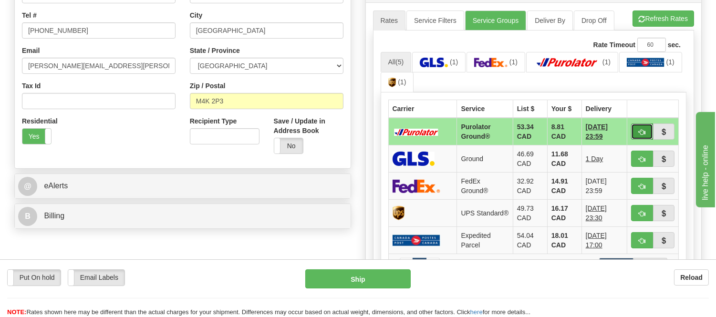
click at [635, 134] on button "button" at bounding box center [642, 131] width 22 height 16
type input "260"
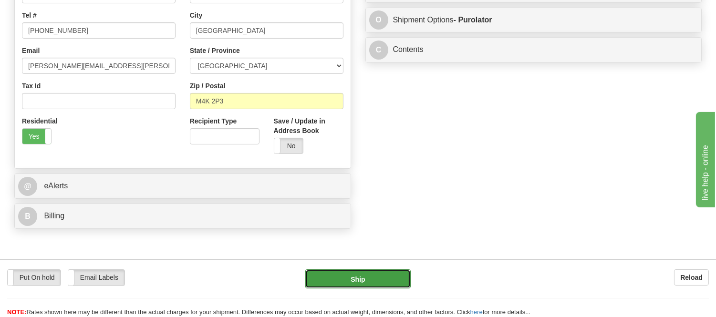
click at [395, 281] on button "Ship" at bounding box center [357, 278] width 105 height 19
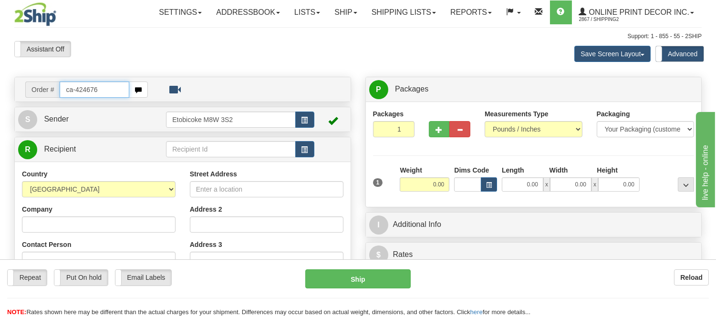
type input "ca-424676"
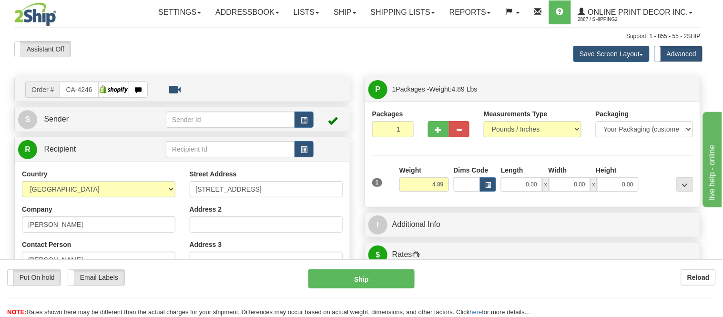
type input "DEAD MAN'S FLATS"
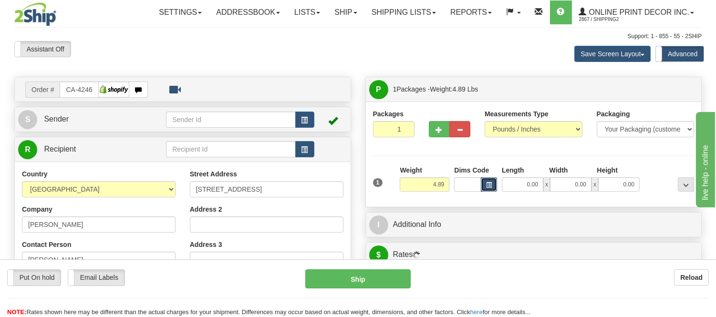
click at [490, 188] on span "button" at bounding box center [489, 185] width 6 height 5
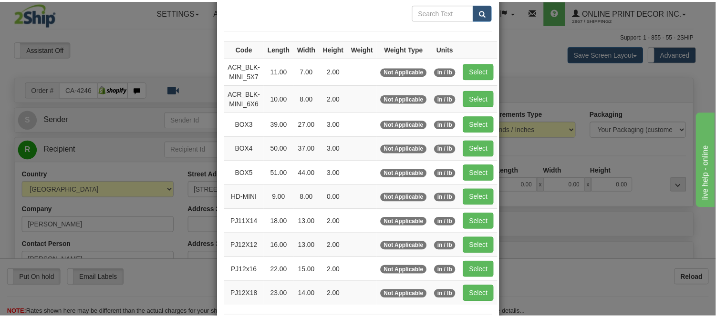
scroll to position [106, 0]
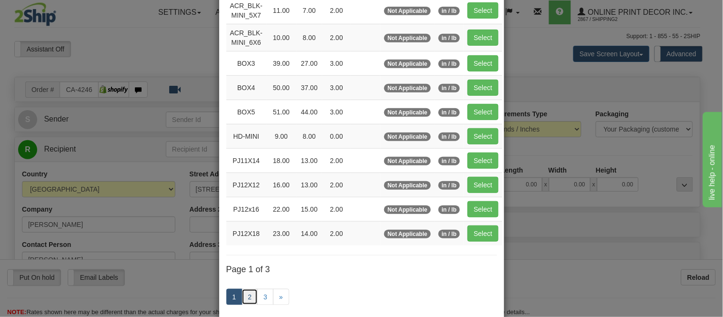
click at [251, 298] on link "2" at bounding box center [250, 297] width 16 height 16
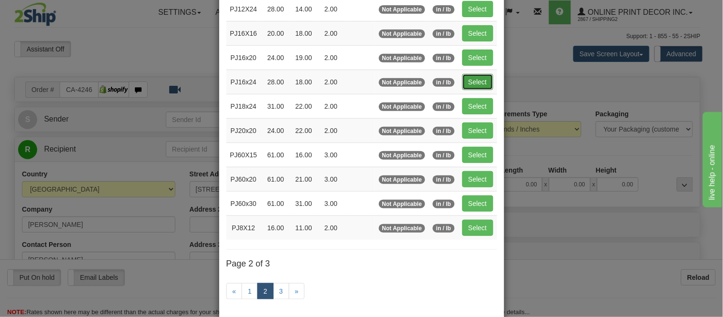
click at [476, 86] on button "Select" at bounding box center [477, 82] width 31 height 16
type input "PJ16x24"
type input "28.00"
type input "18.00"
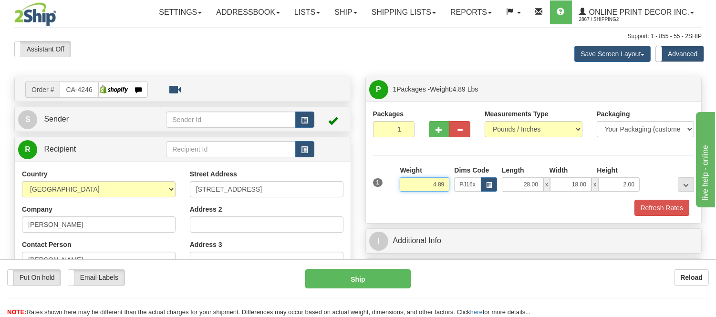
drag, startPoint x: 447, startPoint y: 183, endPoint x: 387, endPoint y: 203, distance: 63.3
click at [387, 203] on div "1 Weight 4.89 Dims Code PJ16x24 Length Width Height x x" at bounding box center [533, 190] width 321 height 51
drag, startPoint x: 636, startPoint y: 184, endPoint x: 588, endPoint y: 195, distance: 49.1
click at [588, 195] on div "1 Weight 4.89 Dims Code x x" at bounding box center [533, 182] width 326 height 34
click button "Delete" at bounding box center [0, 0] width 0 height 0
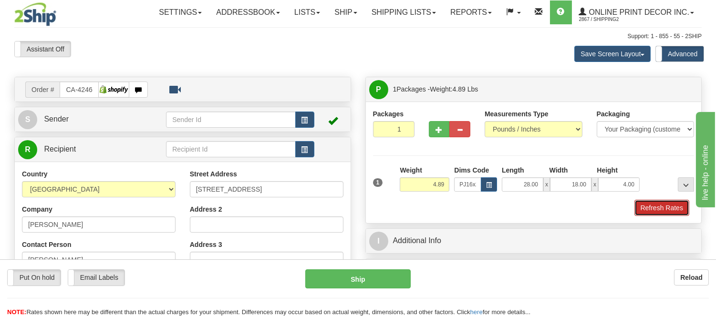
click at [639, 206] on button "Refresh Rates" at bounding box center [661, 208] width 55 height 16
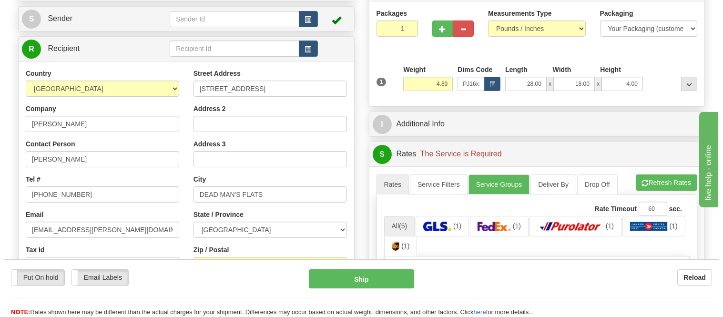
scroll to position [53, 0]
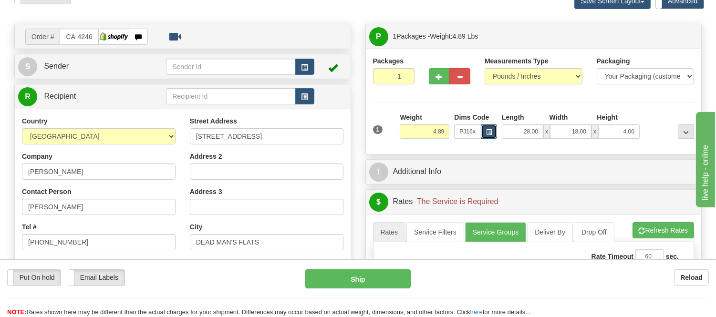
click at [483, 132] on button "button" at bounding box center [489, 131] width 16 height 14
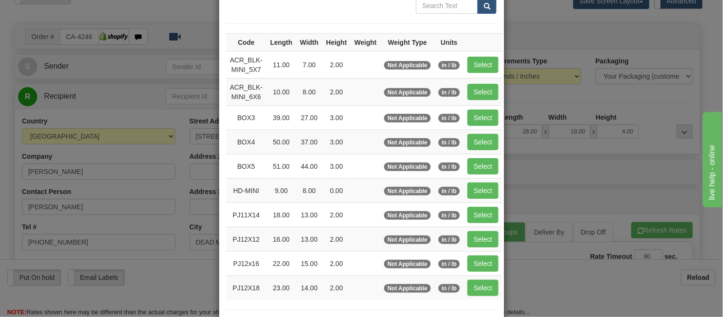
scroll to position [159, 0]
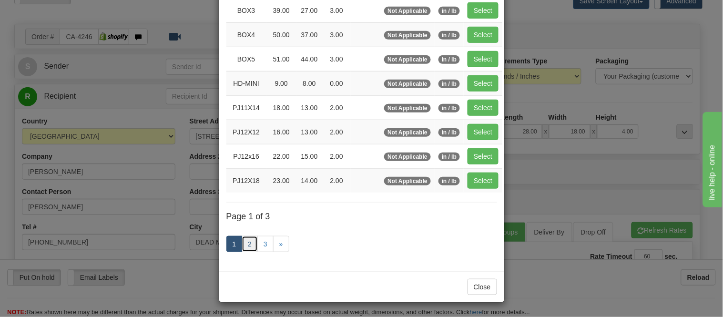
click at [248, 243] on link "2" at bounding box center [250, 244] width 16 height 16
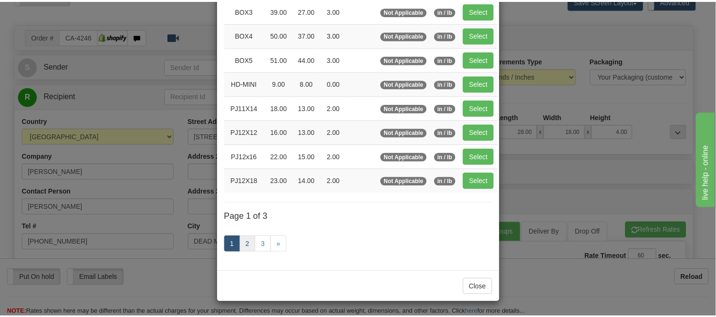
scroll to position [155, 0]
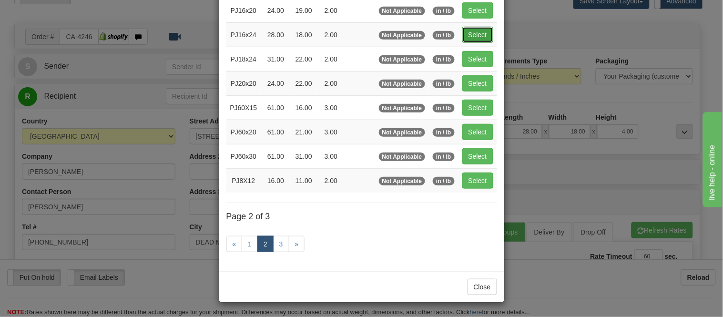
click at [467, 28] on button "Select" at bounding box center [477, 35] width 31 height 16
type input "2.00"
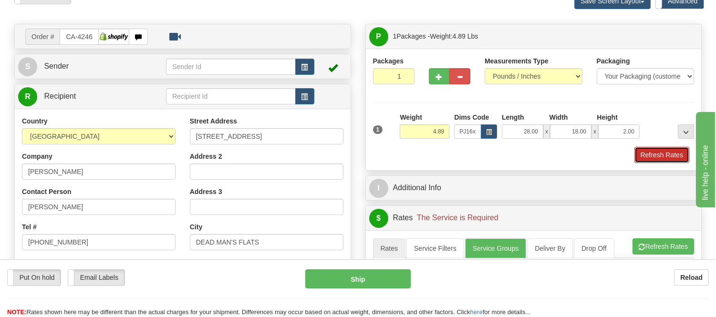
click at [665, 150] on button "Refresh Rates" at bounding box center [661, 155] width 55 height 16
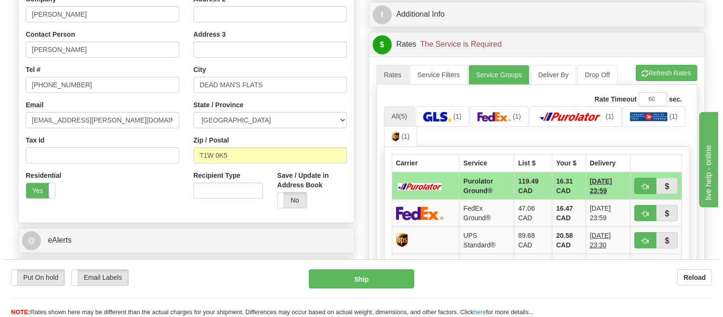
scroll to position [212, 0]
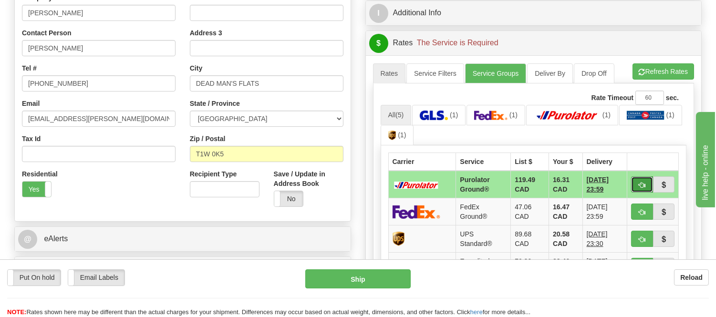
click at [636, 186] on button "button" at bounding box center [642, 184] width 22 height 16
type input "260"
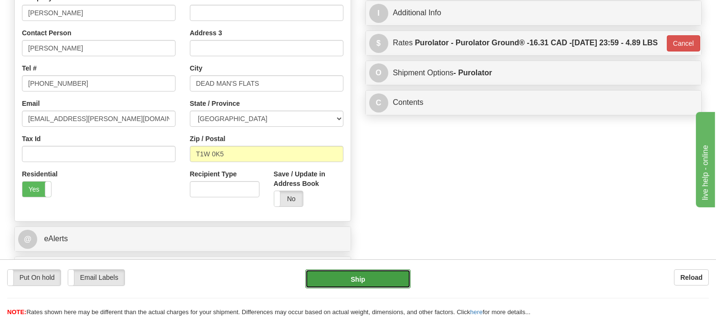
click at [392, 278] on button "Ship" at bounding box center [357, 278] width 105 height 19
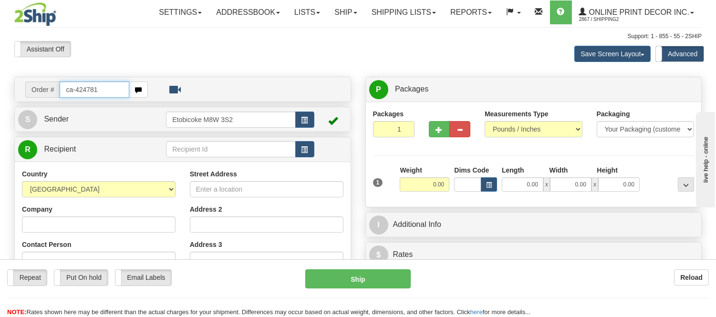
type input "ca-424781"
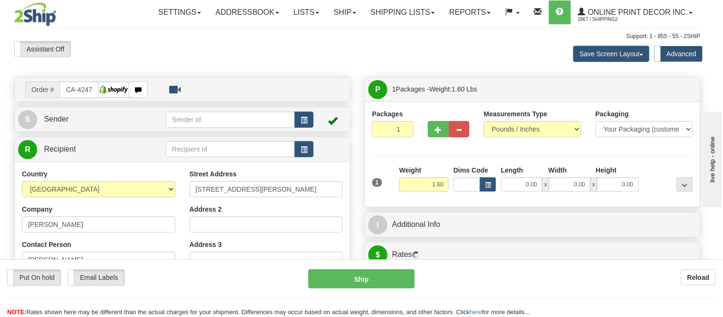
type input "LISTOWEL"
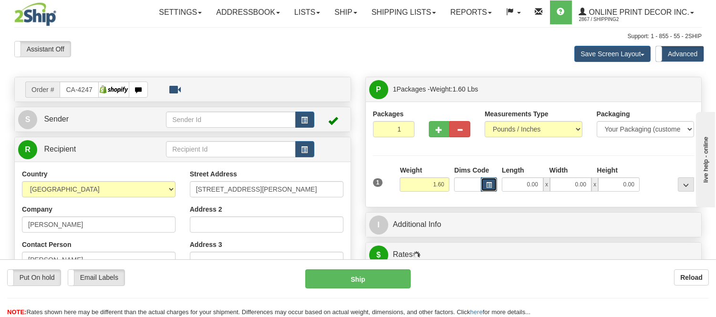
click at [484, 183] on button "button" at bounding box center [489, 184] width 16 height 14
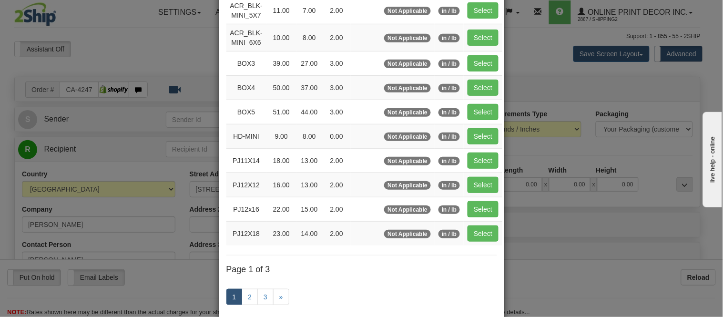
scroll to position [159, 0]
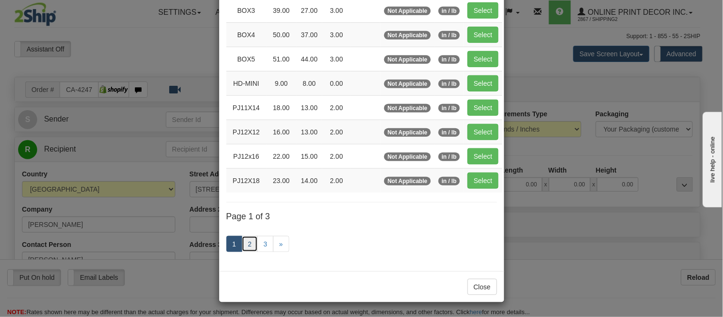
click at [244, 248] on link "2" at bounding box center [250, 244] width 16 height 16
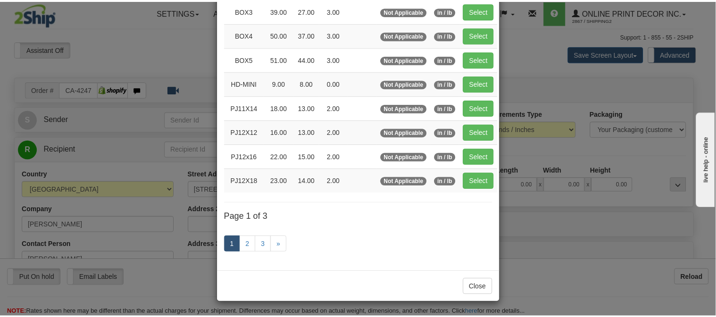
scroll to position [155, 0]
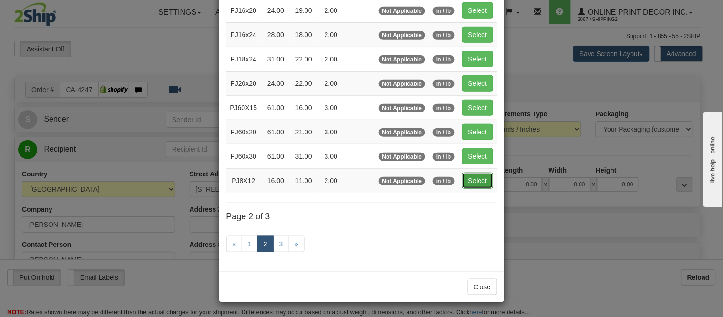
click at [466, 175] on button "Select" at bounding box center [477, 181] width 31 height 16
type input "PJ8X12"
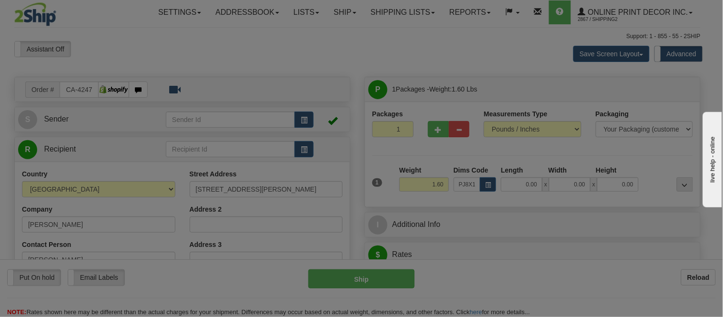
type input "16.00"
type input "11.00"
type input "2.00"
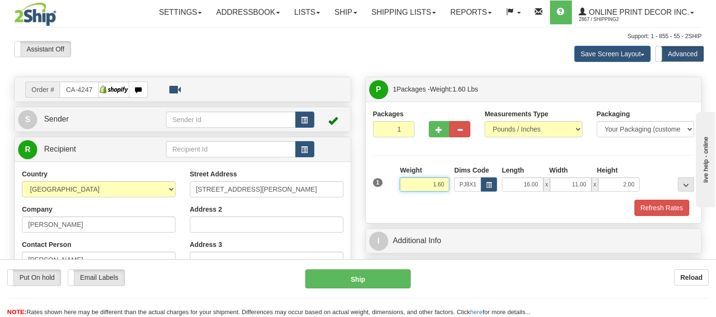
drag, startPoint x: 445, startPoint y: 185, endPoint x: 386, endPoint y: 188, distance: 59.2
click at [386, 188] on div "1 Weight 1.60 Dims Code x x" at bounding box center [533, 182] width 326 height 34
type input "1.10"
click at [663, 211] on button "Refresh Rates" at bounding box center [661, 208] width 55 height 16
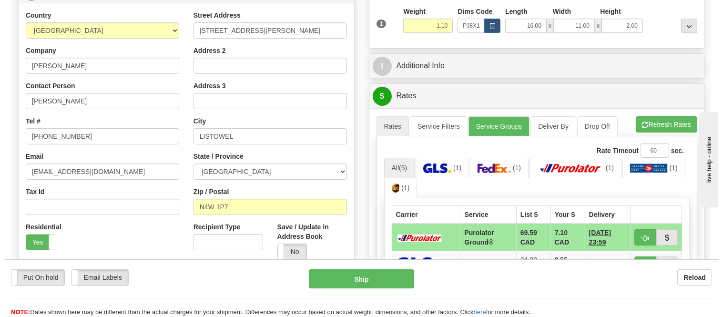
scroll to position [212, 0]
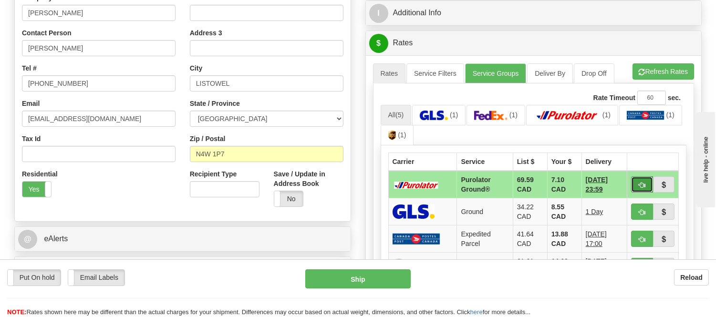
click at [638, 187] on span "button" at bounding box center [641, 185] width 7 height 6
type input "260"
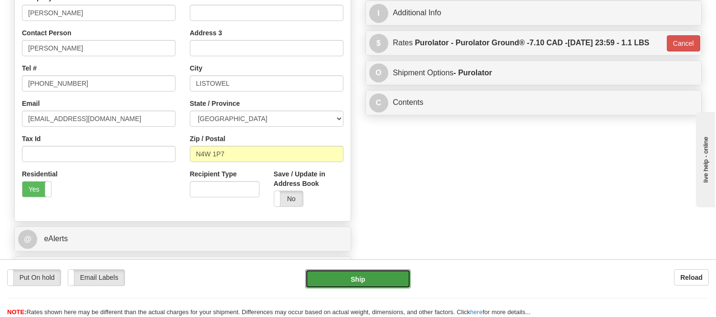
click at [382, 278] on button "Ship" at bounding box center [357, 278] width 105 height 19
